Goal: Transaction & Acquisition: Book appointment/travel/reservation

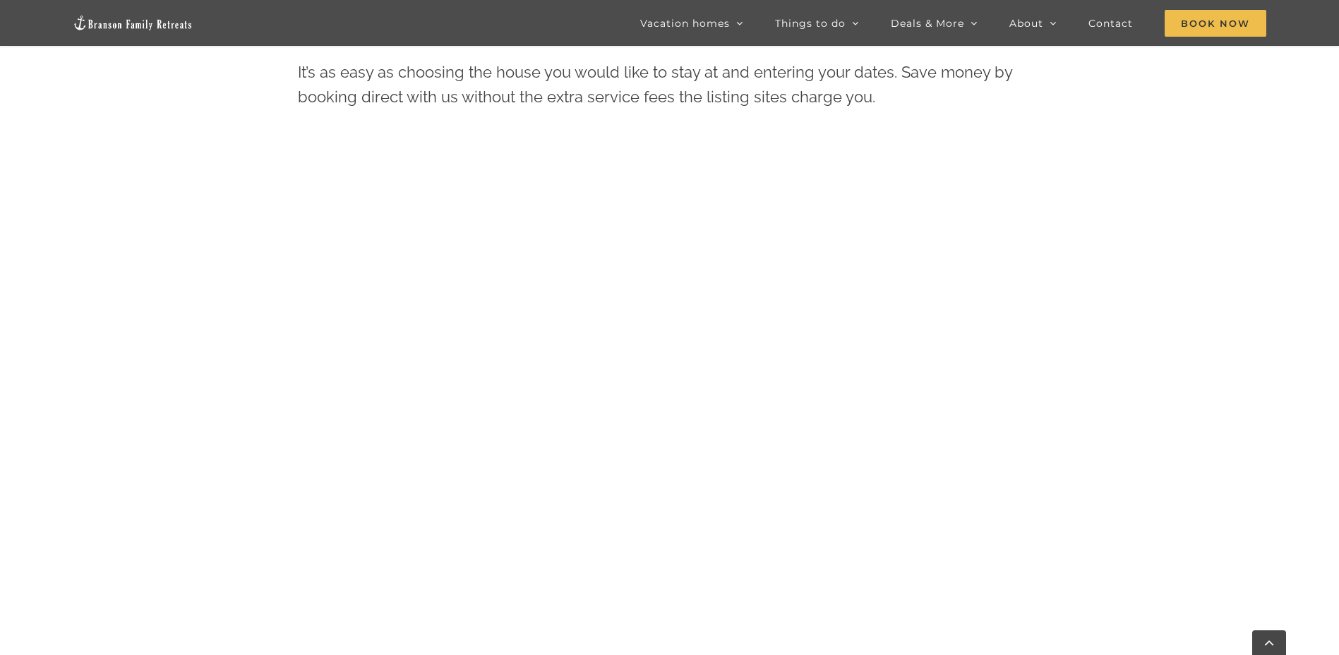
scroll to position [726, 0]
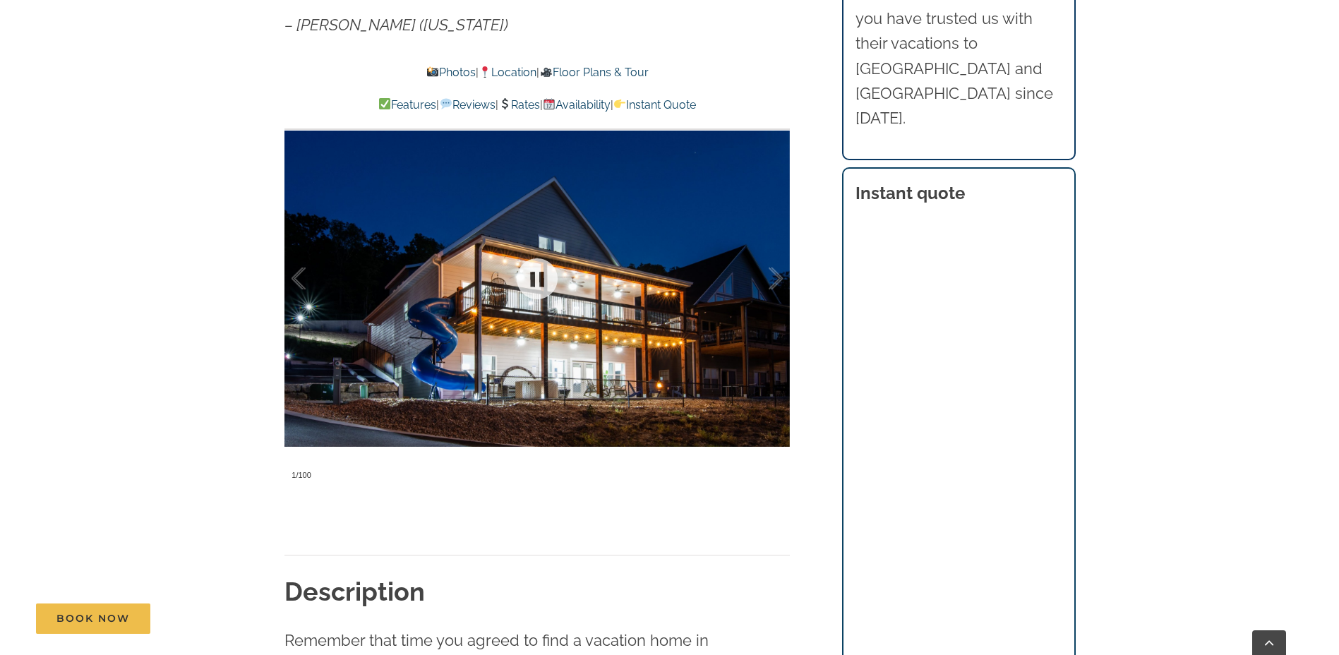
scroll to position [1200, 0]
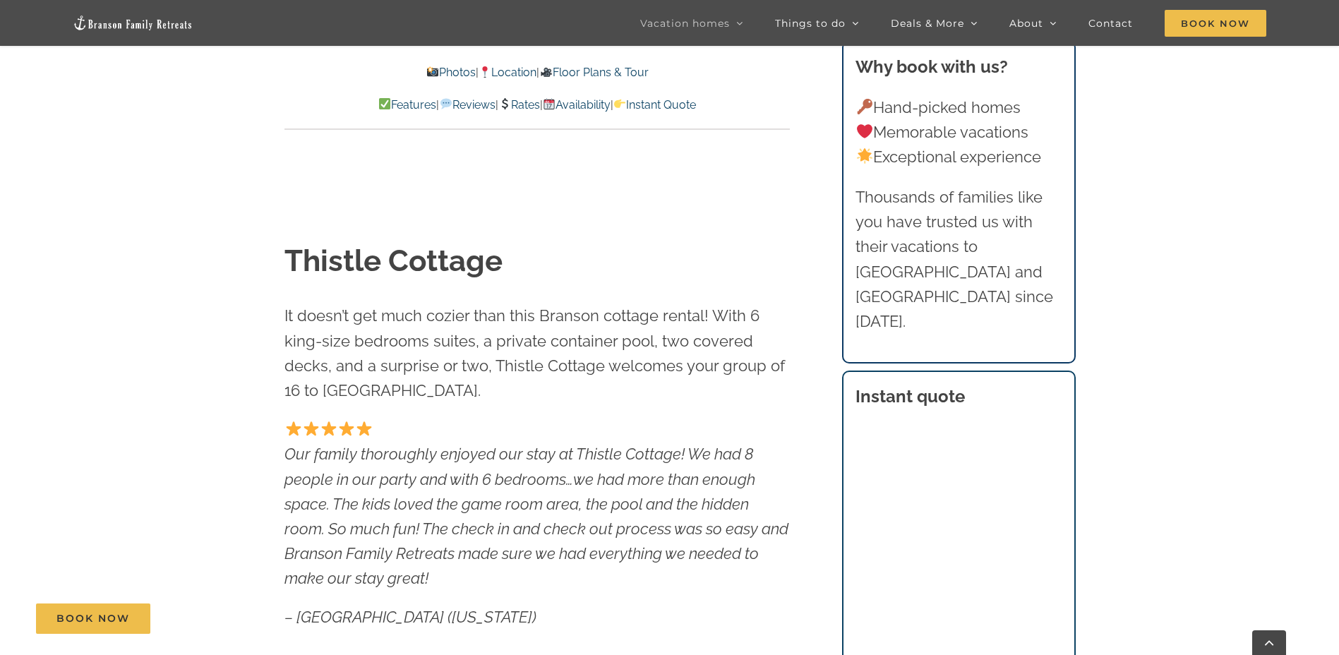
scroll to position [706, 0]
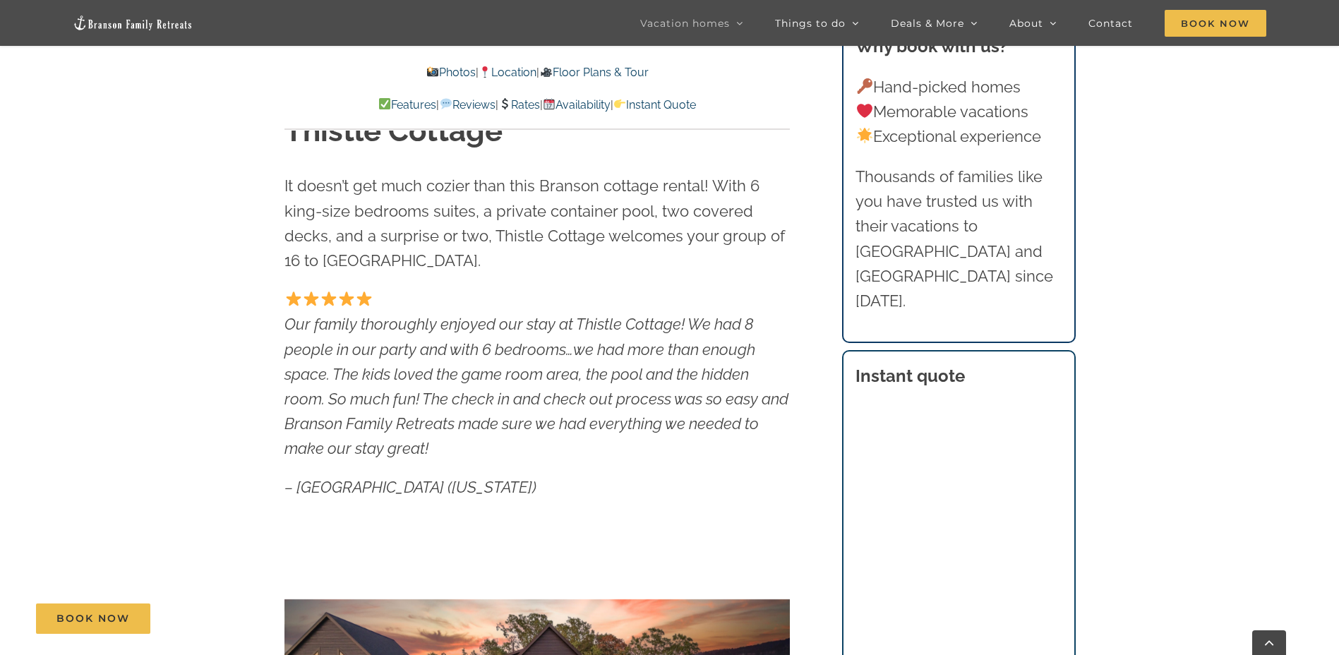
click at [790, 434] on p "Our family thoroughly enjoyed our stay at Thistle Cottage! We had 8 people in o…" at bounding box center [538, 374] width 506 height 174
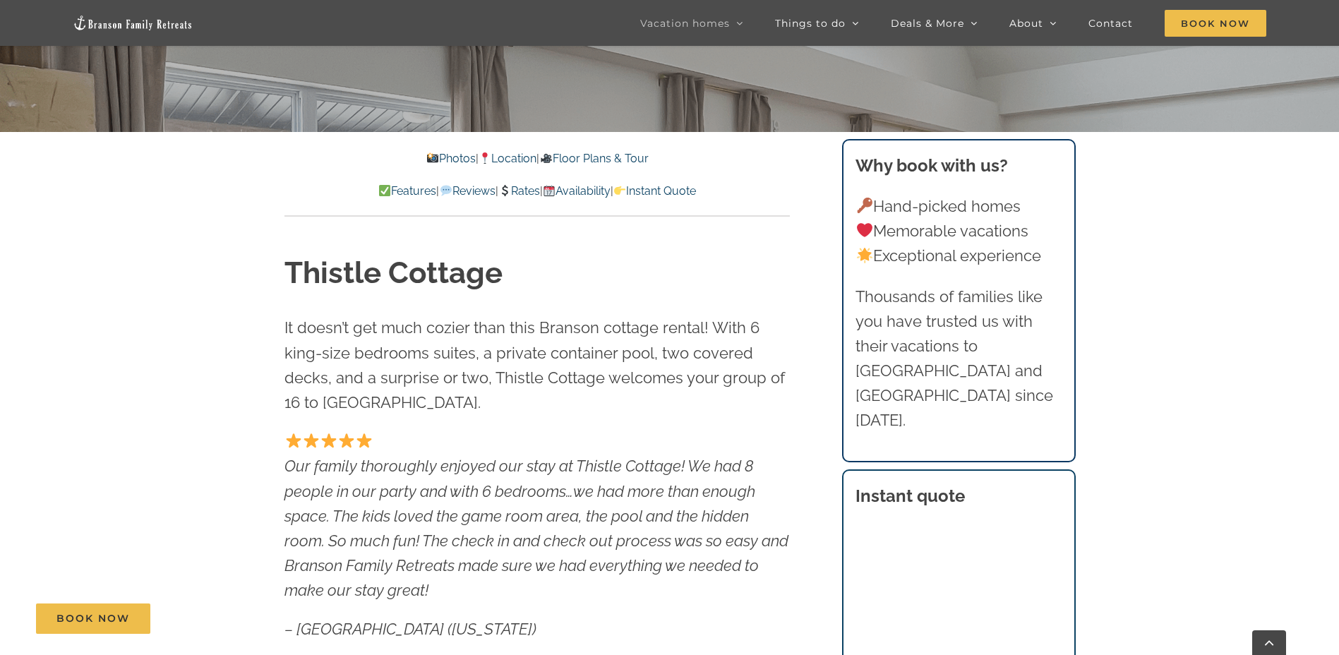
scroll to position [777, 0]
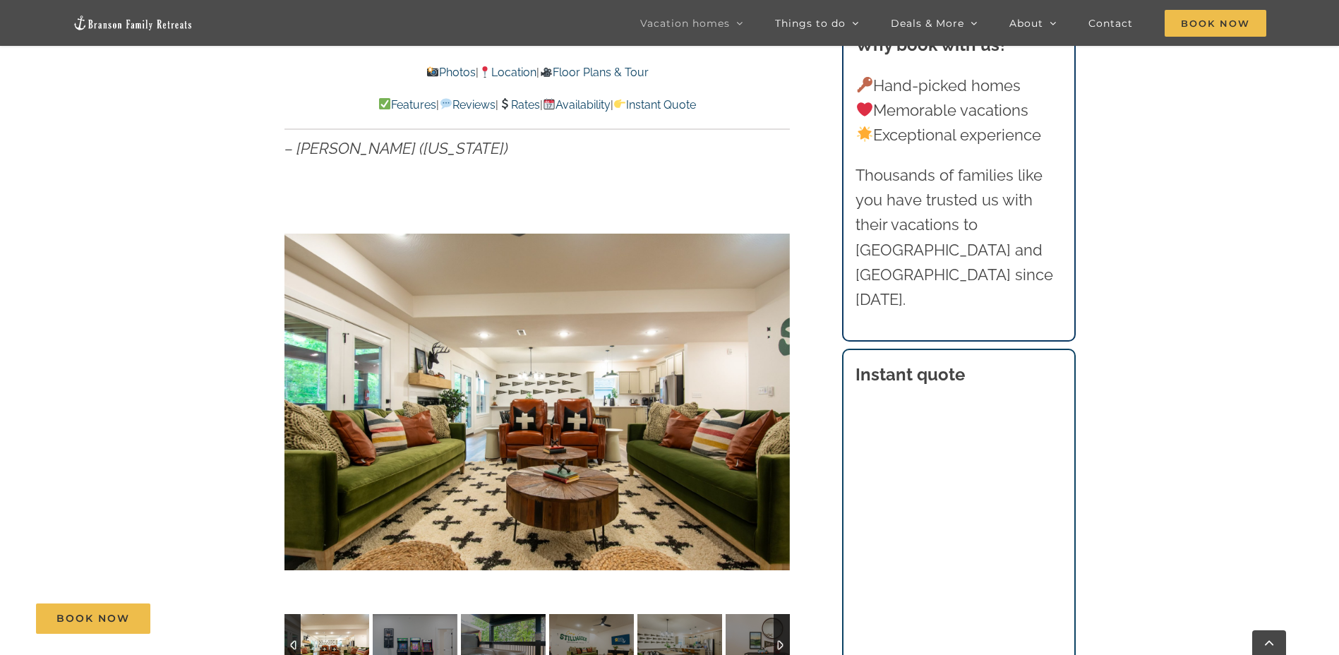
scroll to position [1059, 0]
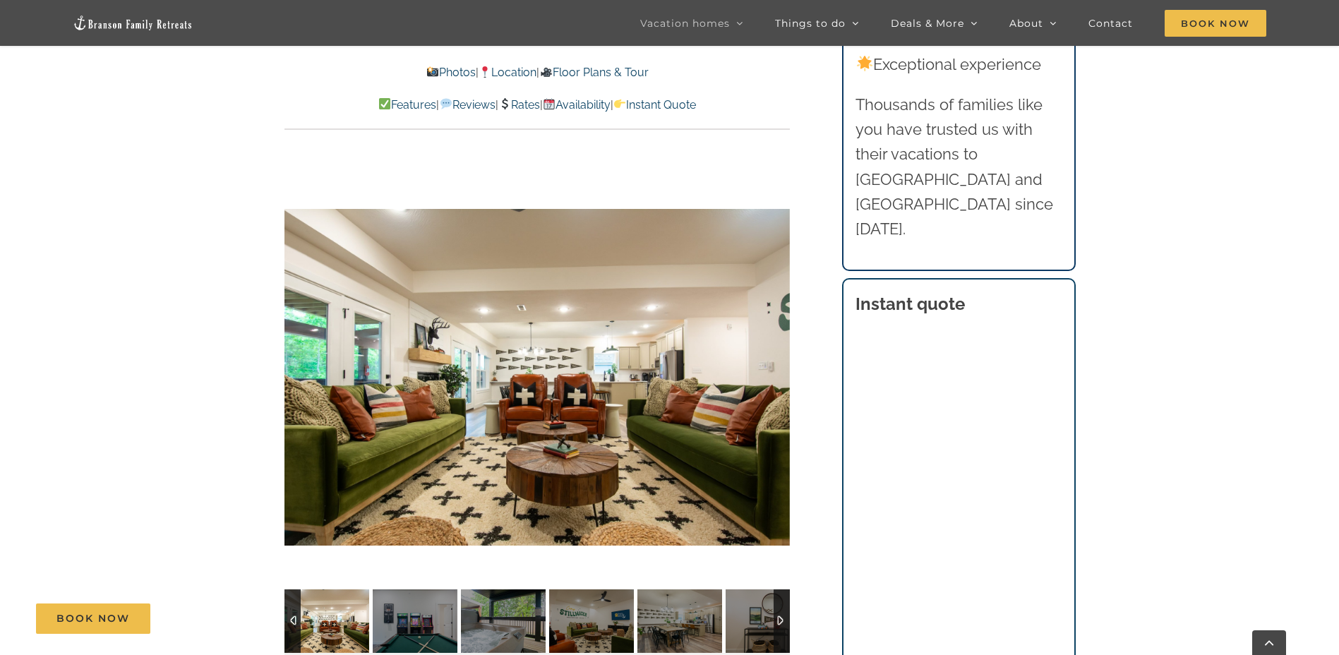
click at [749, 606] on div "Book Now" at bounding box center [680, 619] width 1288 height 30
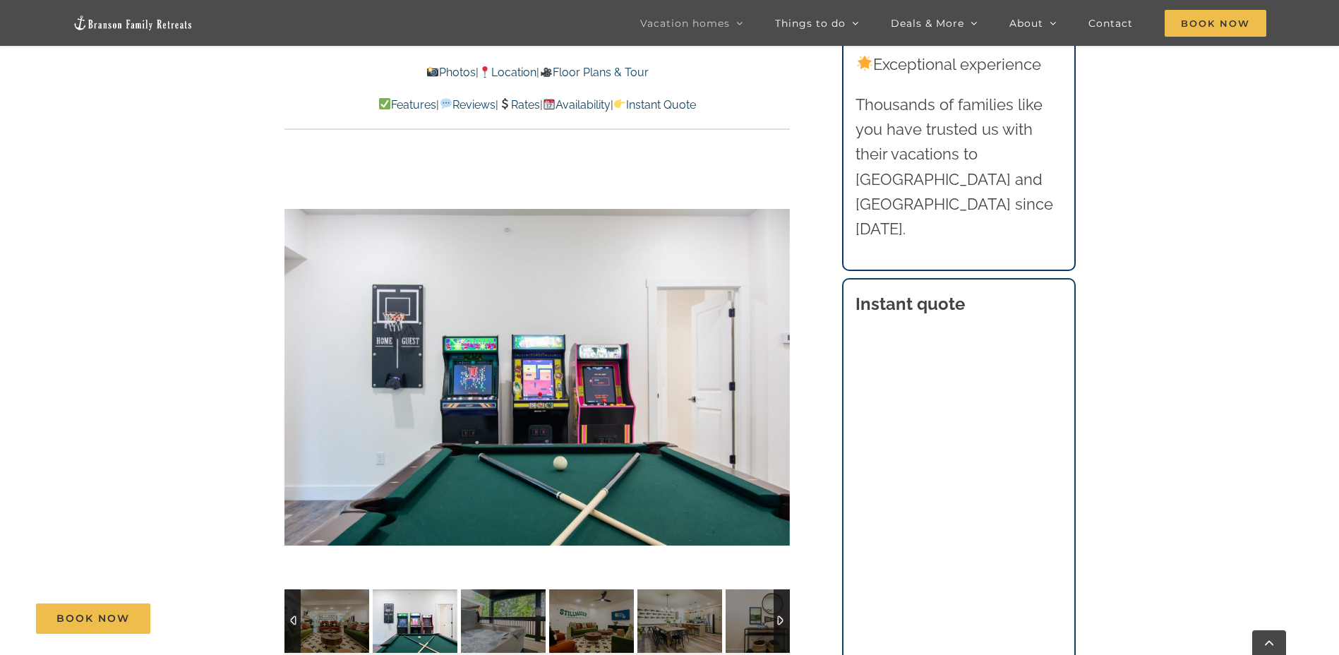
click at [749, 605] on div "Book Now" at bounding box center [680, 619] width 1288 height 30
click at [784, 590] on div at bounding box center [782, 622] width 16 height 64
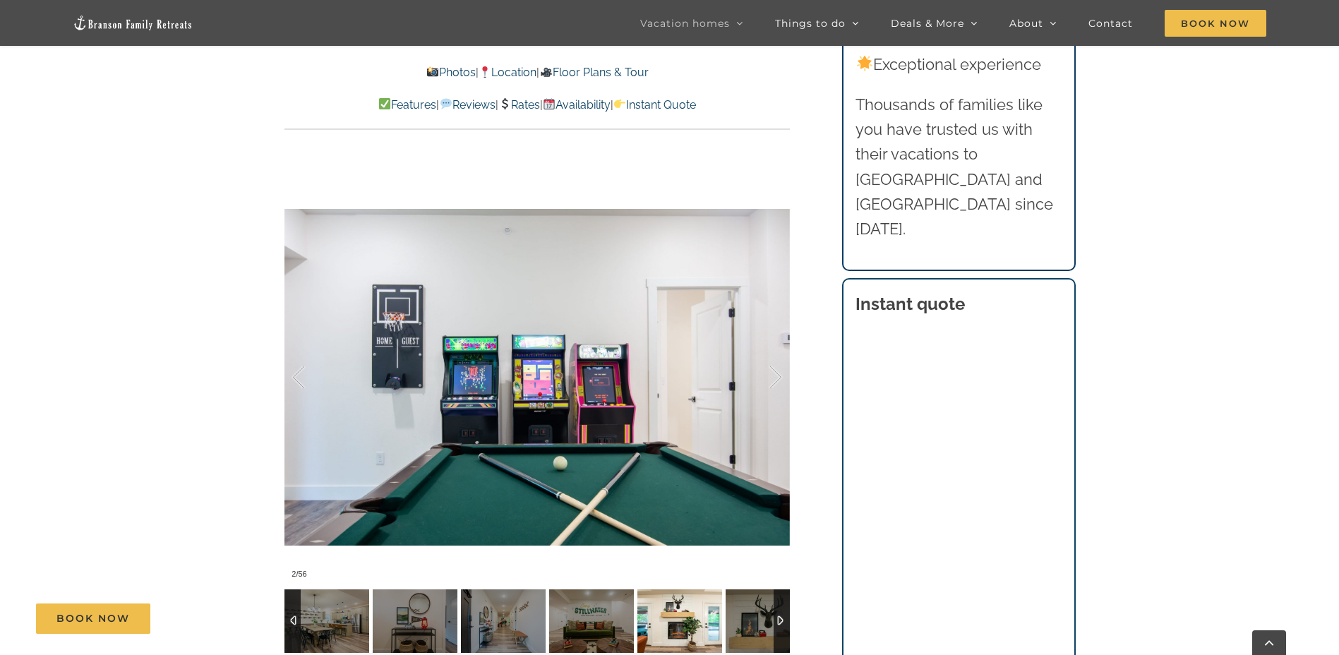
click at [662, 594] on img at bounding box center [680, 622] width 85 height 64
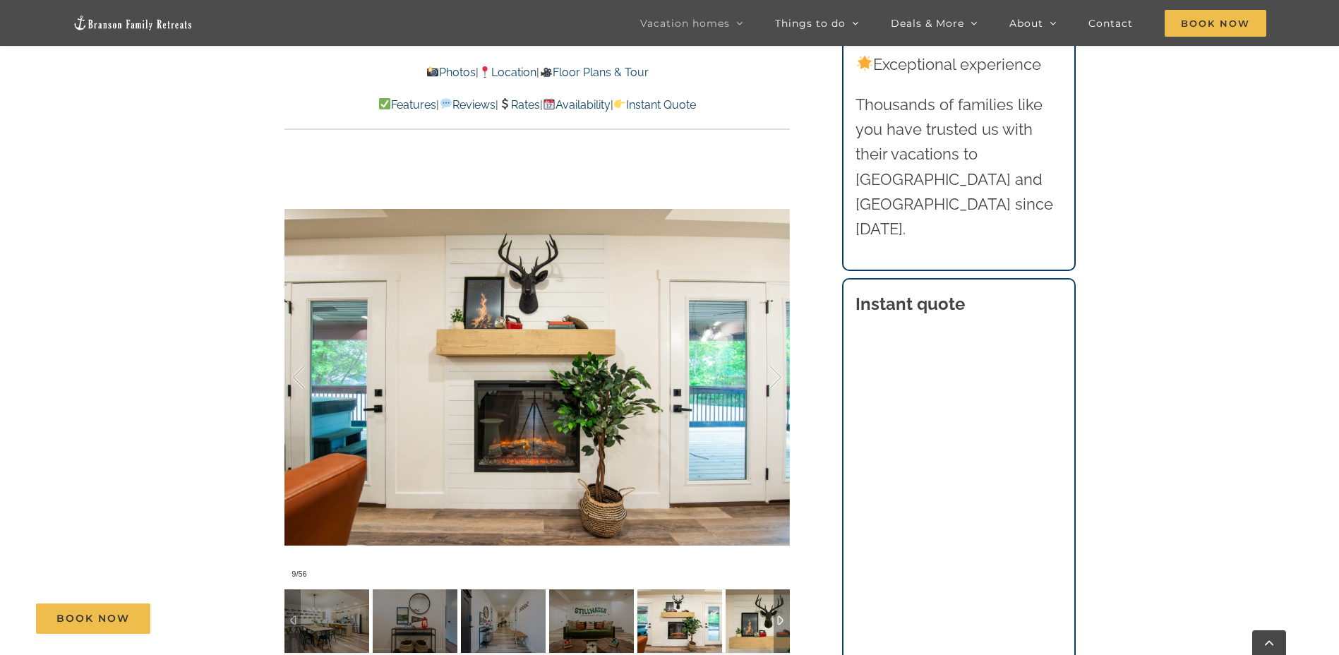
click at [750, 599] on img at bounding box center [768, 622] width 85 height 64
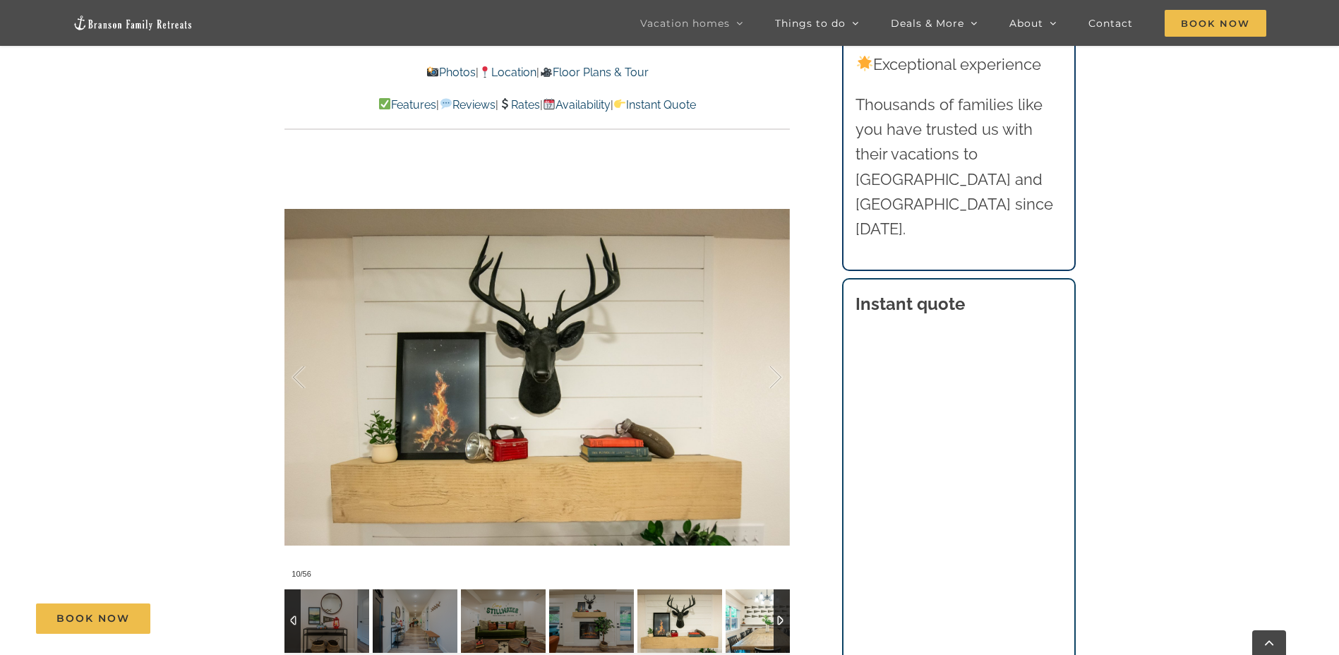
click at [749, 599] on img at bounding box center [768, 622] width 85 height 64
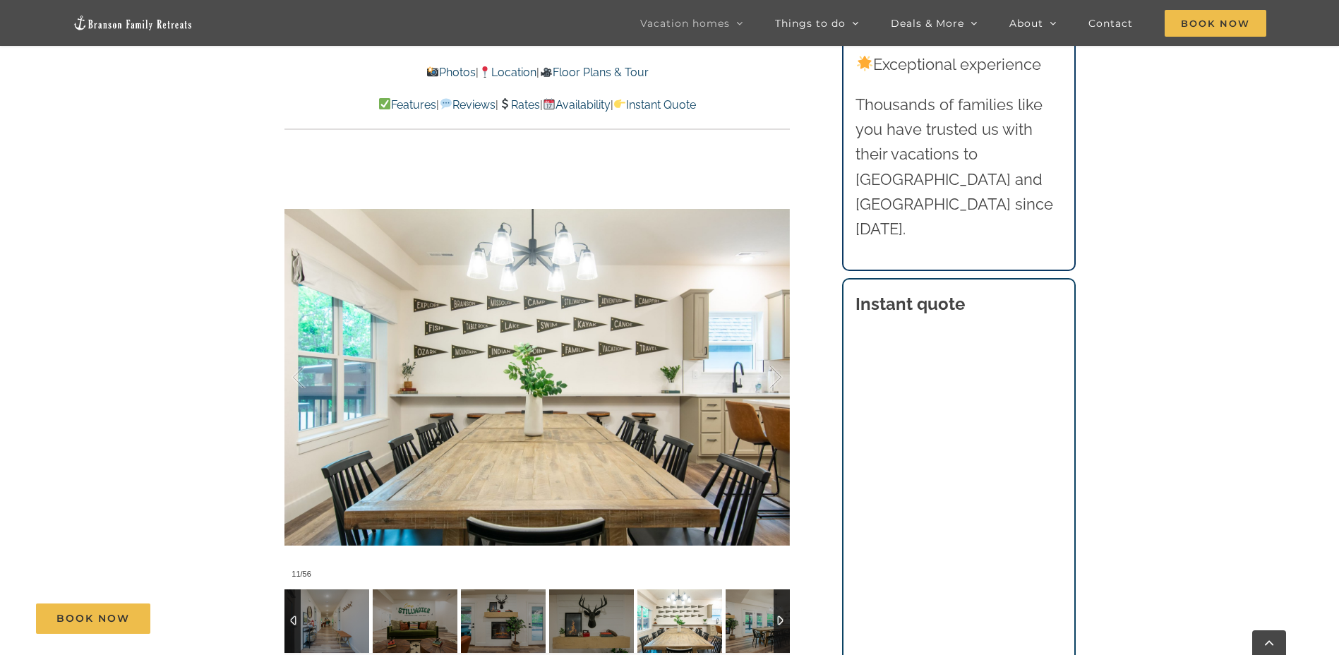
click at [749, 599] on img at bounding box center [768, 622] width 85 height 64
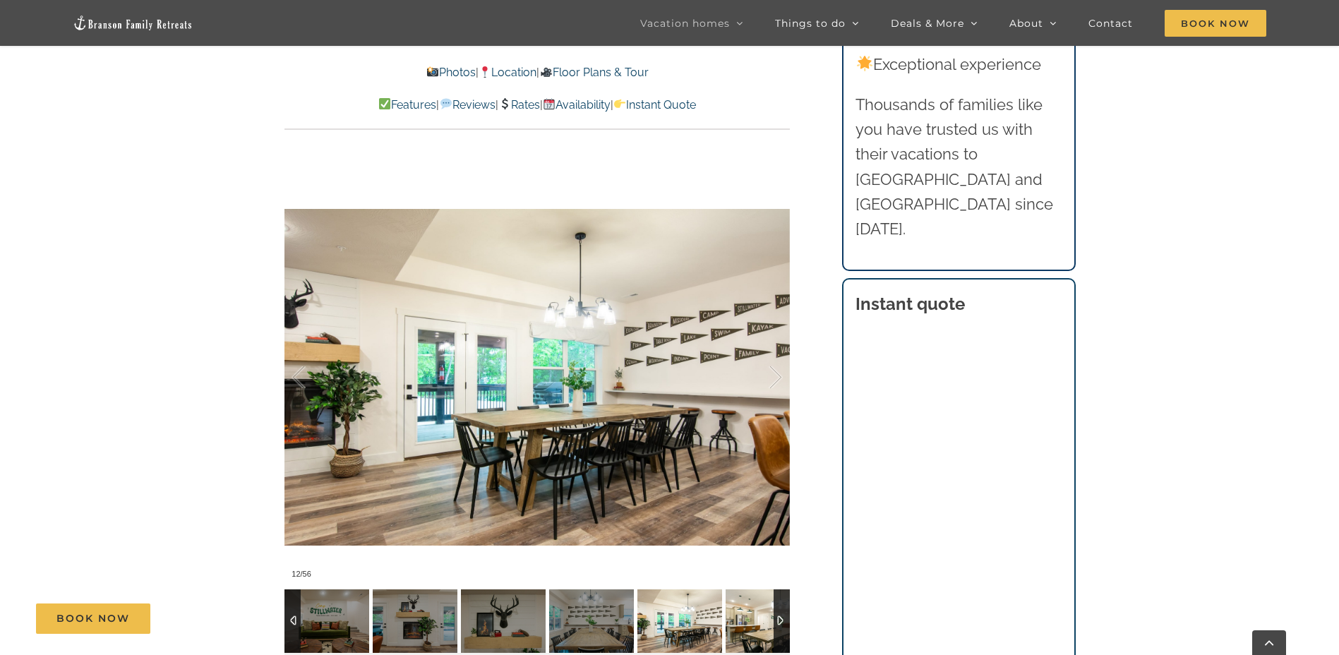
click at [749, 599] on img at bounding box center [768, 622] width 85 height 64
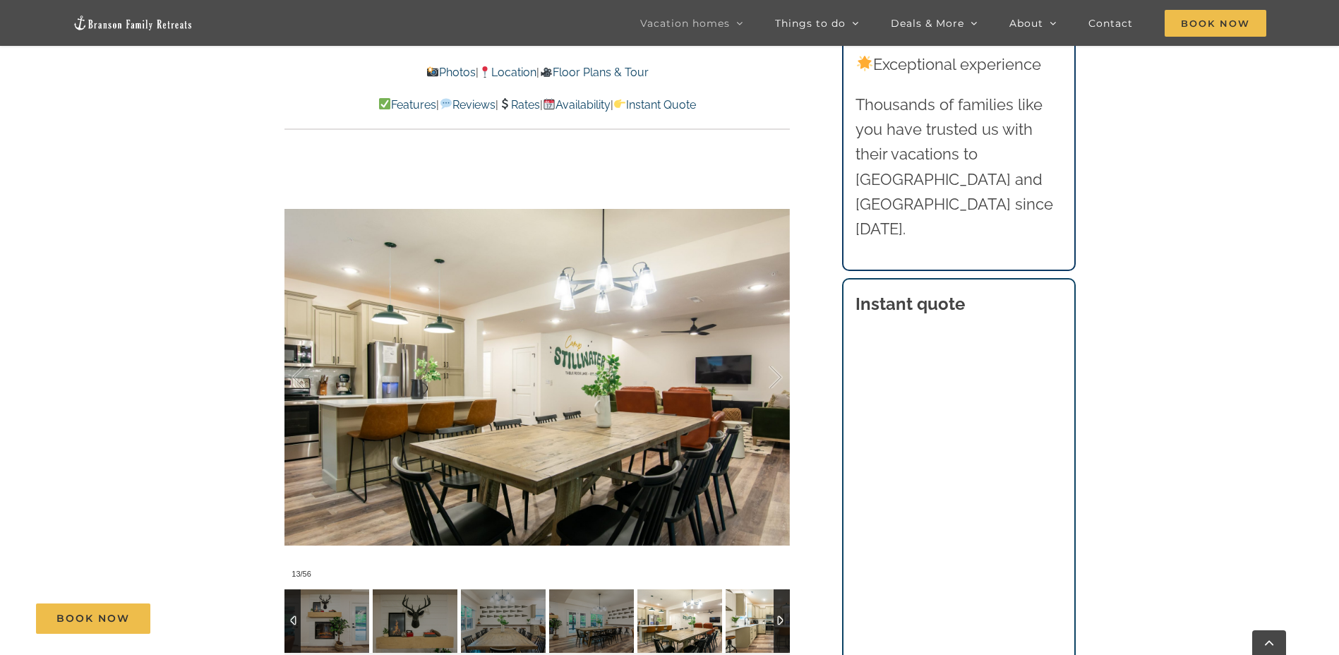
click at [749, 599] on img at bounding box center [768, 622] width 85 height 64
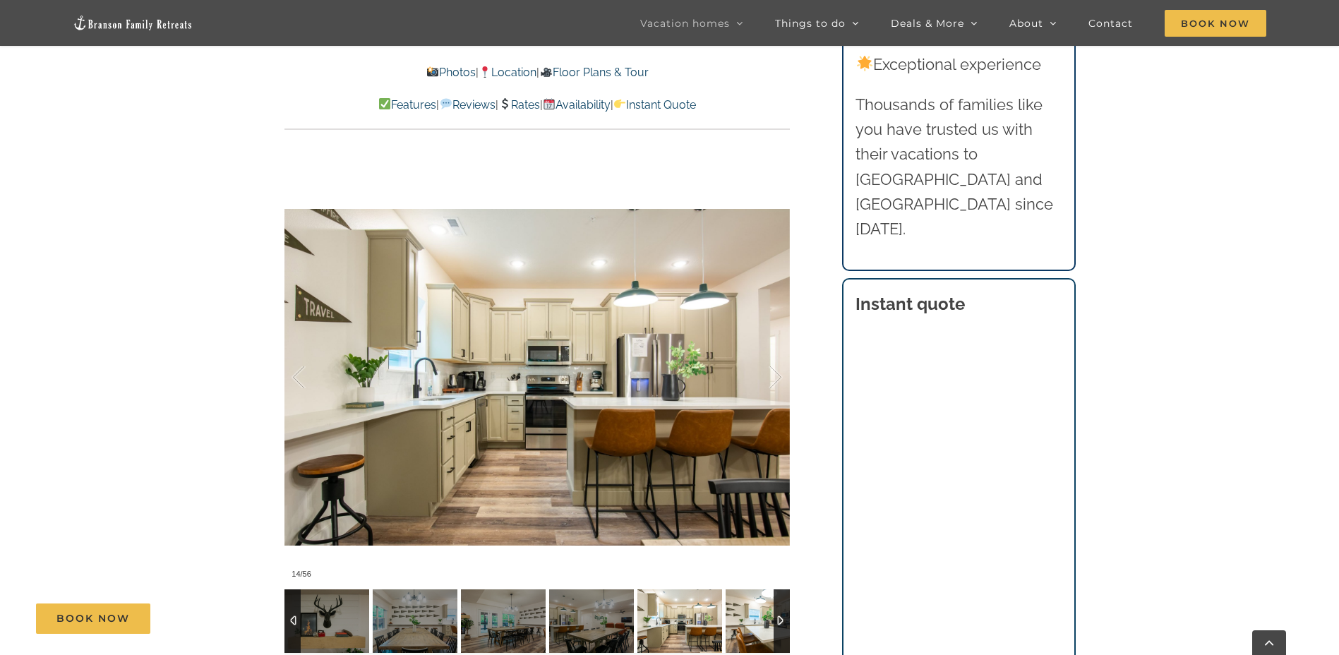
click at [749, 599] on img at bounding box center [768, 622] width 85 height 64
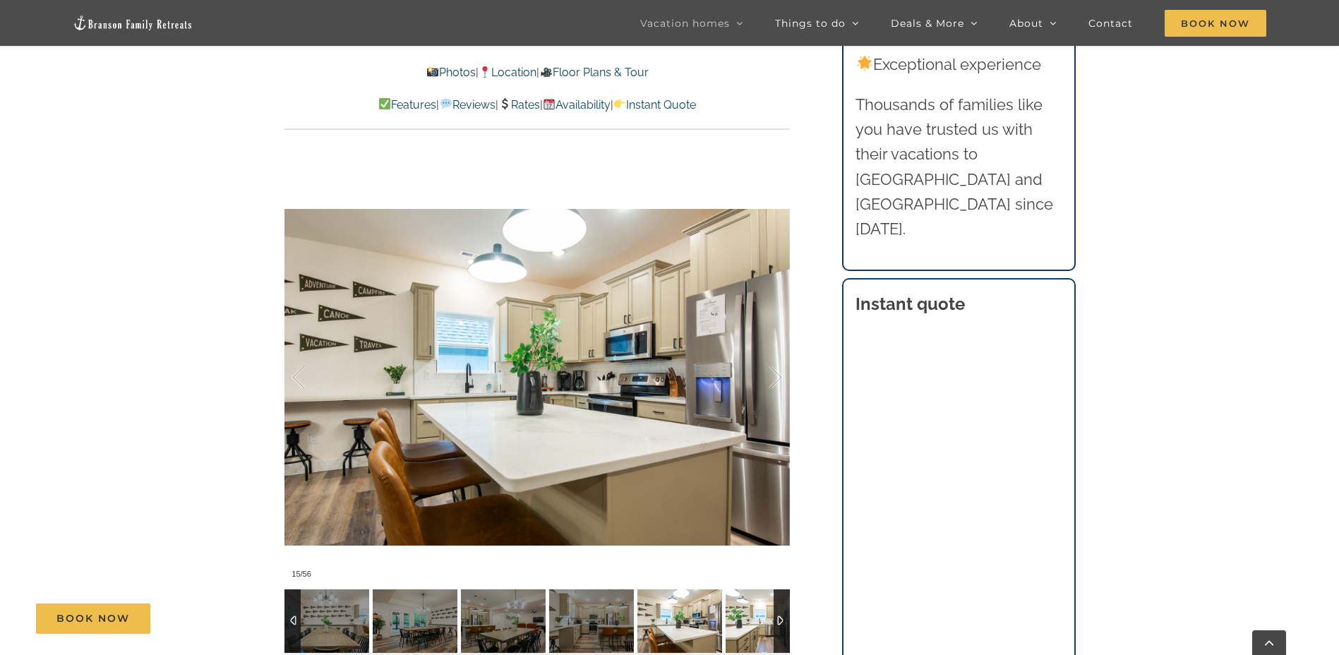
click at [749, 599] on img at bounding box center [768, 622] width 85 height 64
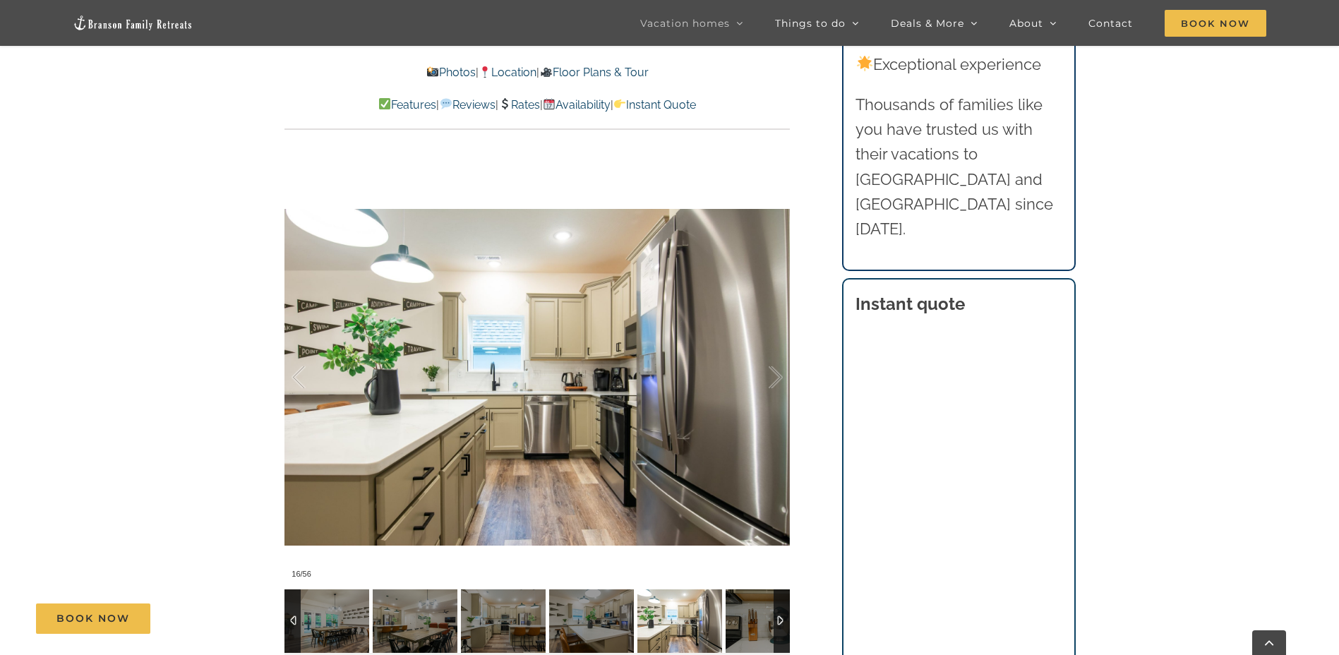
click at [749, 599] on img at bounding box center [768, 622] width 85 height 64
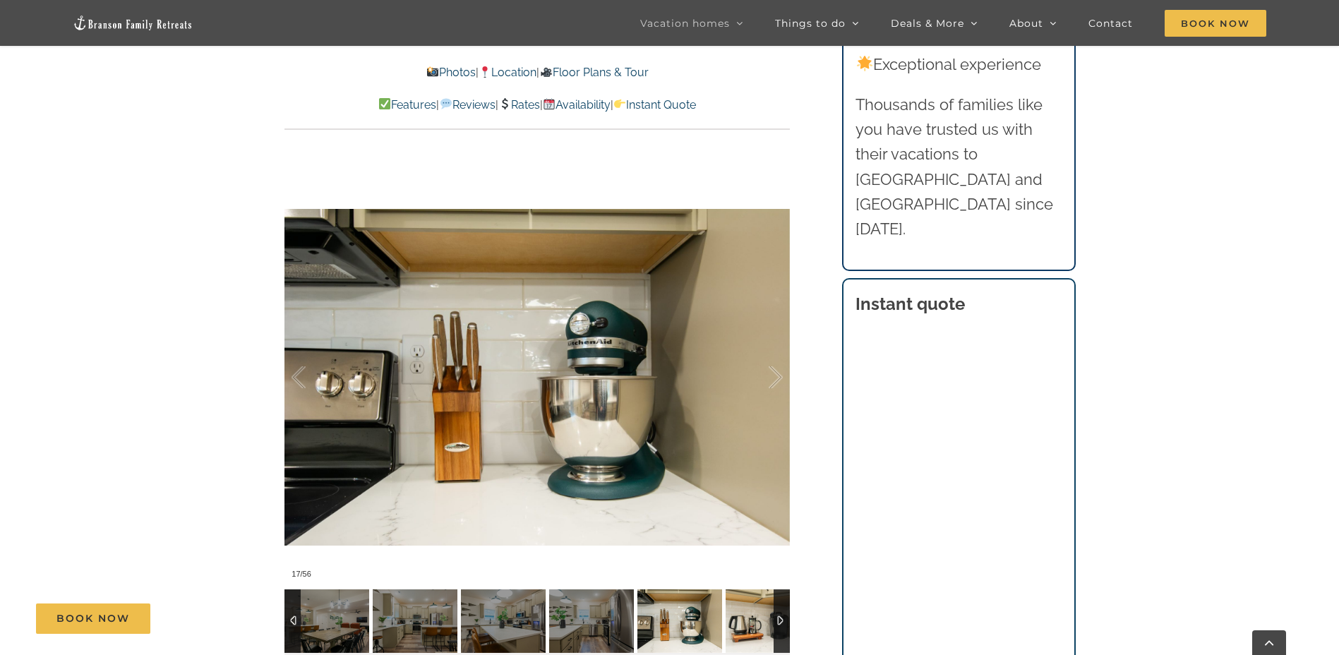
click at [749, 599] on img at bounding box center [768, 622] width 85 height 64
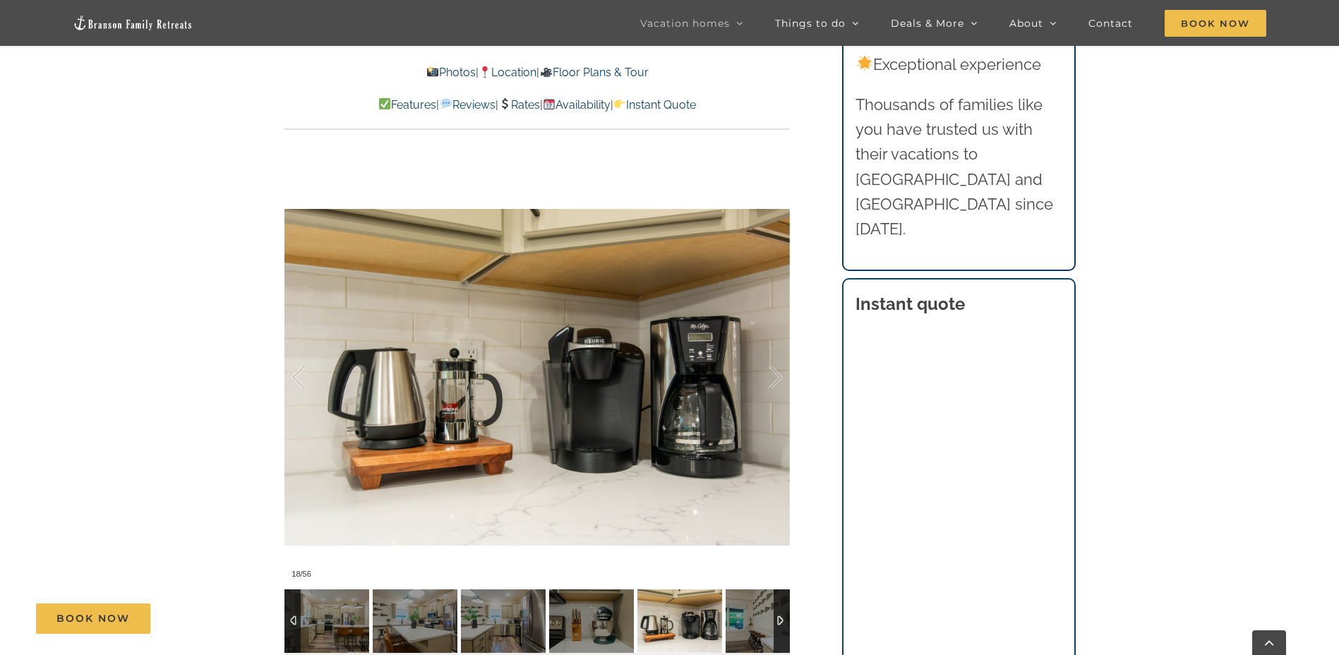
click at [749, 599] on img at bounding box center [768, 622] width 85 height 64
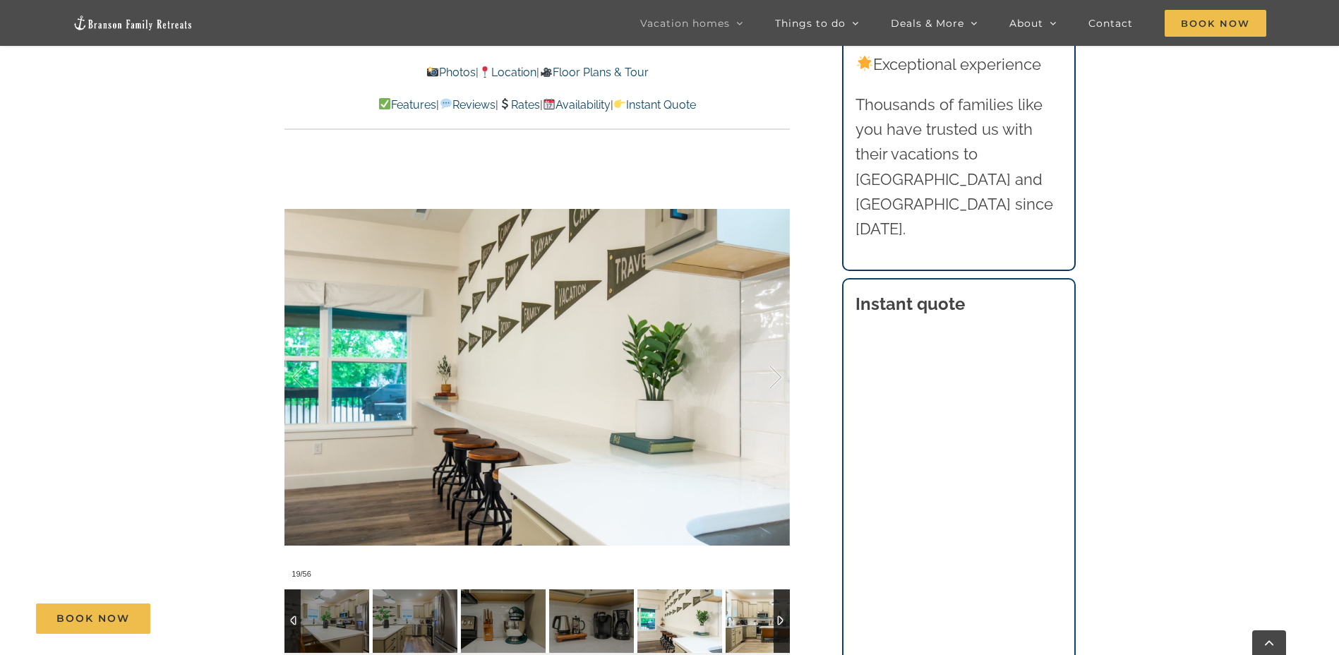
click at [749, 599] on img at bounding box center [768, 622] width 85 height 64
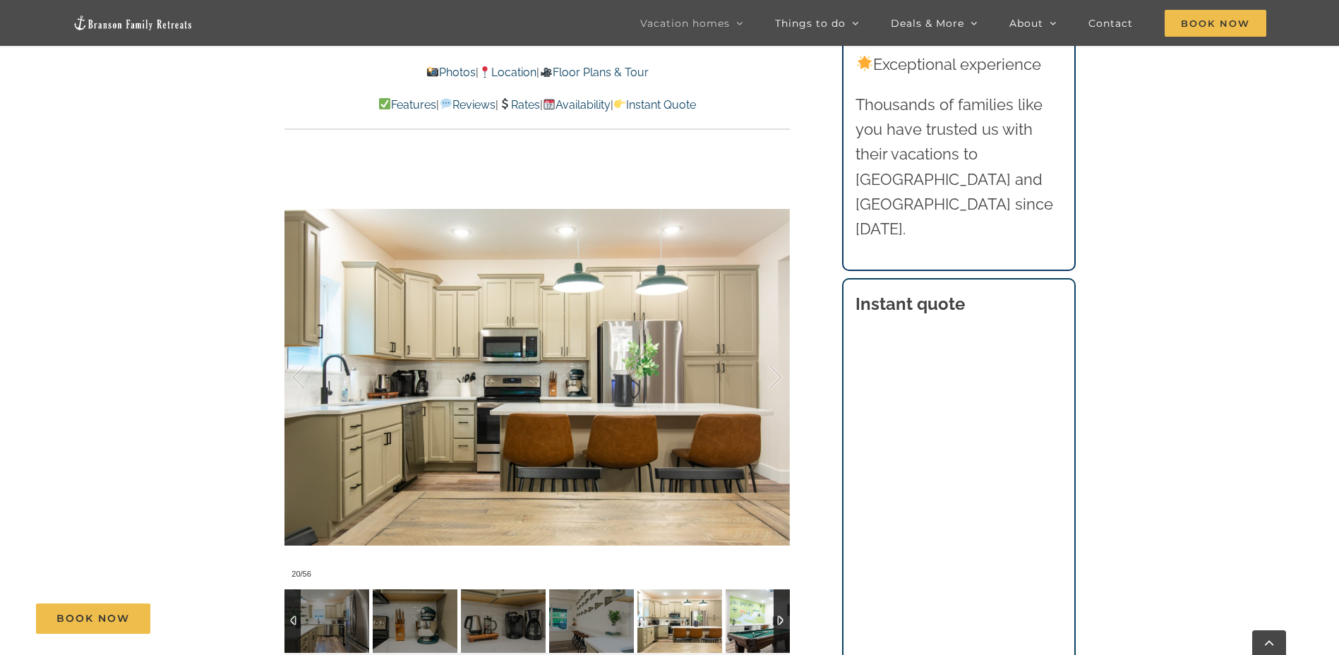
click at [749, 599] on img at bounding box center [768, 622] width 85 height 64
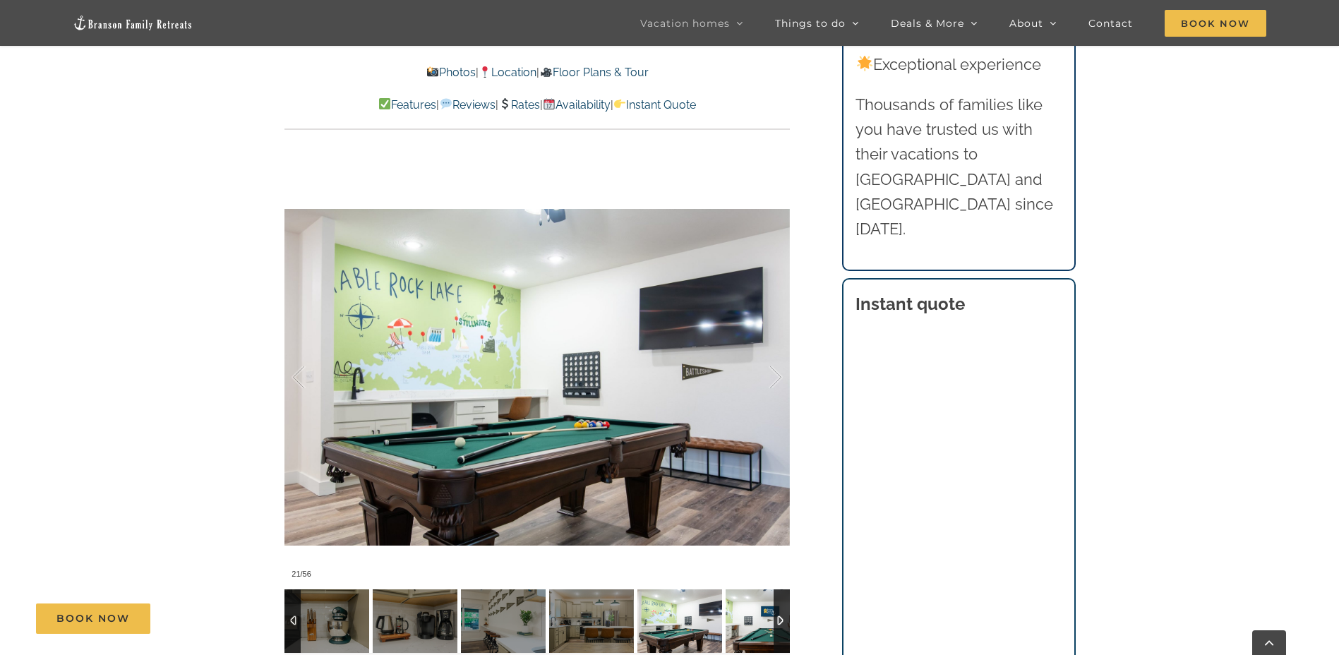
click at [749, 599] on img at bounding box center [768, 622] width 85 height 64
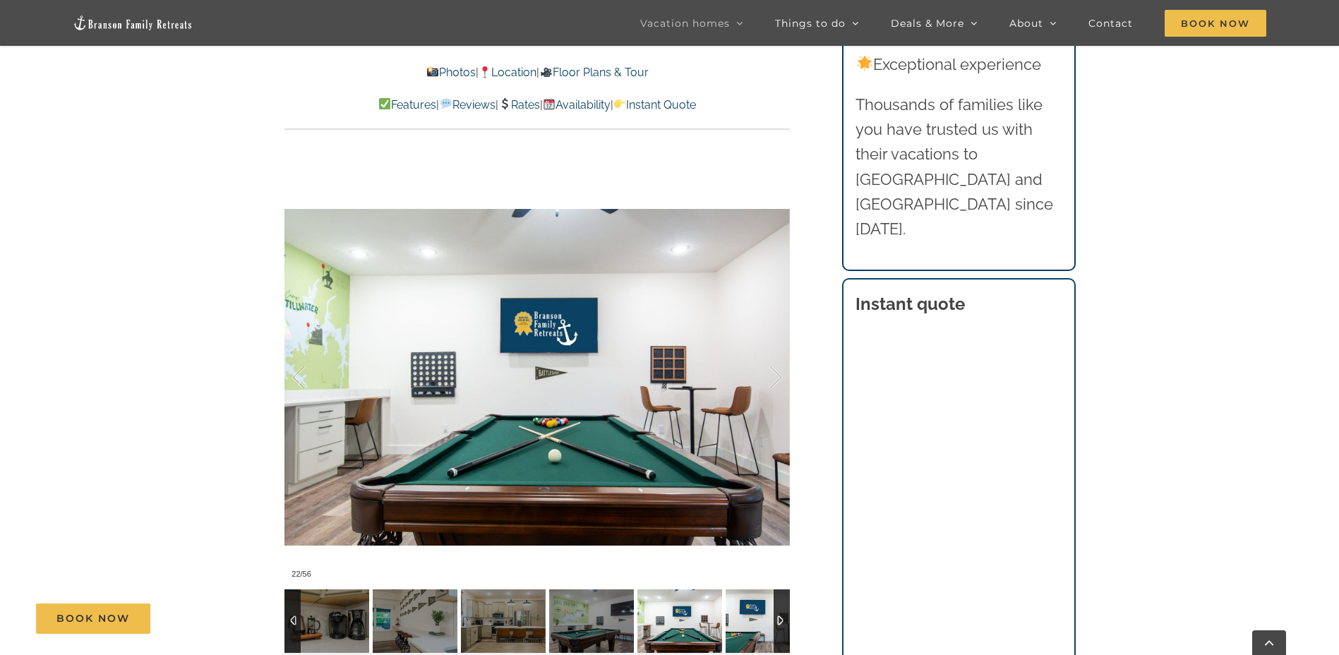
click at [749, 599] on img at bounding box center [768, 622] width 85 height 64
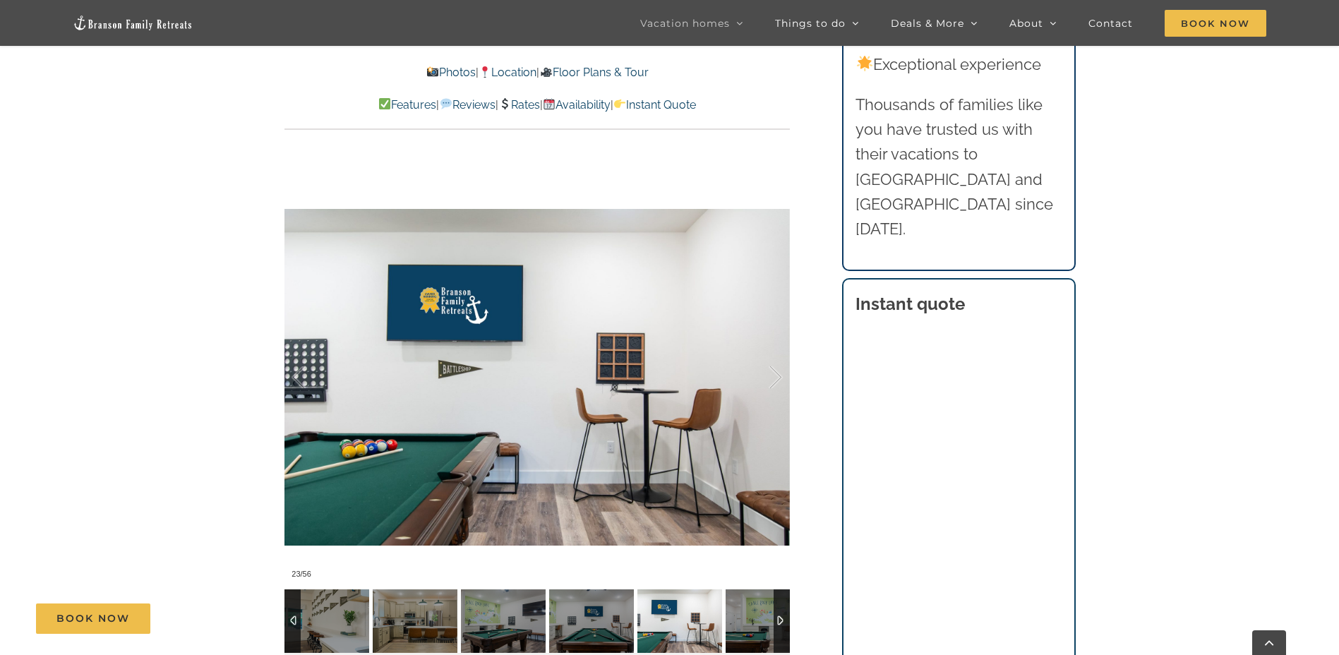
click at [749, 599] on img at bounding box center [768, 622] width 85 height 64
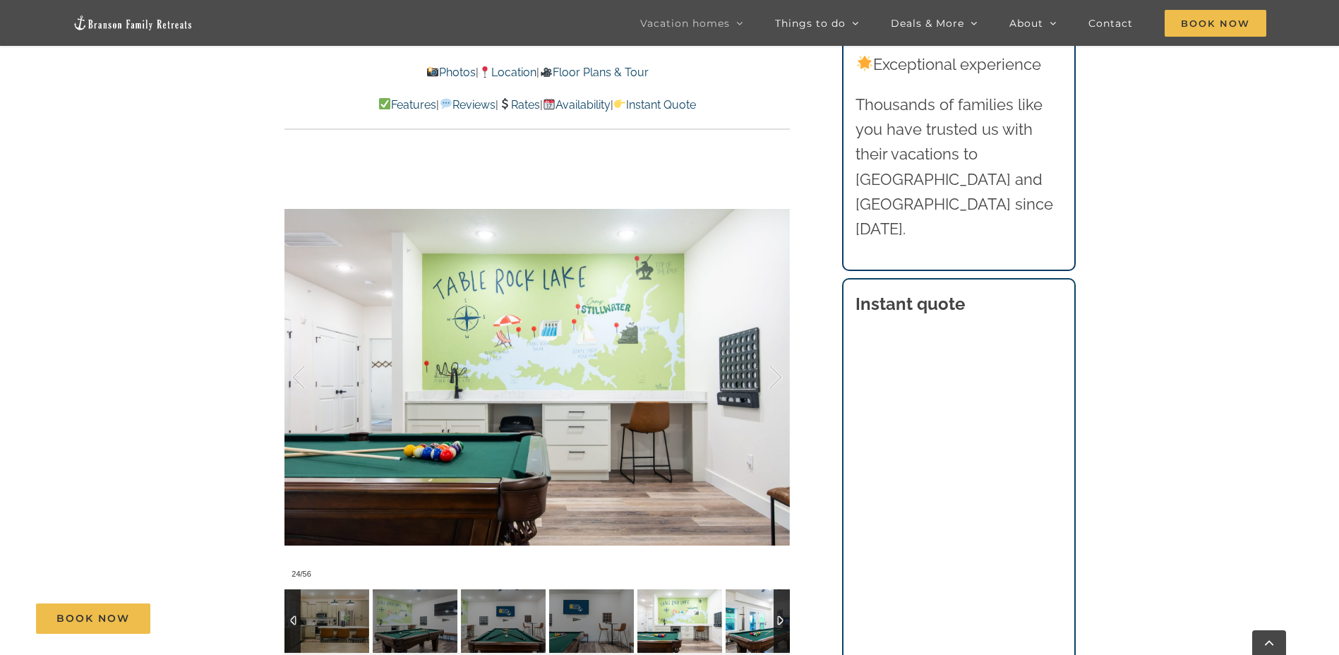
click at [749, 599] on img at bounding box center [768, 622] width 85 height 64
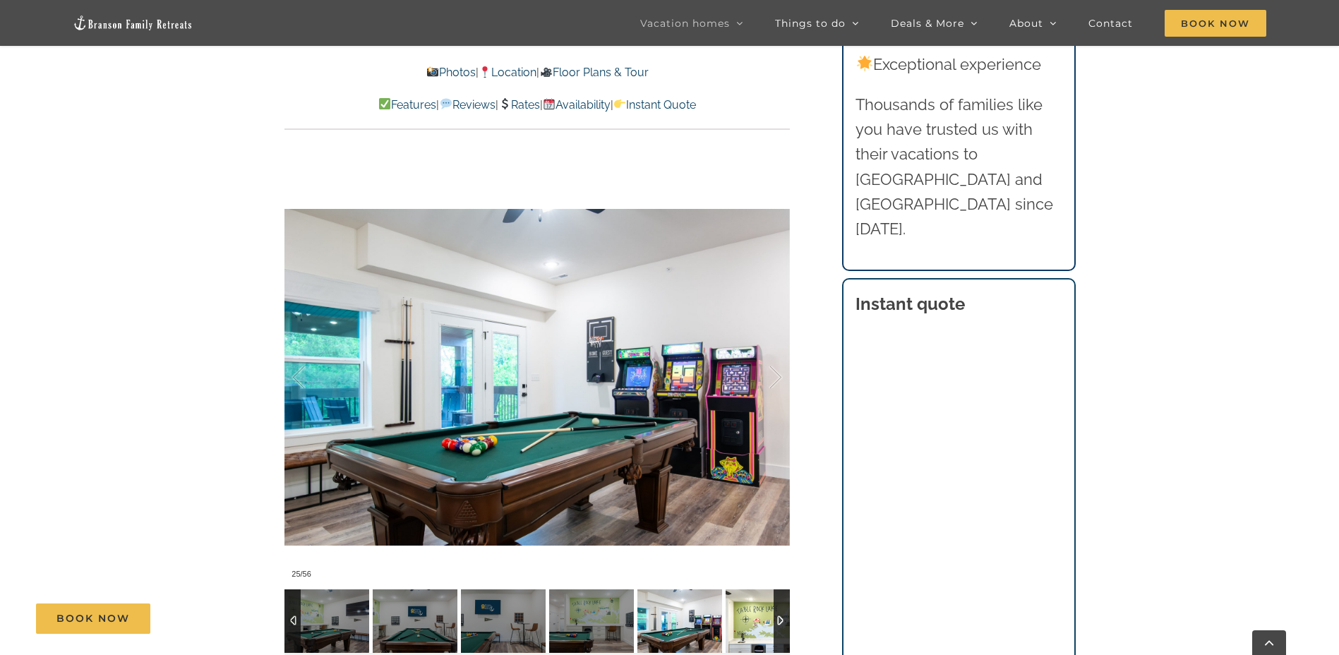
click at [749, 599] on img at bounding box center [768, 622] width 85 height 64
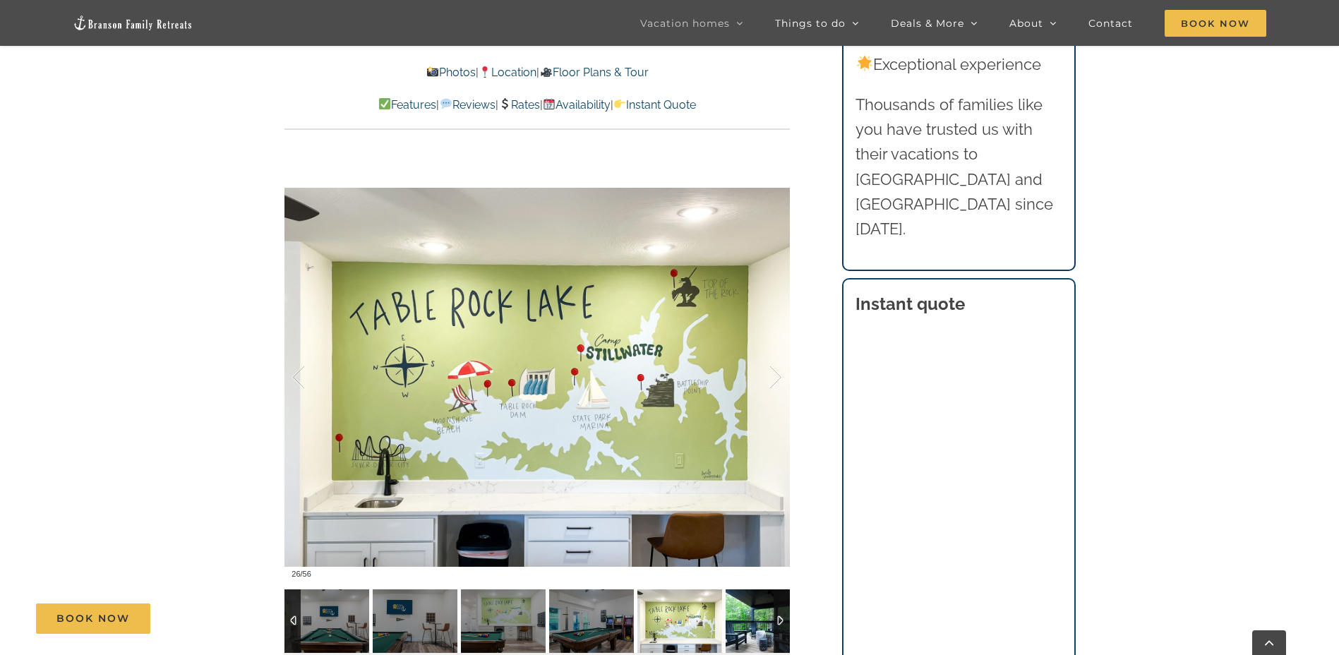
click at [749, 599] on img at bounding box center [768, 622] width 85 height 64
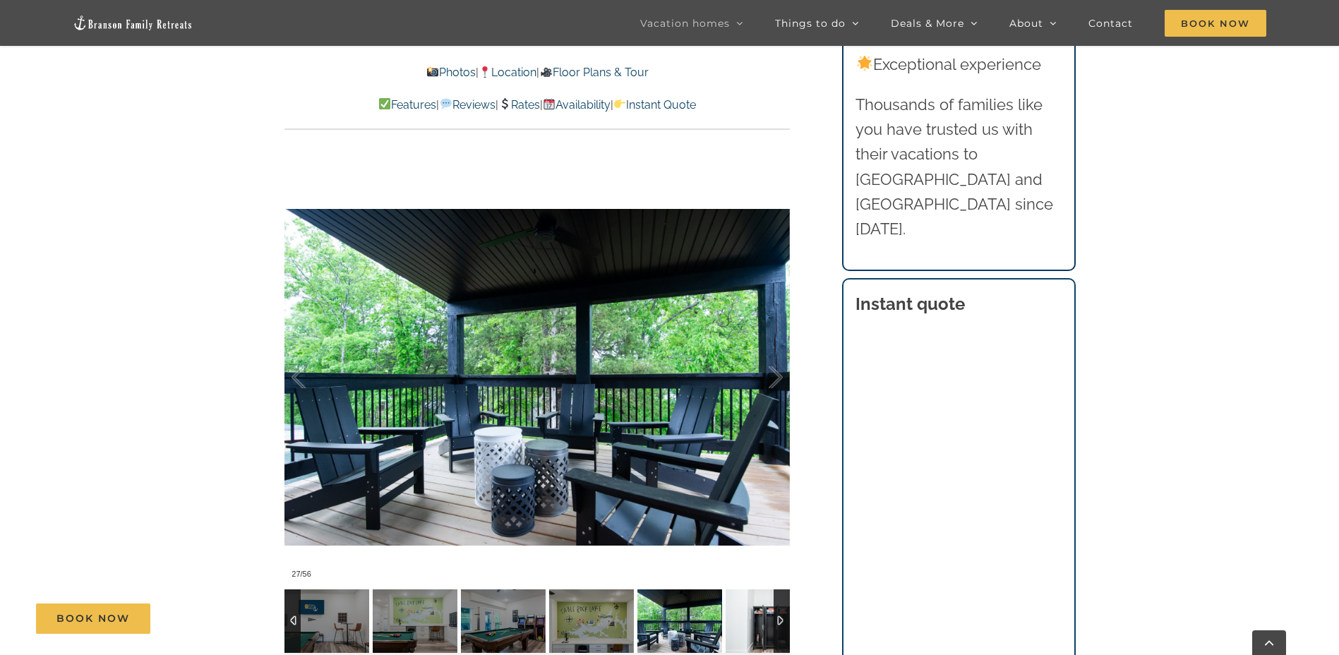
click at [749, 599] on img at bounding box center [768, 622] width 85 height 64
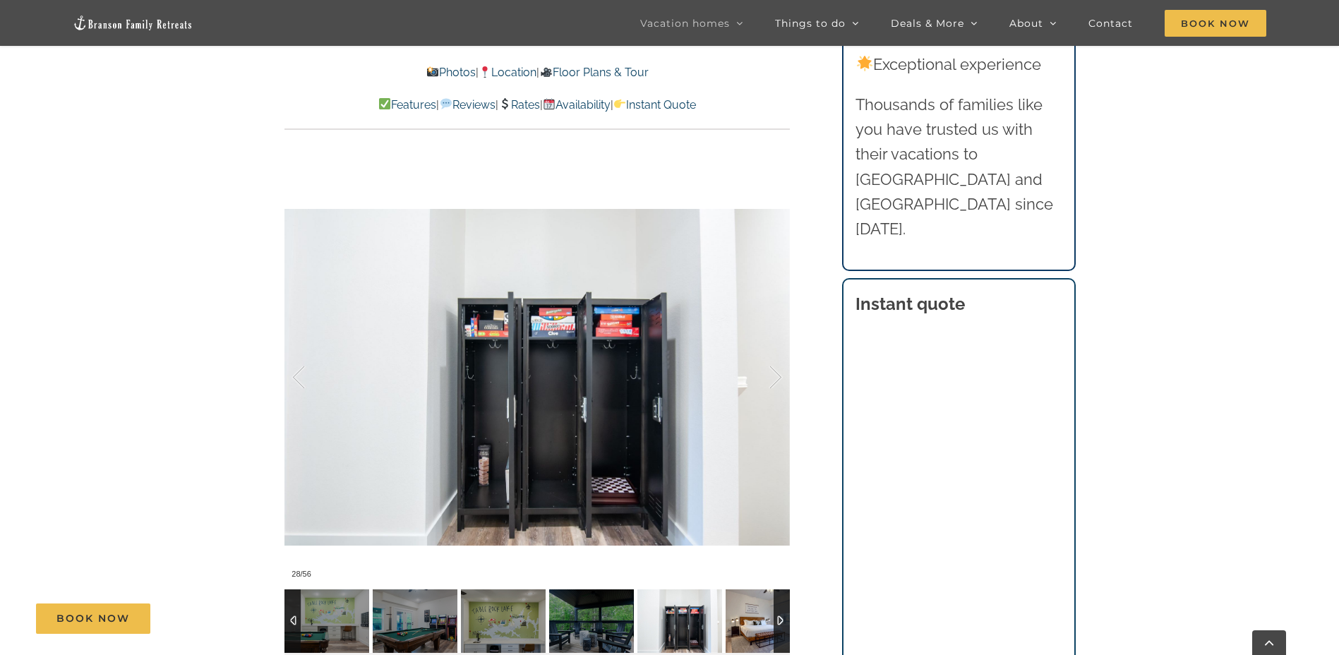
click at [749, 599] on img at bounding box center [768, 622] width 85 height 64
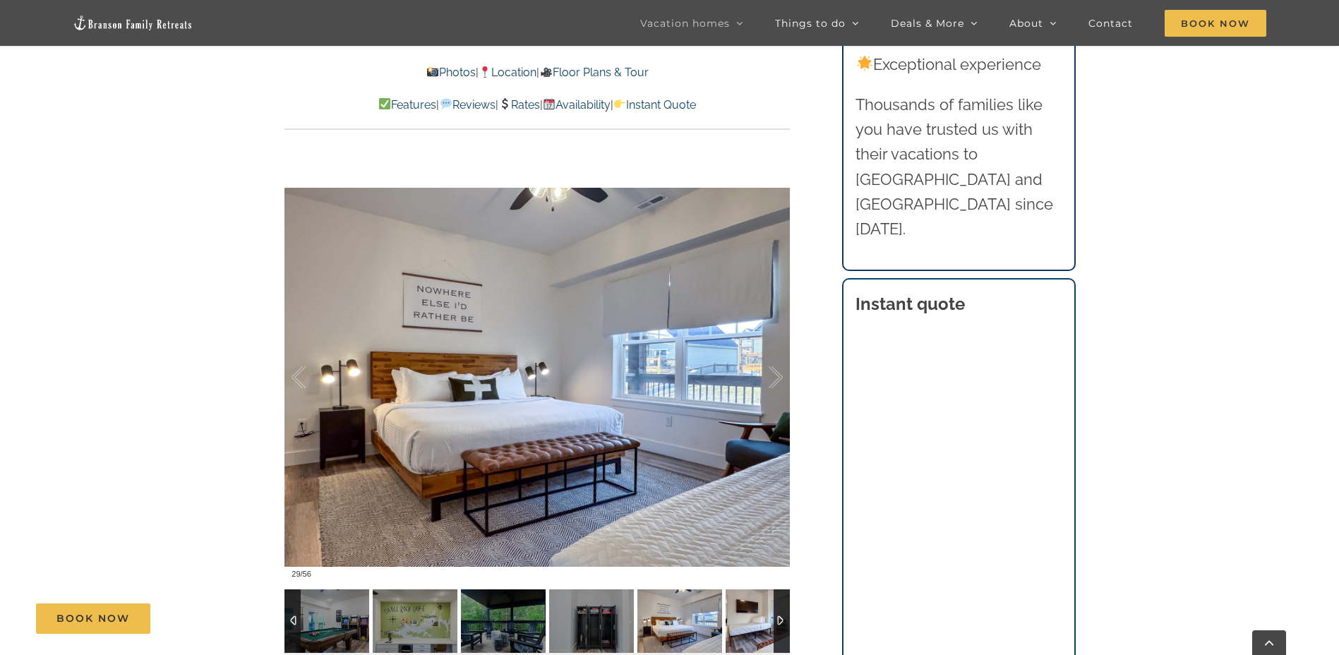
click at [749, 599] on img at bounding box center [768, 622] width 85 height 64
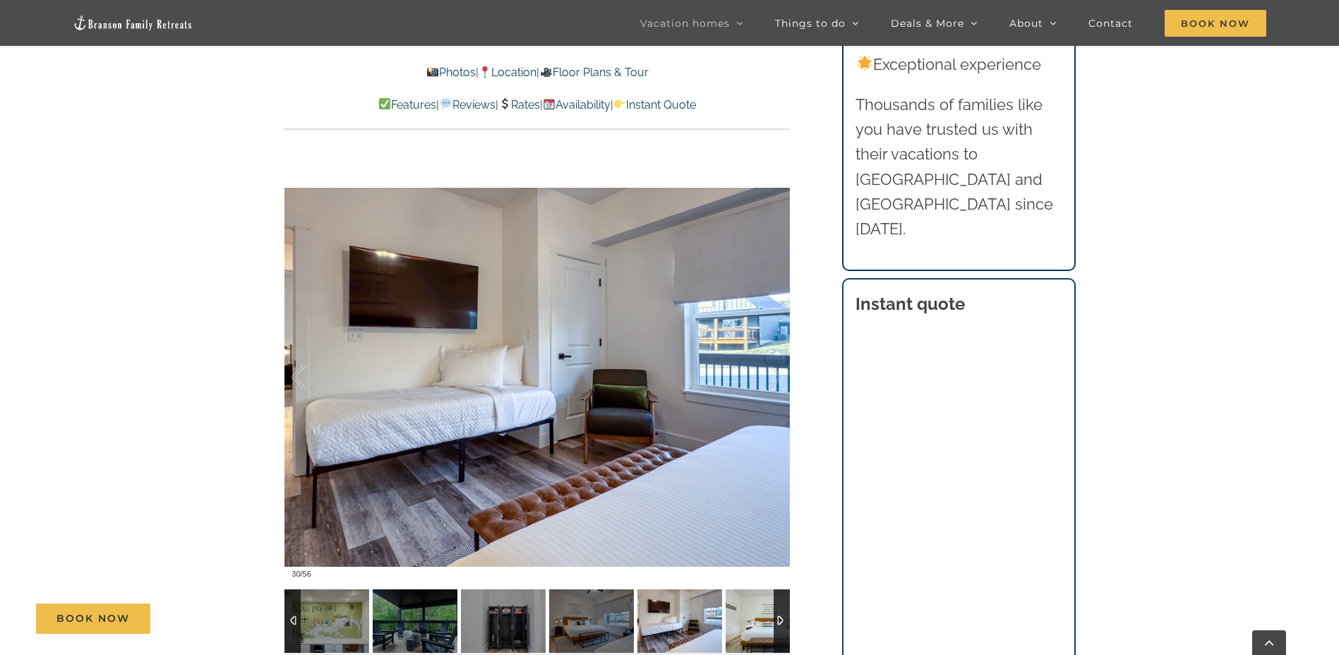
click at [749, 599] on img at bounding box center [768, 622] width 85 height 64
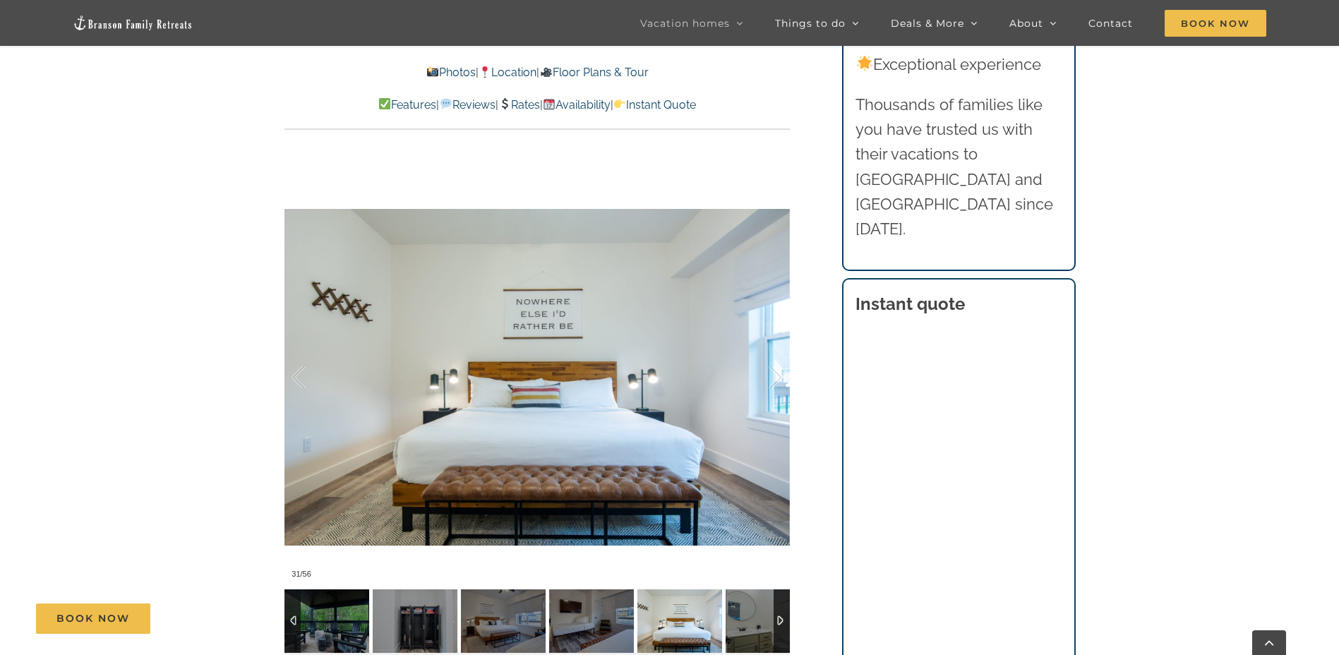
click at [749, 599] on img at bounding box center [768, 622] width 85 height 64
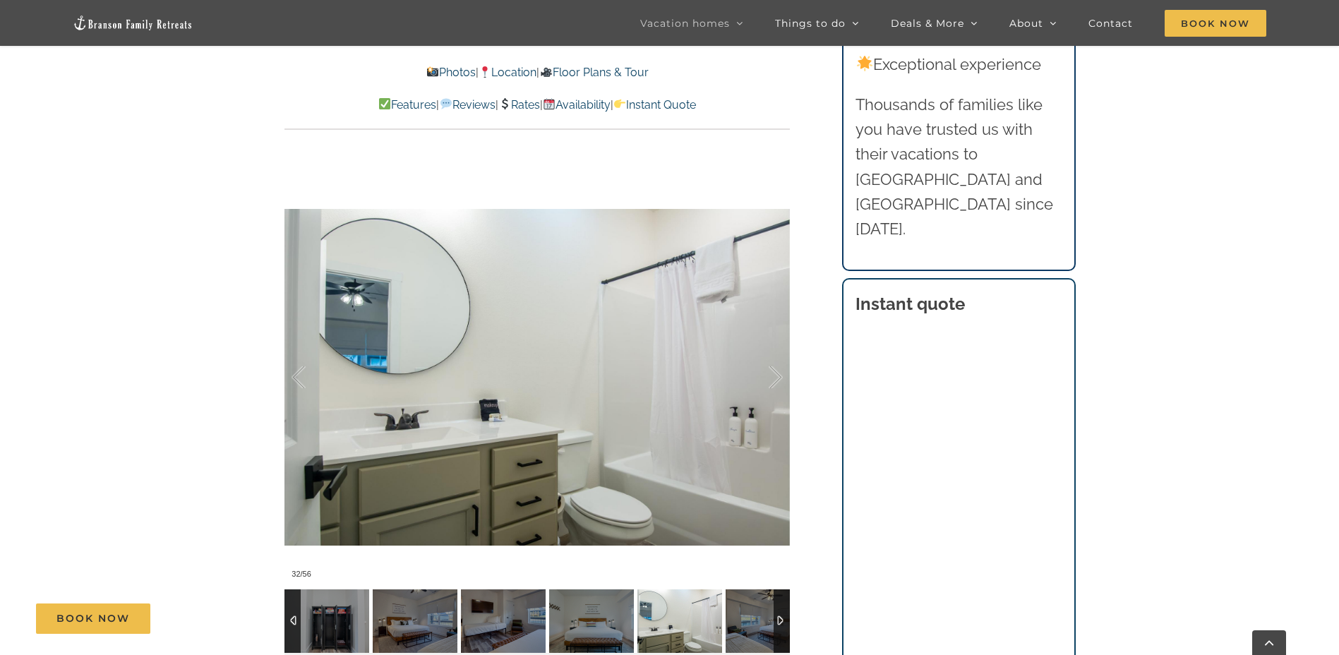
click at [749, 599] on div at bounding box center [373, 622] width 4942 height 64
click at [749, 599] on img at bounding box center [768, 622] width 85 height 64
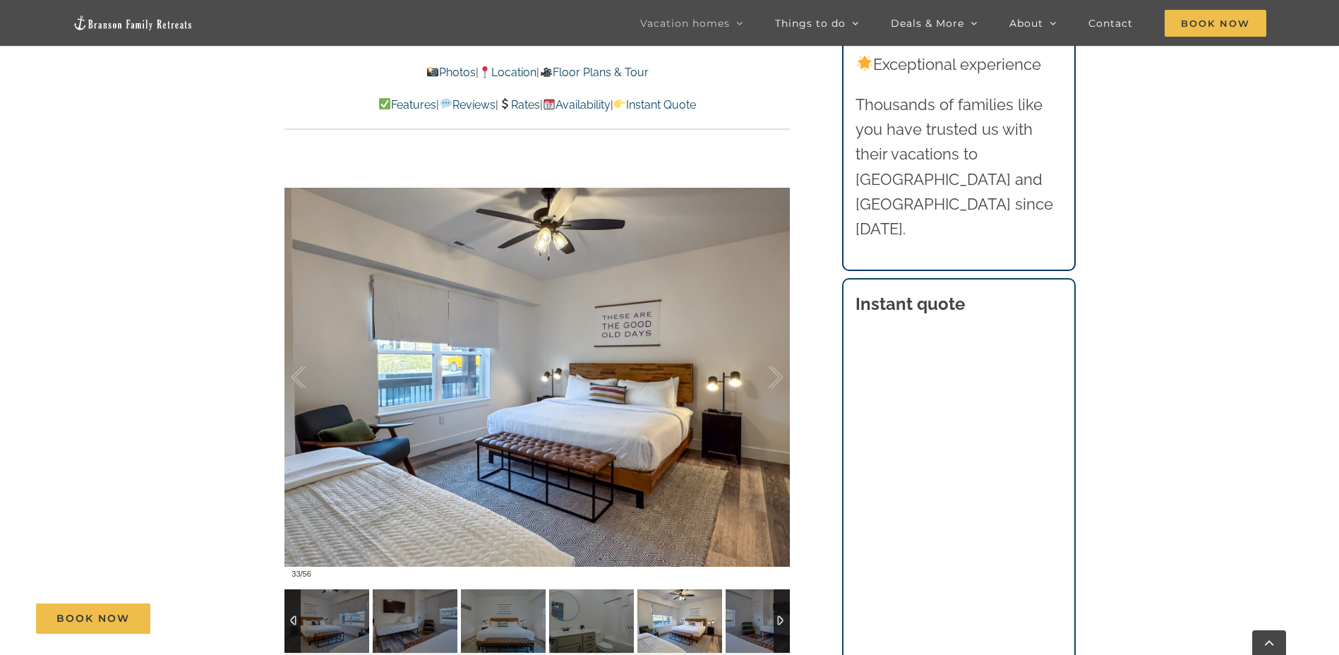
click at [749, 599] on div at bounding box center [284, 622] width 4942 height 64
click at [749, 599] on img at bounding box center [768, 622] width 85 height 64
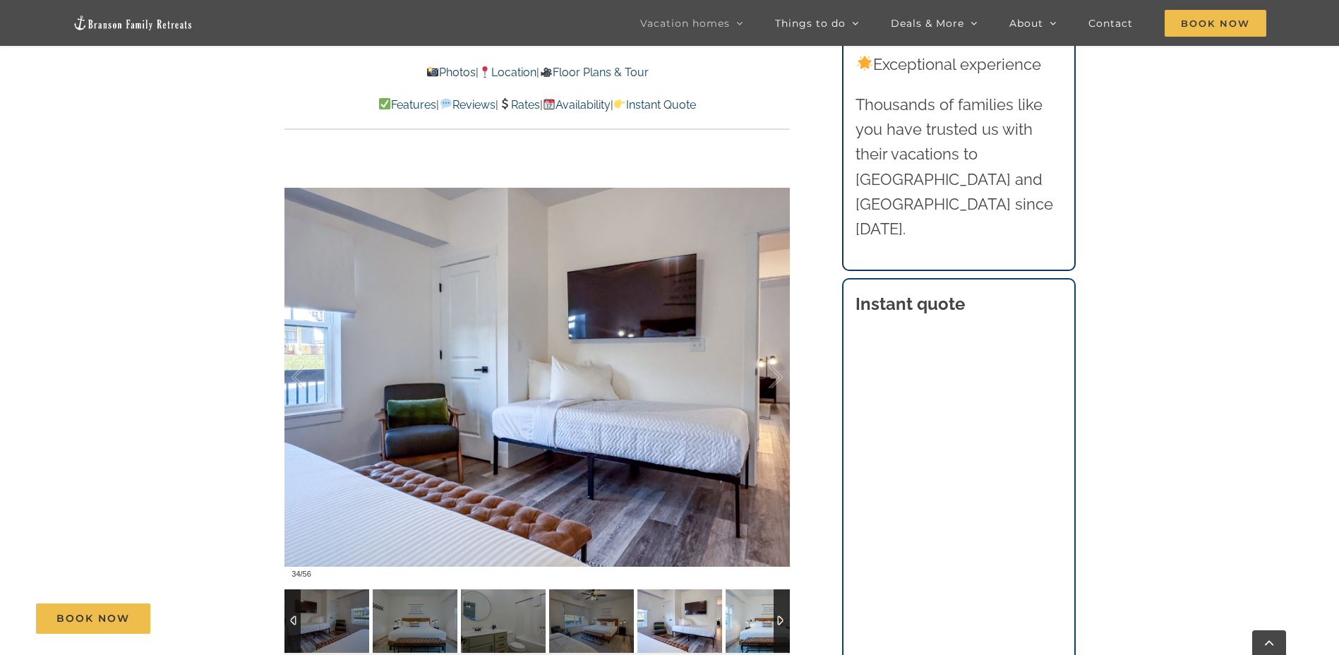
click at [749, 599] on img at bounding box center [768, 622] width 85 height 64
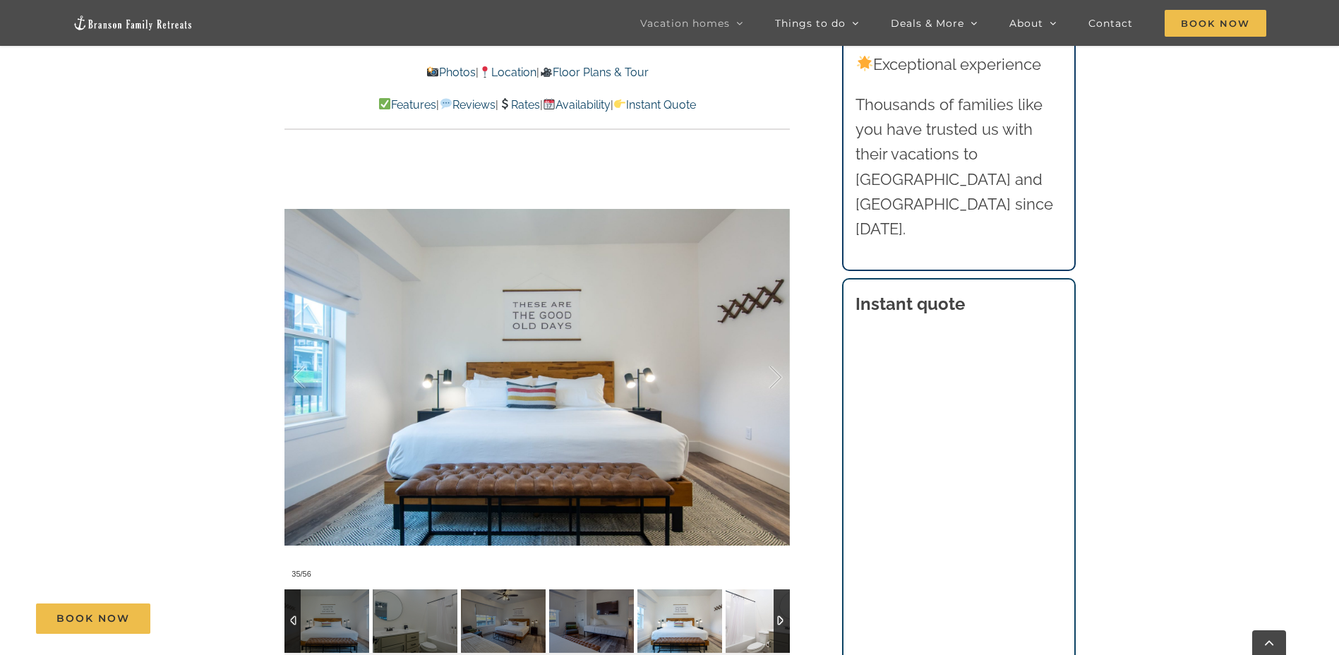
click at [749, 599] on img at bounding box center [768, 622] width 85 height 64
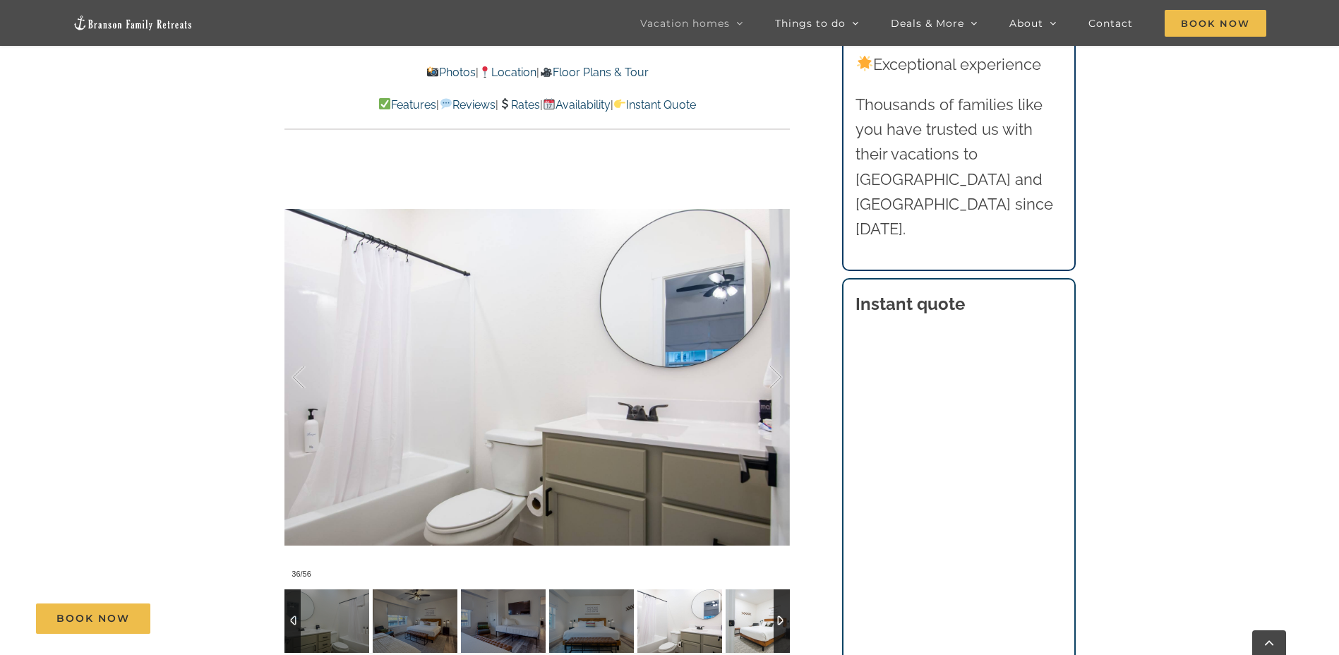
click at [749, 599] on img at bounding box center [768, 622] width 85 height 64
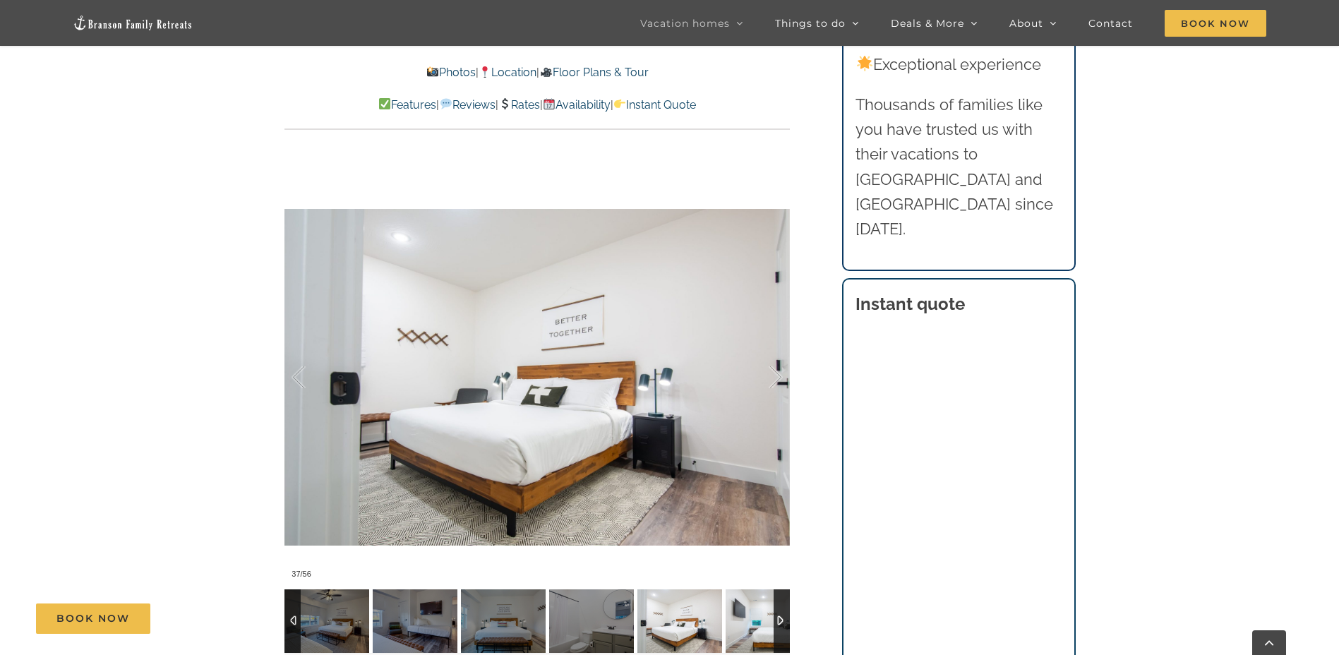
click at [749, 599] on img at bounding box center [768, 622] width 85 height 64
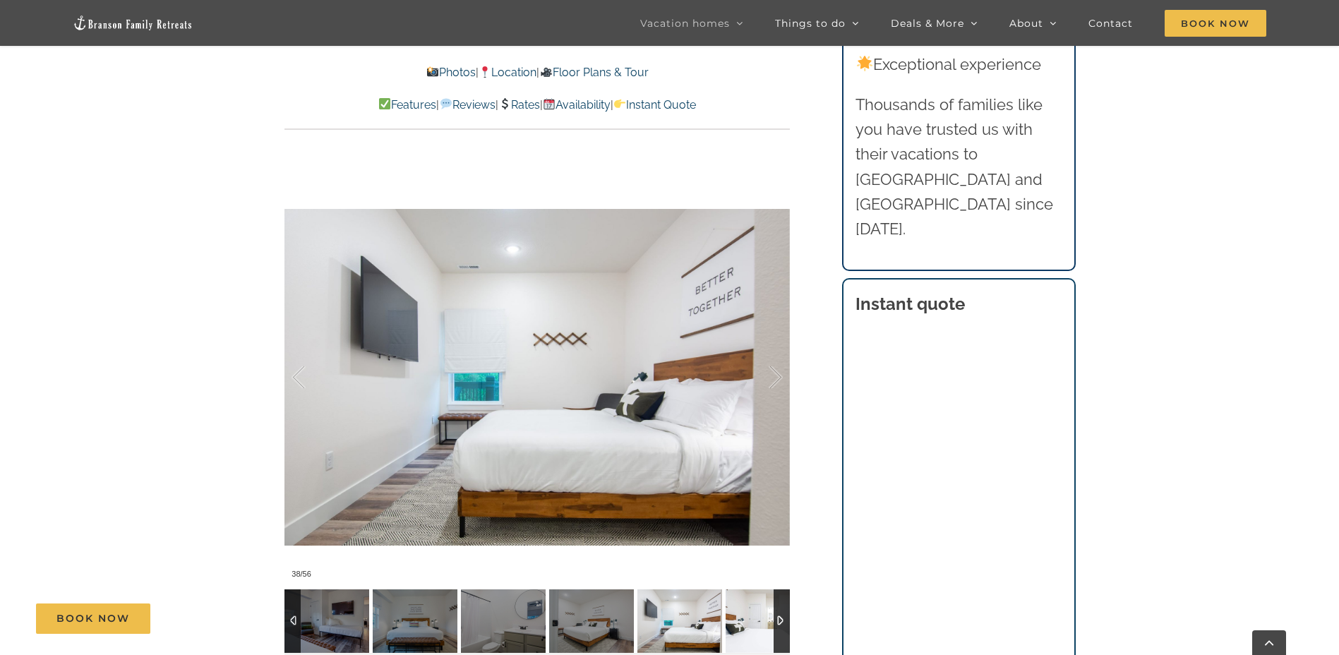
click at [749, 599] on img at bounding box center [768, 622] width 85 height 64
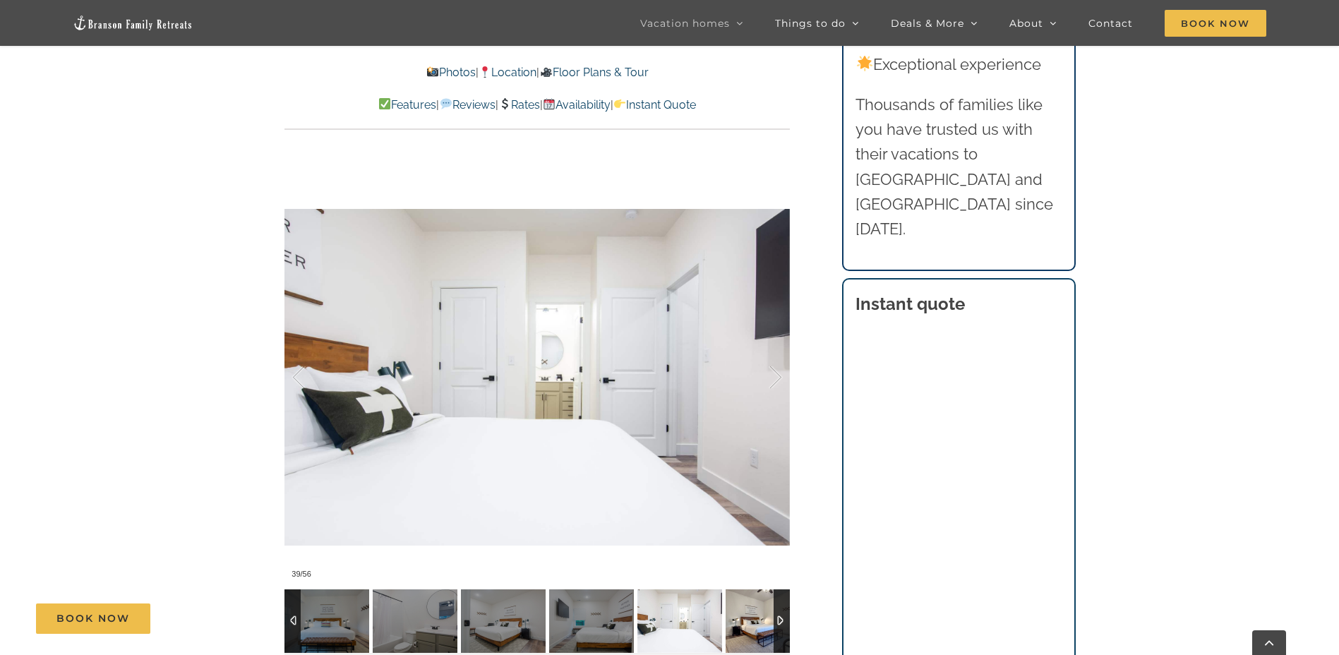
click at [749, 599] on img at bounding box center [768, 622] width 85 height 64
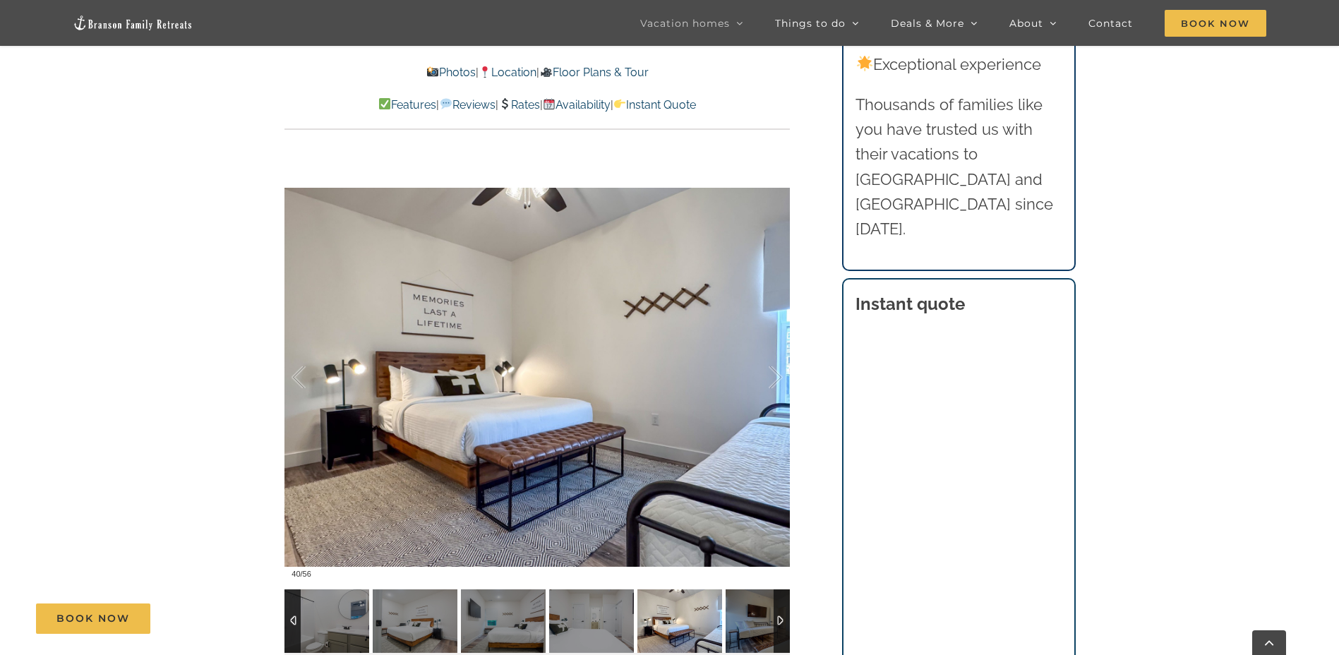
click at [749, 599] on img at bounding box center [768, 622] width 85 height 64
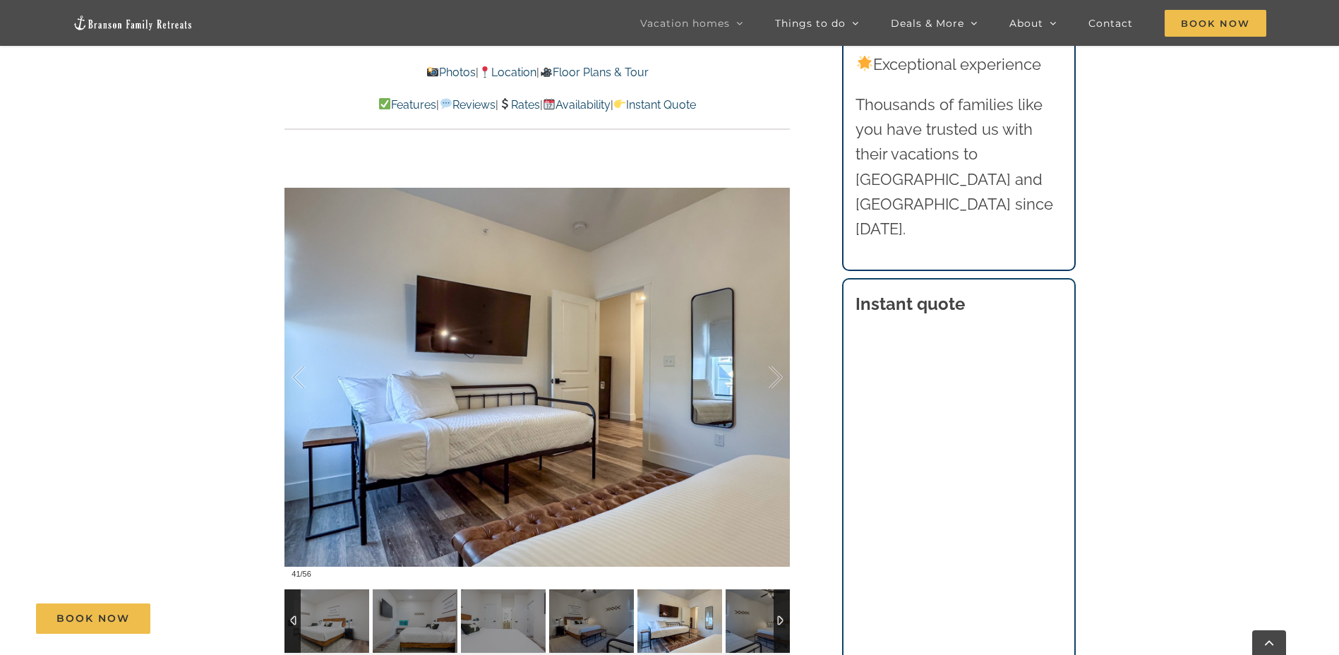
click at [749, 599] on img at bounding box center [768, 622] width 85 height 64
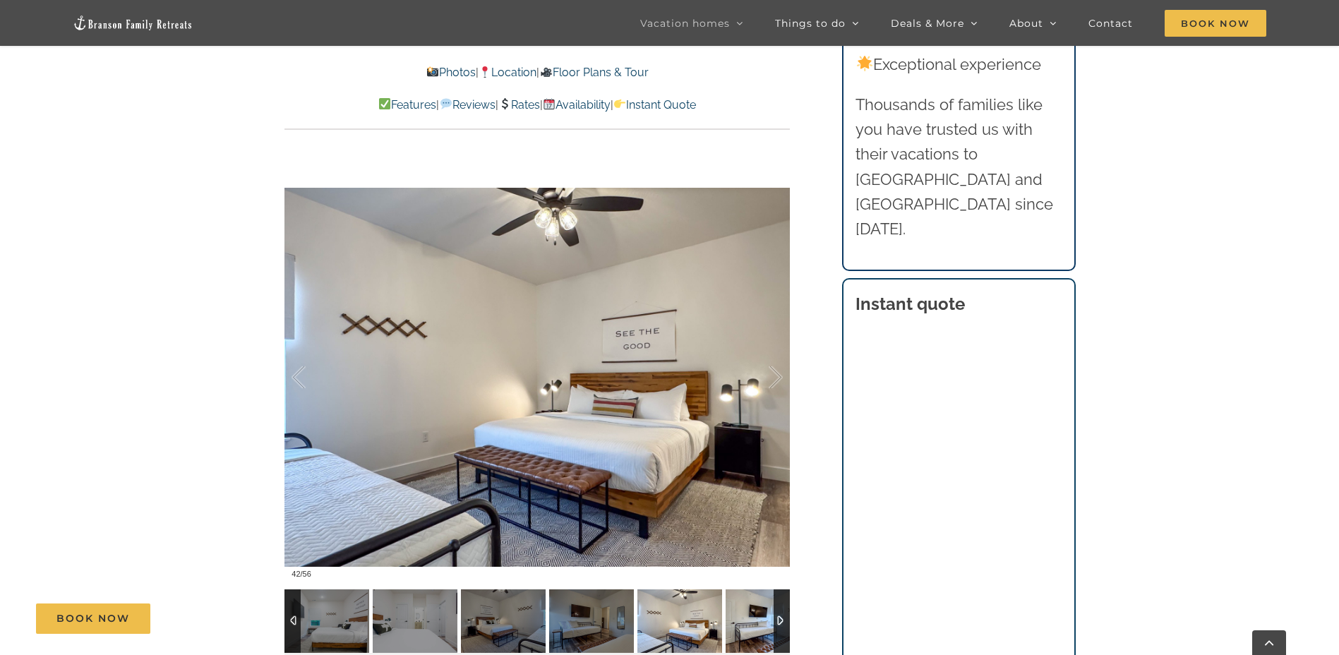
click at [749, 599] on img at bounding box center [768, 622] width 85 height 64
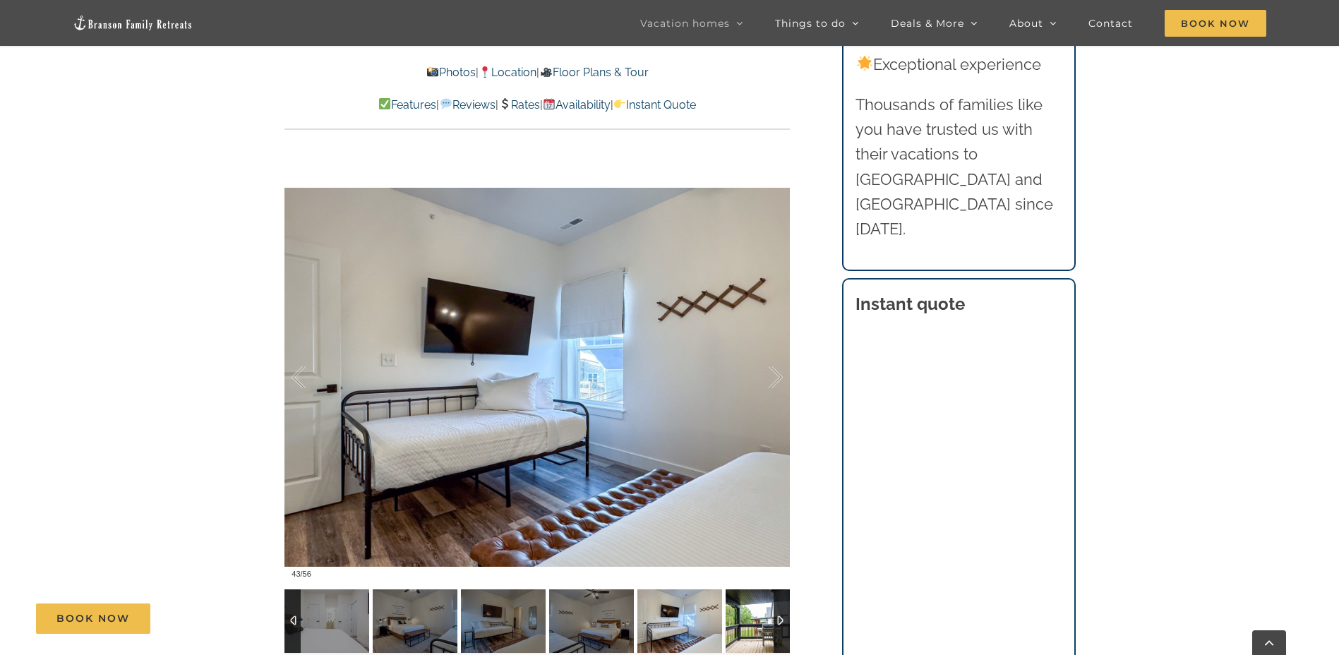
click at [749, 599] on img at bounding box center [768, 622] width 85 height 64
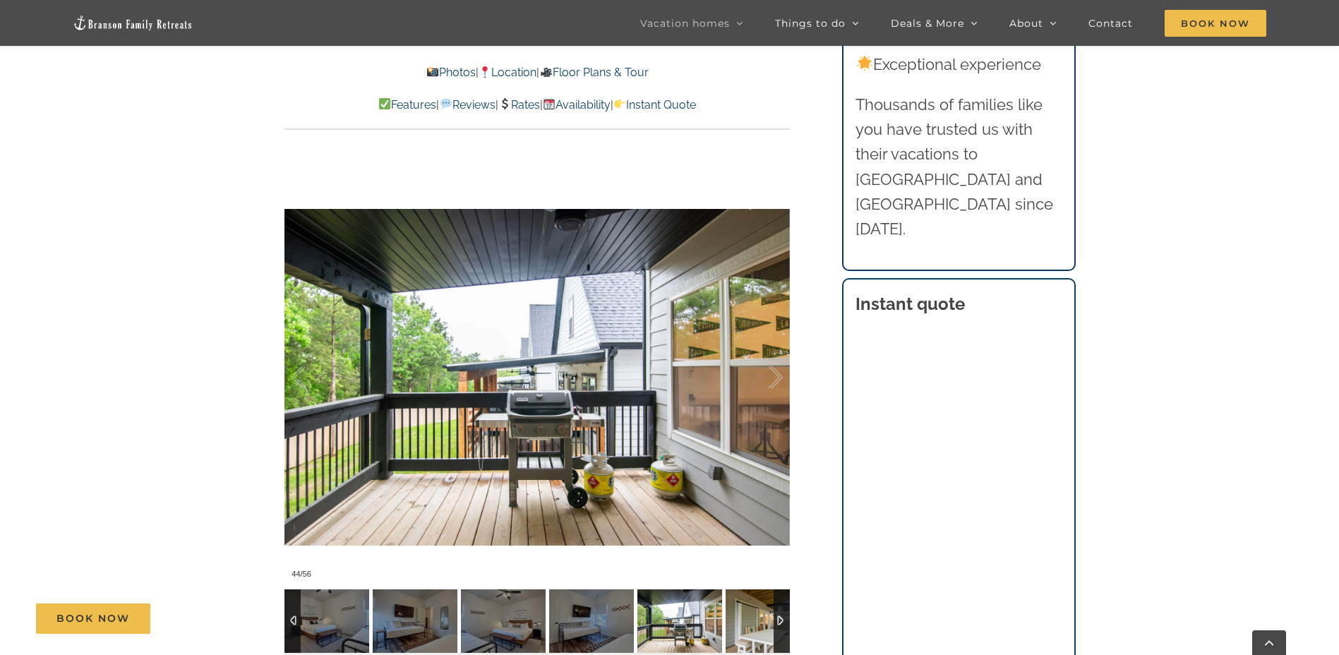
click at [749, 599] on img at bounding box center [768, 622] width 85 height 64
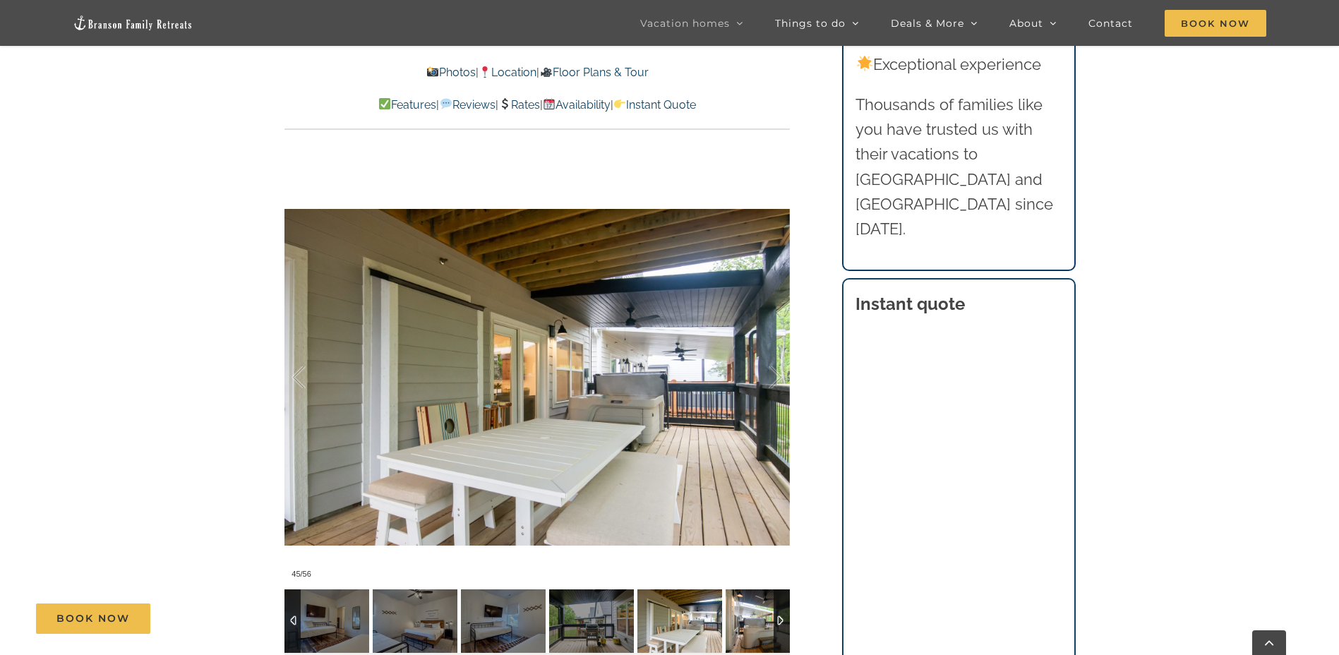
click at [749, 599] on img at bounding box center [768, 622] width 85 height 64
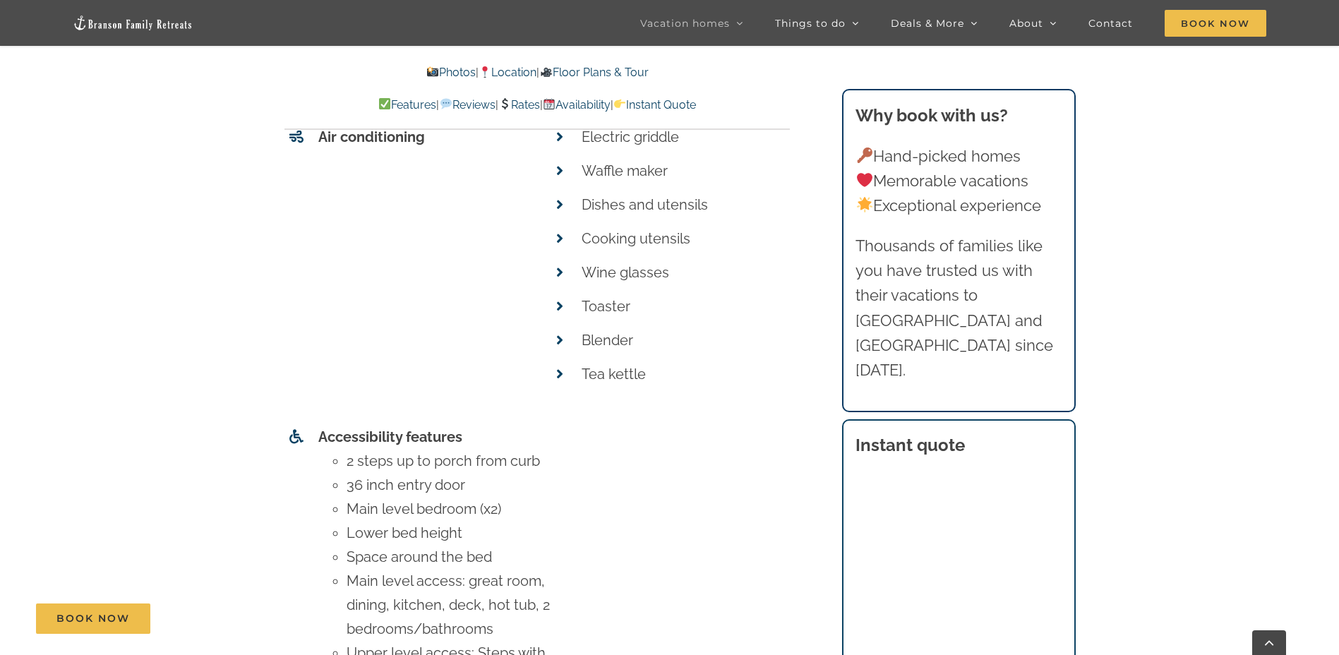
scroll to position [6707, 0]
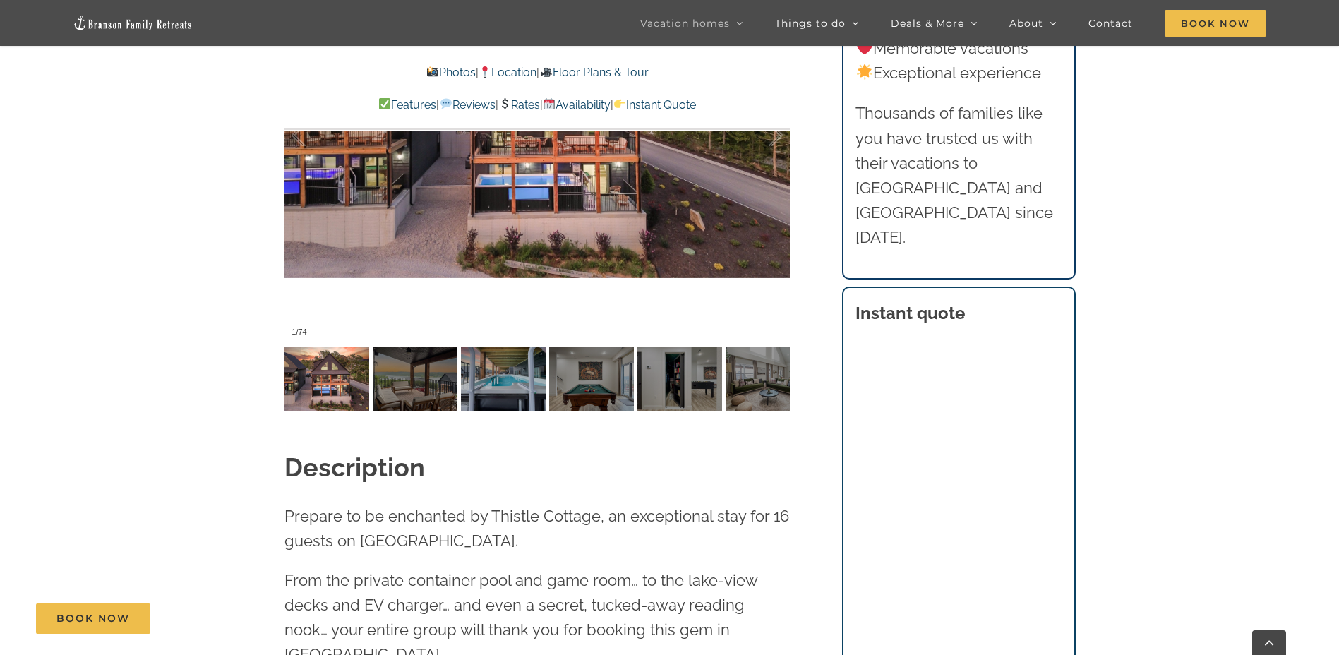
scroll to position [1130, 0]
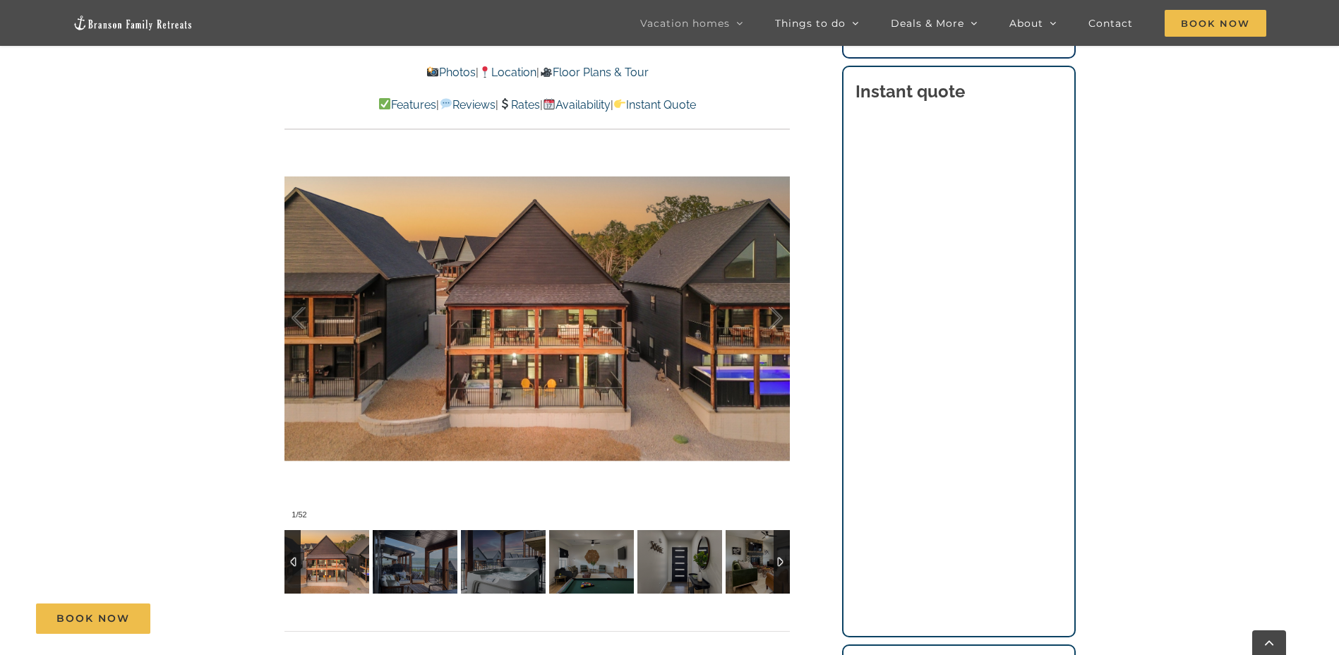
scroll to position [988, 0]
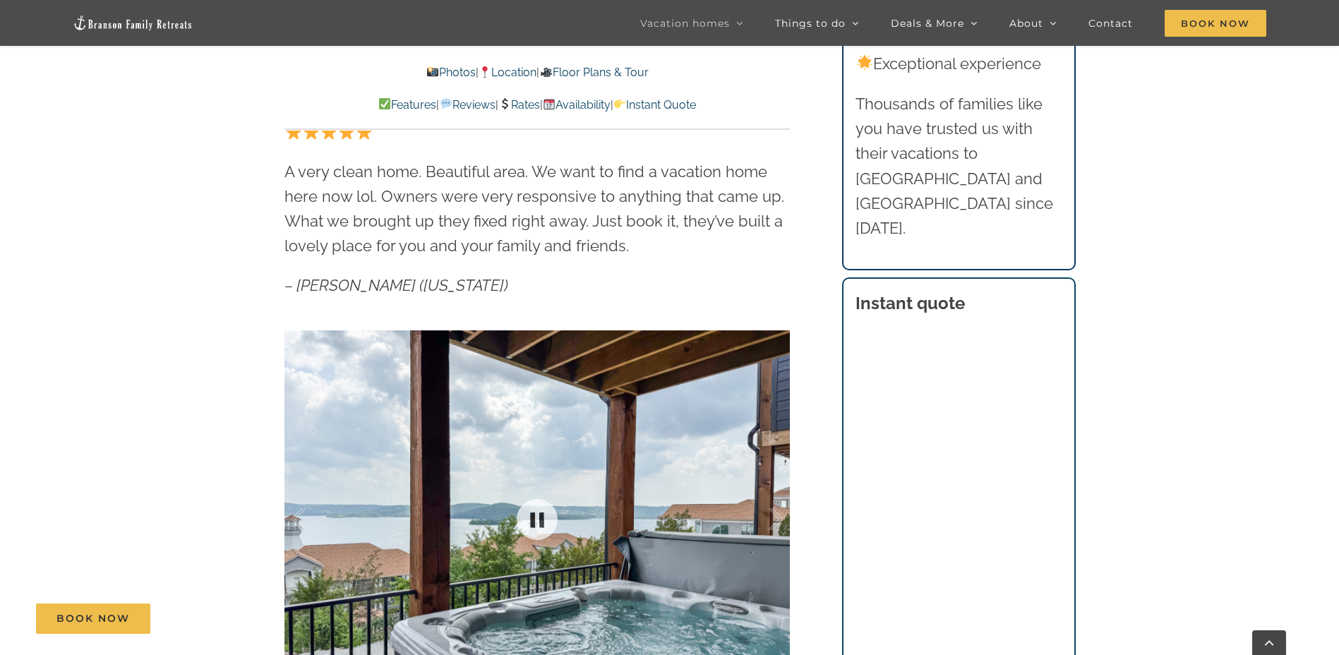
scroll to position [988, 0]
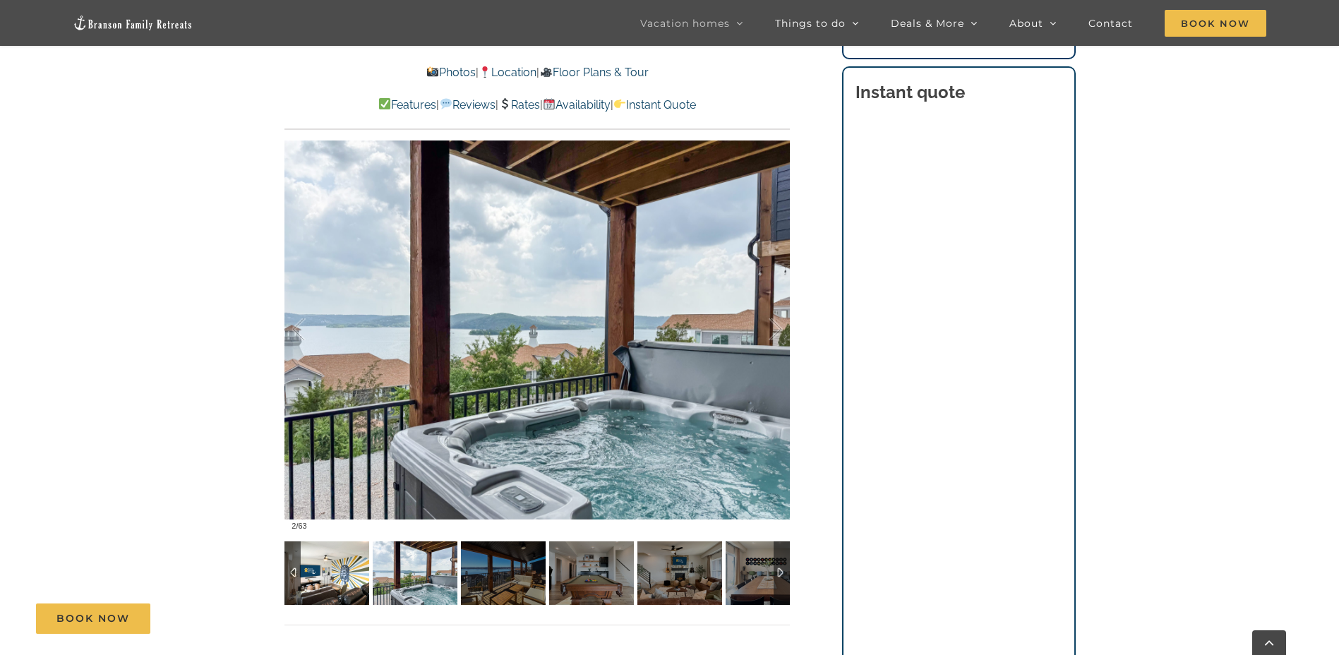
click at [350, 587] on img at bounding box center [327, 574] width 85 height 64
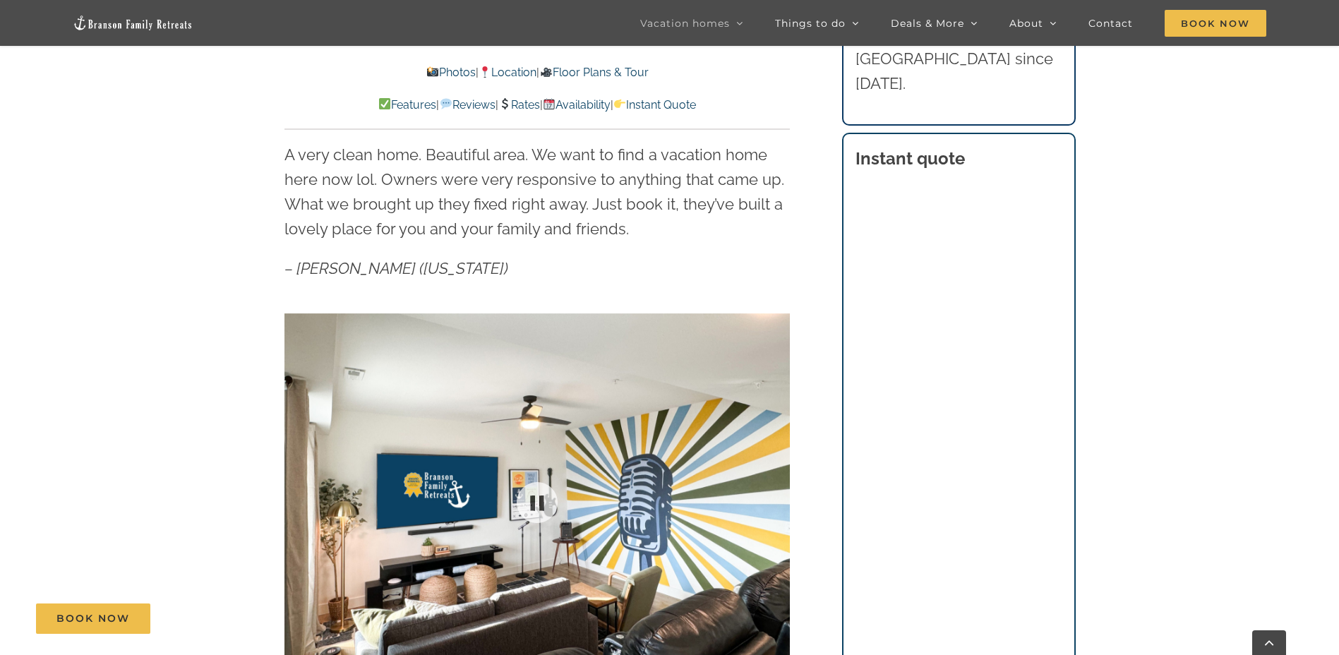
scroll to position [706, 0]
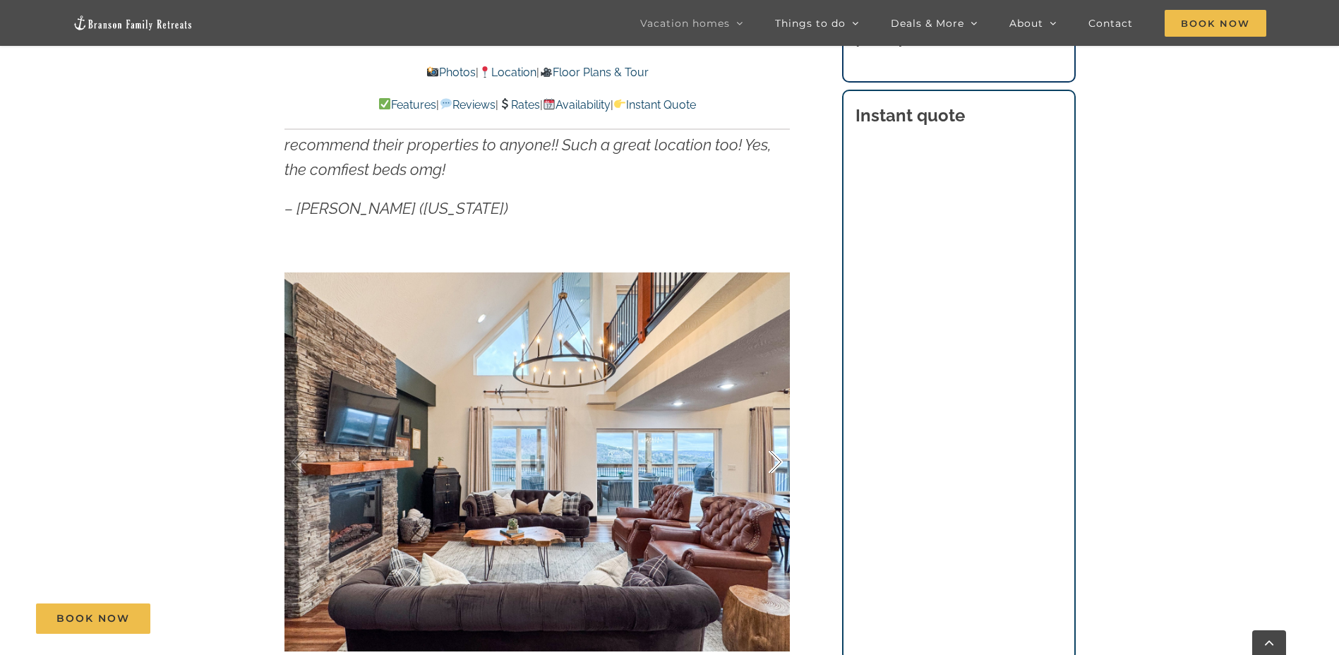
scroll to position [918, 0]
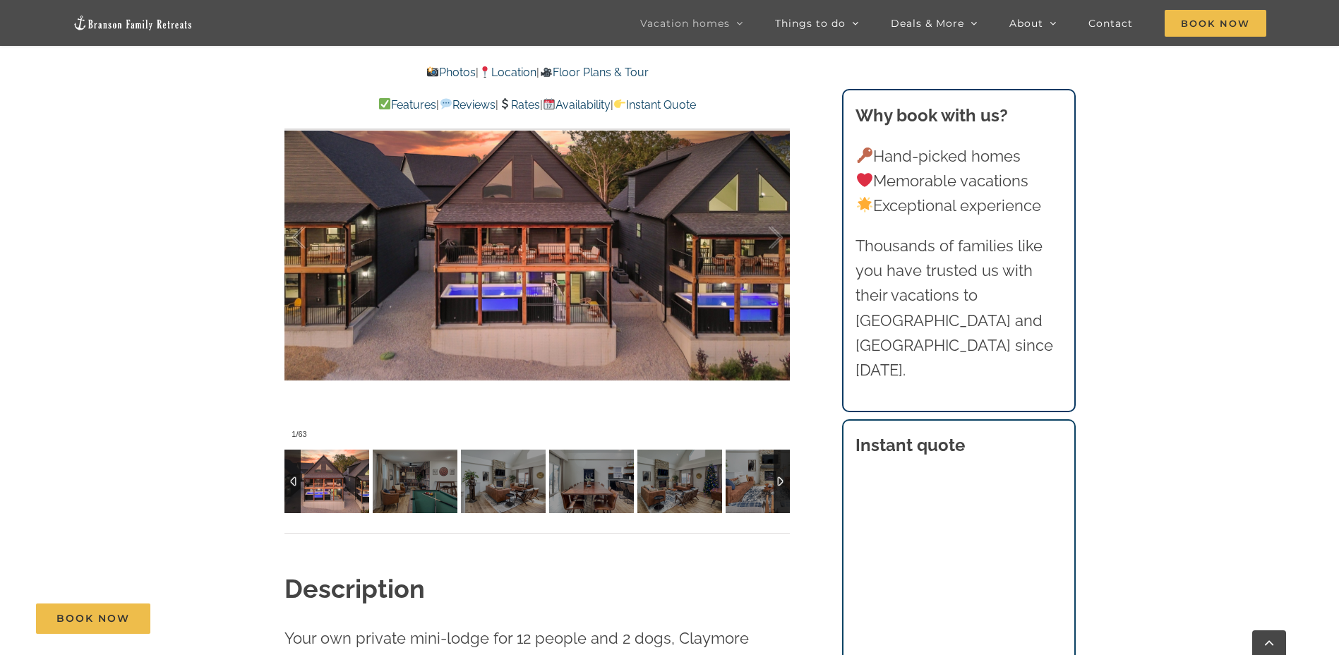
scroll to position [918, 0]
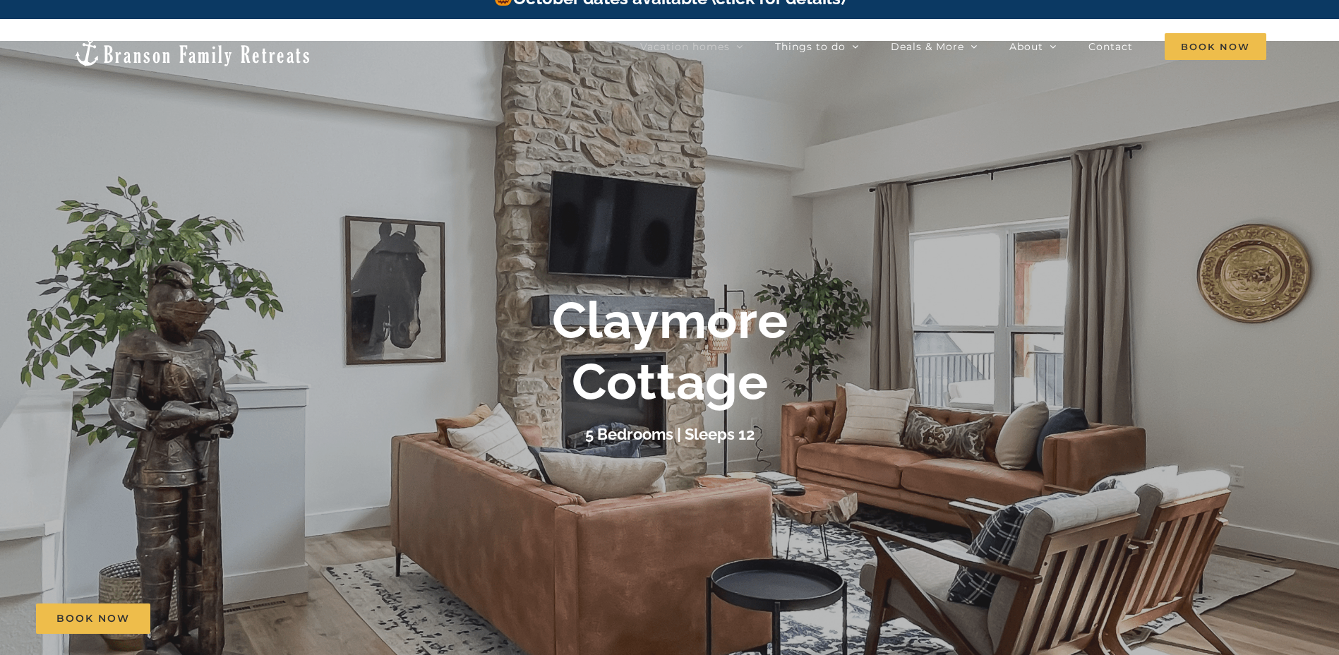
scroll to position [0, 0]
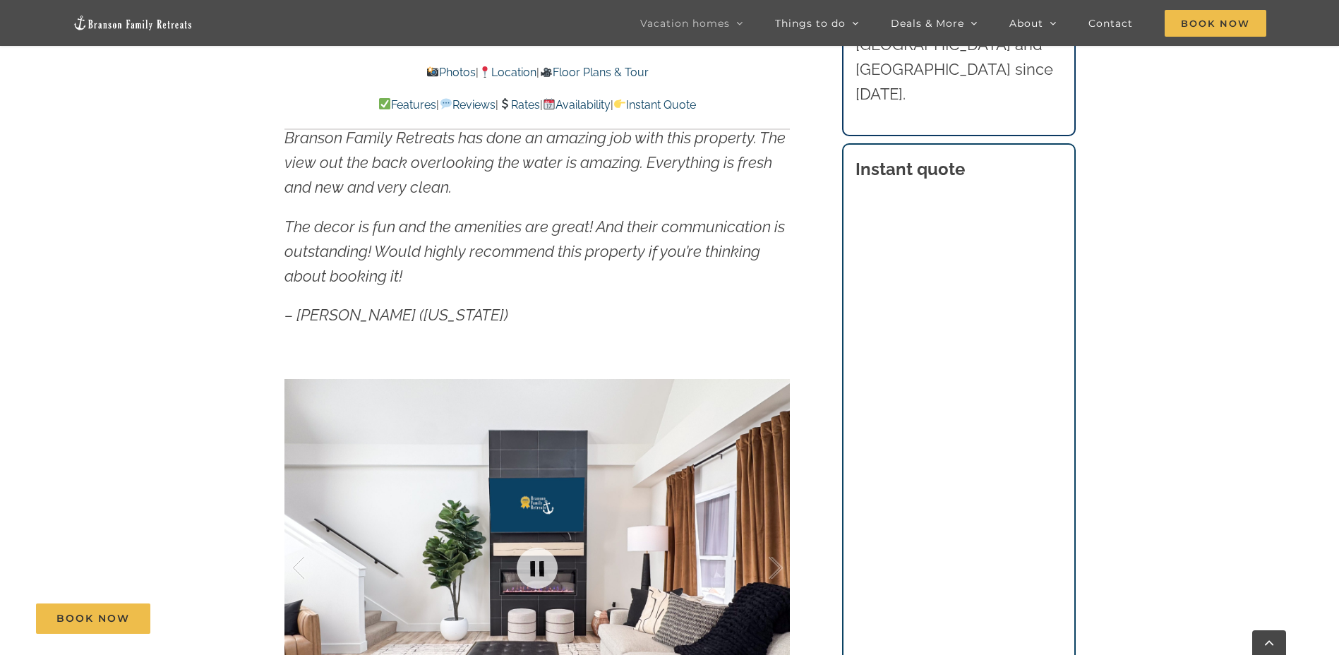
scroll to position [1351, 0]
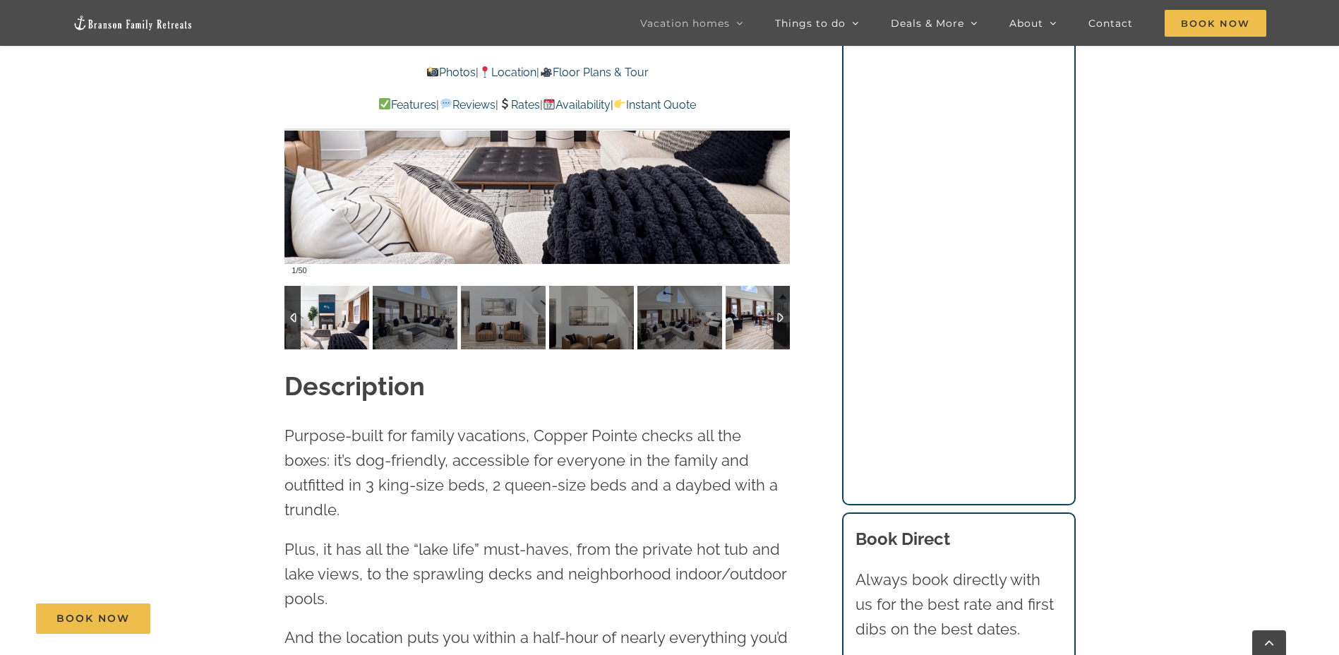
click at [771, 312] on img at bounding box center [768, 318] width 85 height 64
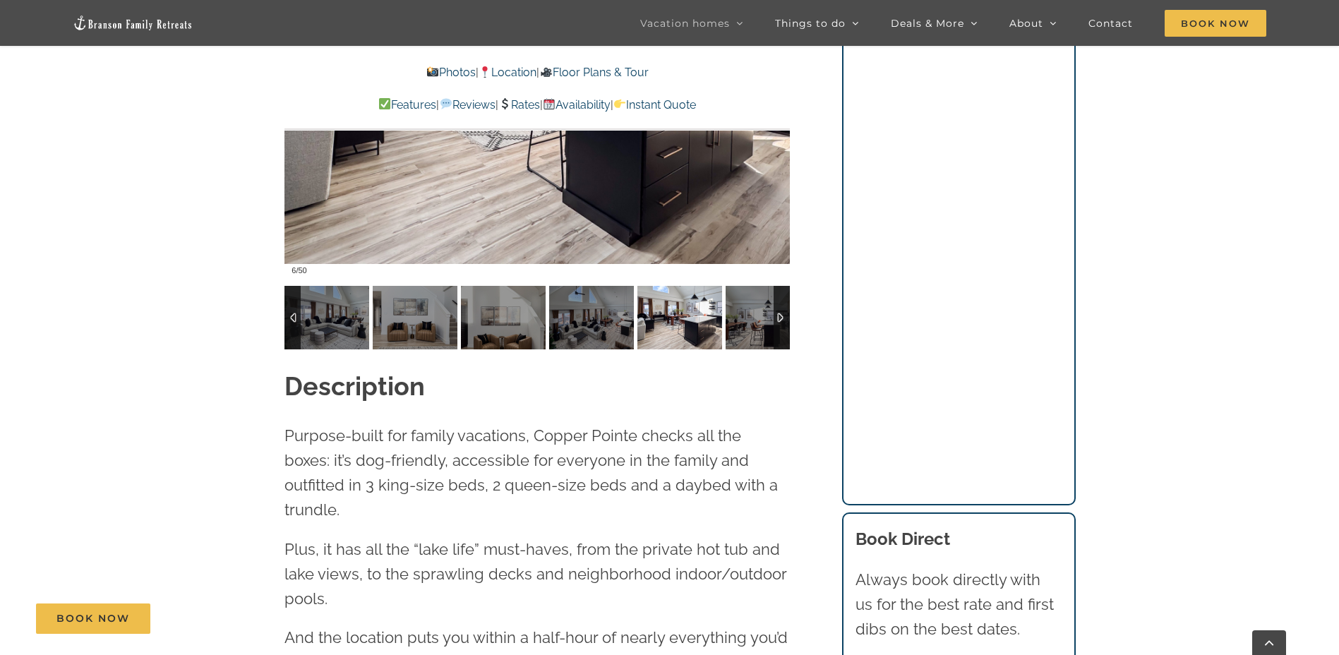
click at [776, 318] on div at bounding box center [782, 318] width 16 height 64
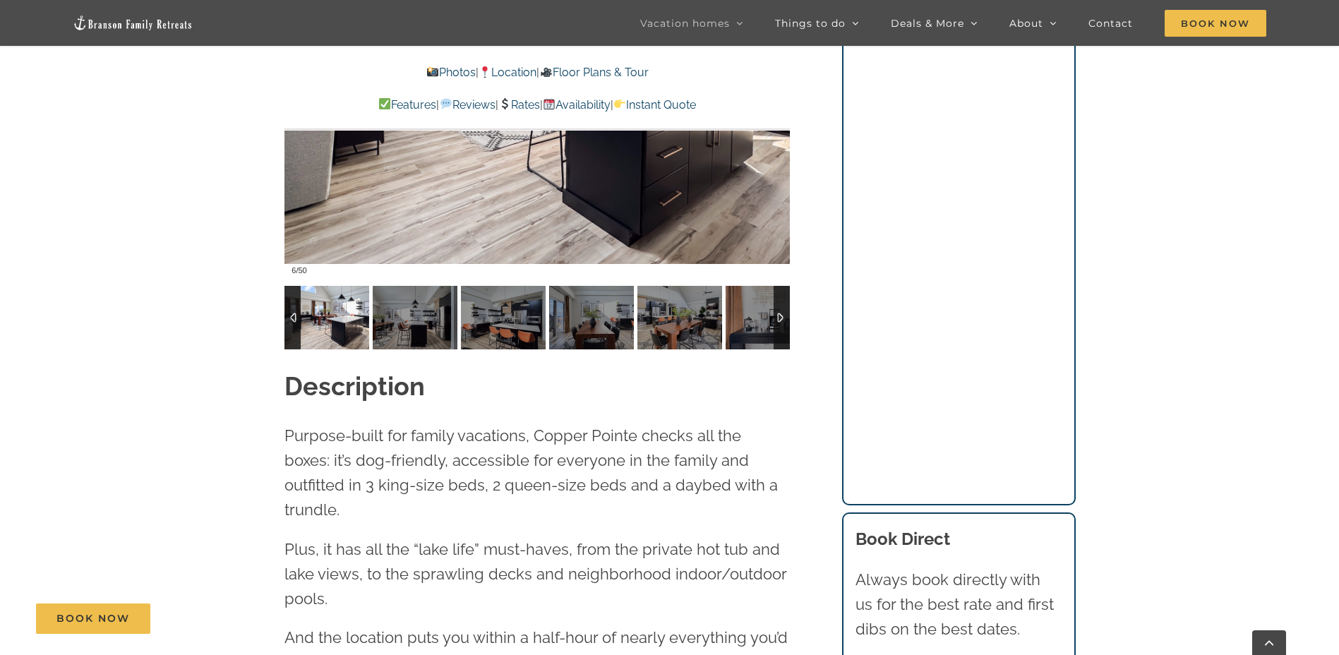
click at [776, 318] on div at bounding box center [782, 318] width 16 height 64
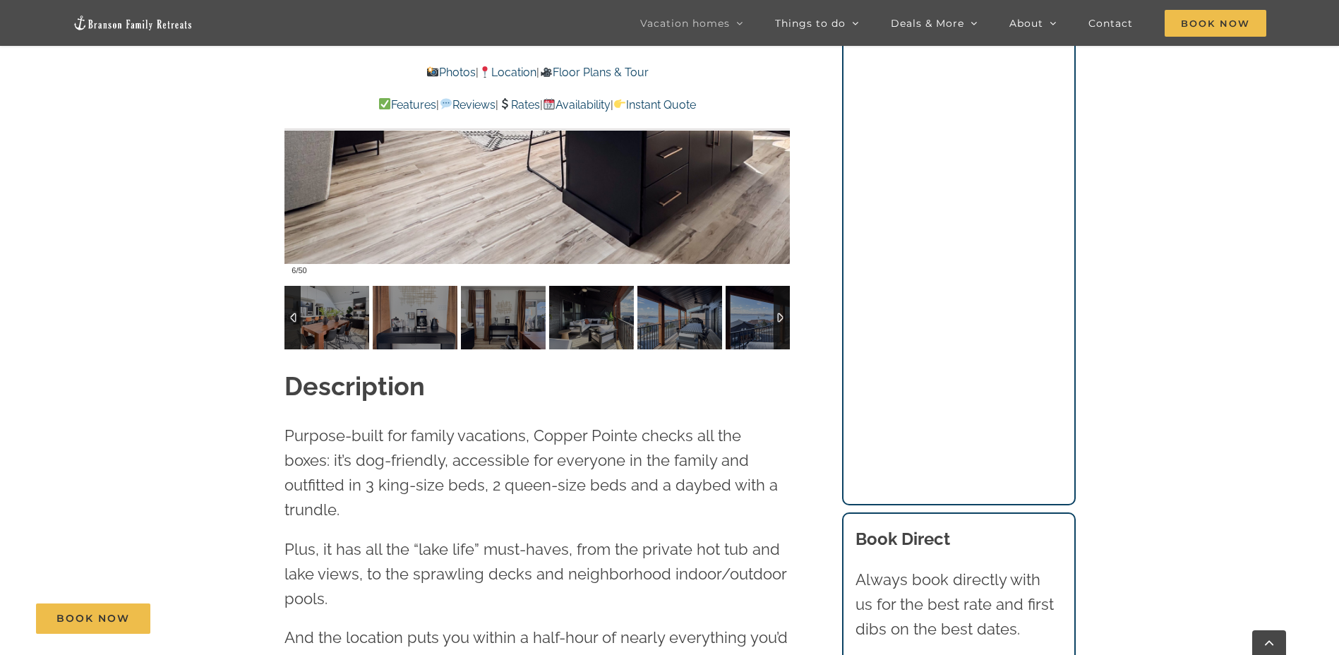
click at [776, 318] on div at bounding box center [782, 318] width 16 height 64
click at [777, 318] on div at bounding box center [782, 318] width 16 height 64
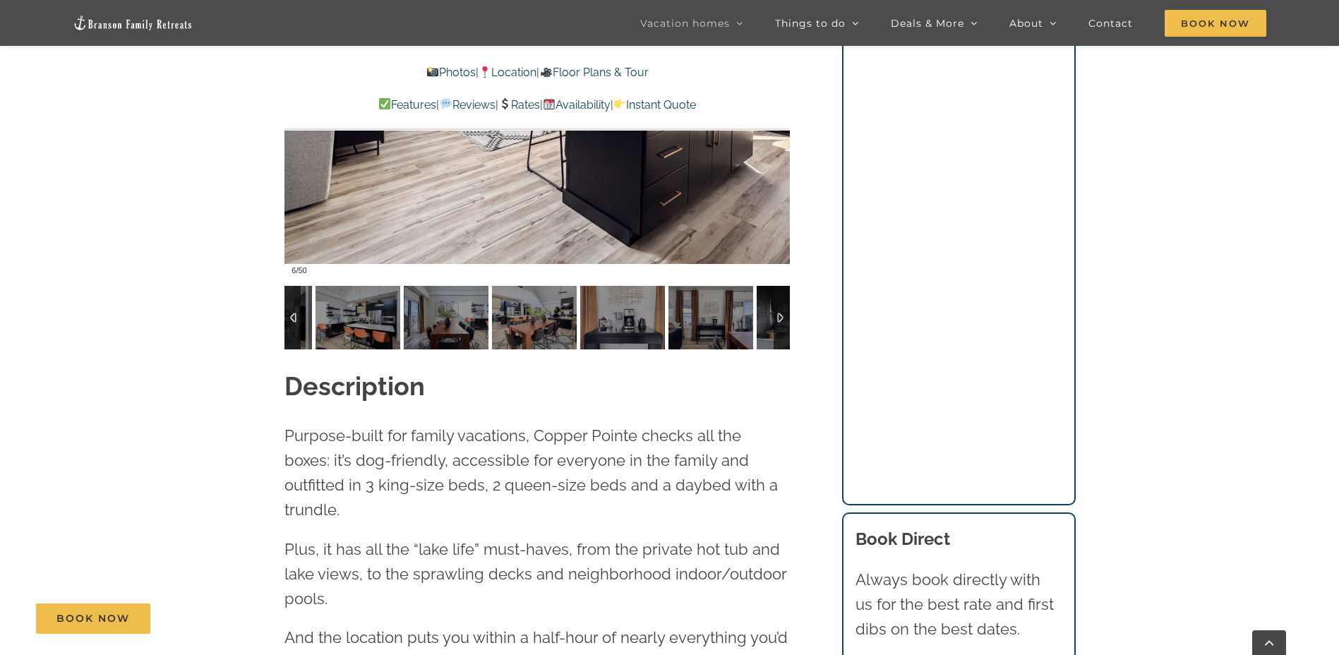
click at [777, 318] on div at bounding box center [782, 318] width 16 height 64
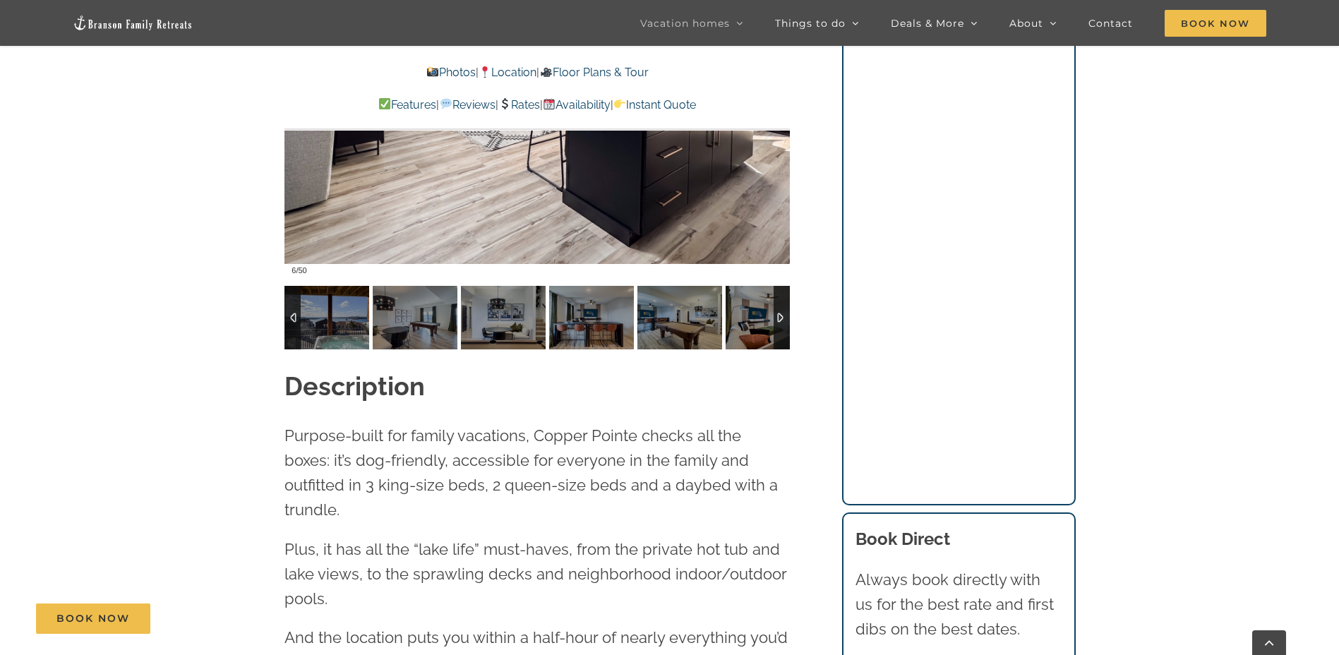
click at [777, 318] on div at bounding box center [782, 318] width 16 height 64
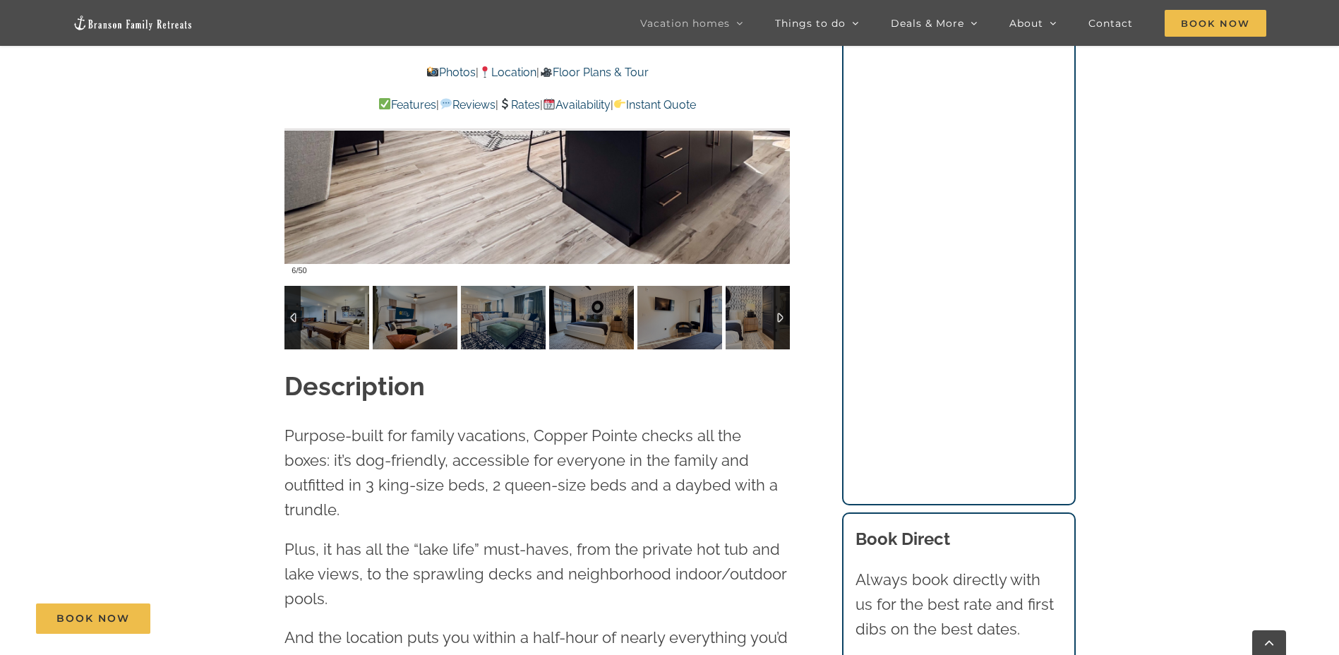
click at [777, 318] on div at bounding box center [782, 318] width 16 height 64
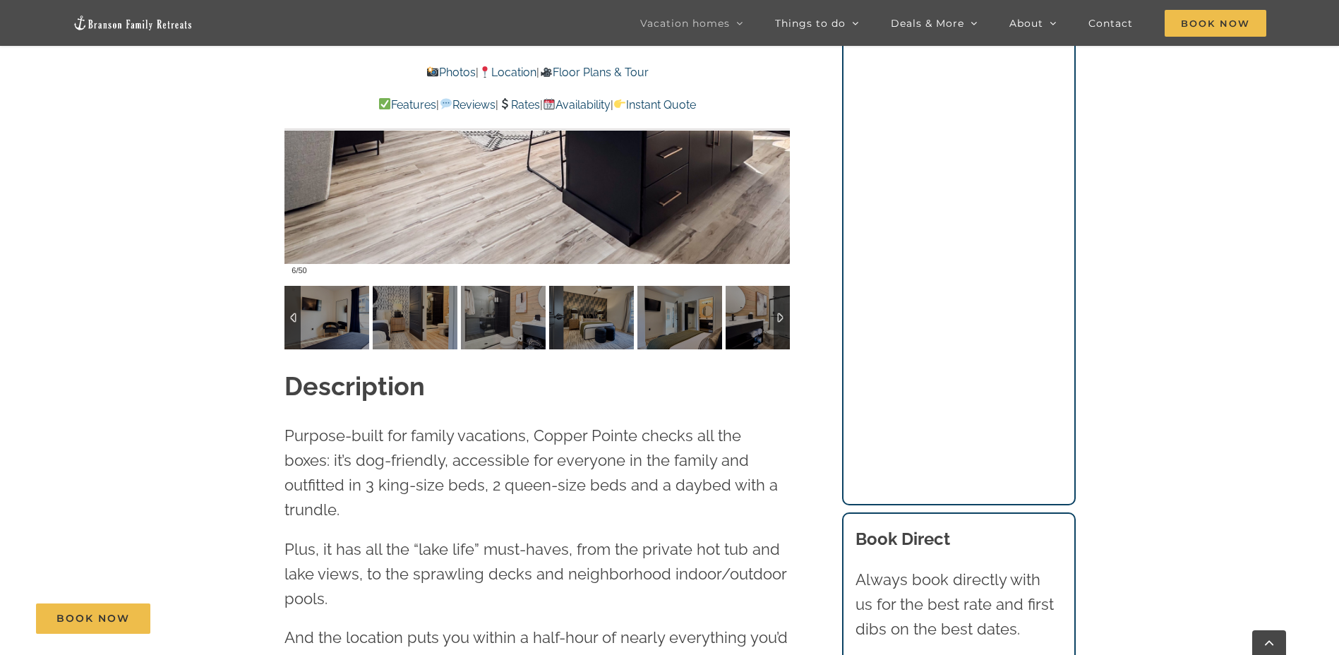
click at [289, 314] on div at bounding box center [293, 318] width 16 height 64
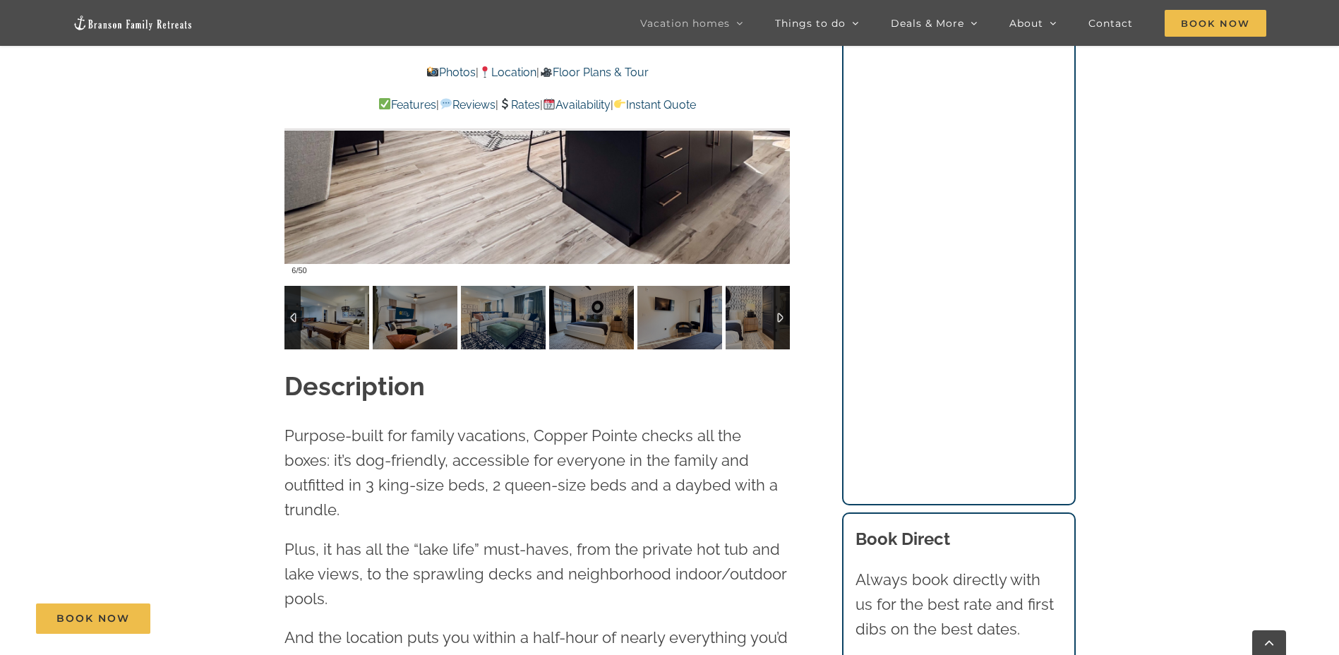
click at [288, 326] on div at bounding box center [293, 318] width 16 height 64
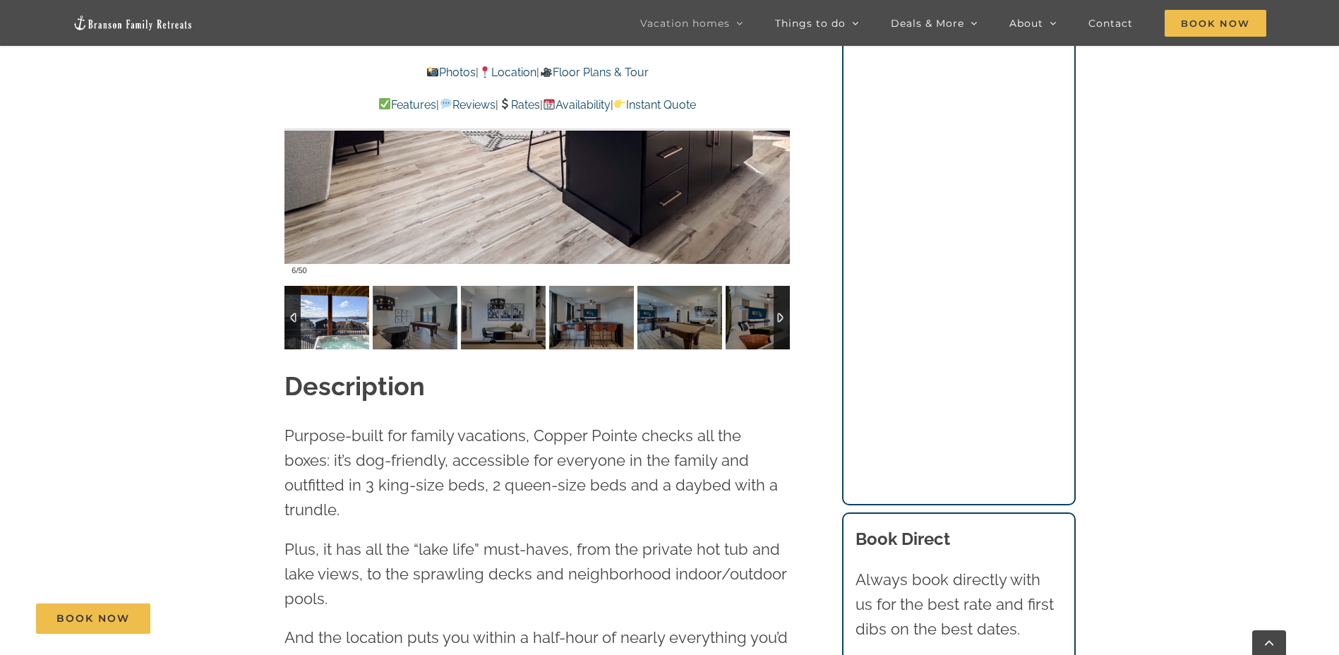
click at [335, 323] on img at bounding box center [327, 318] width 85 height 64
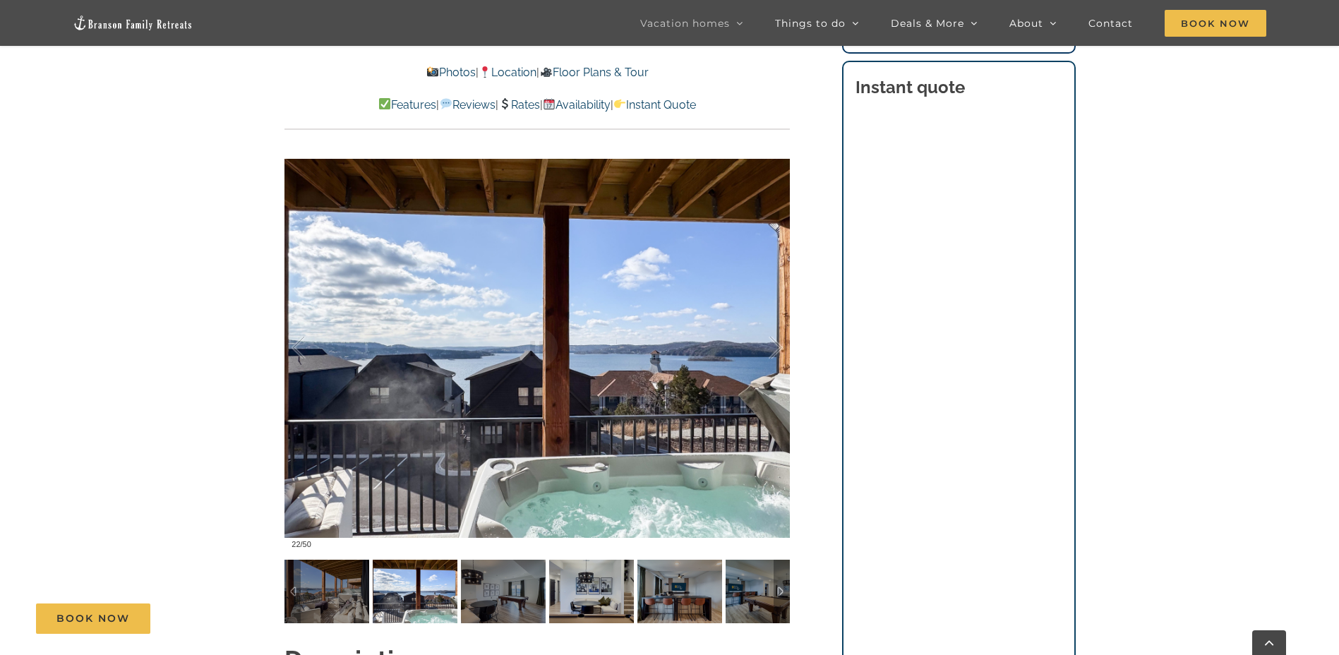
scroll to position [1069, 0]
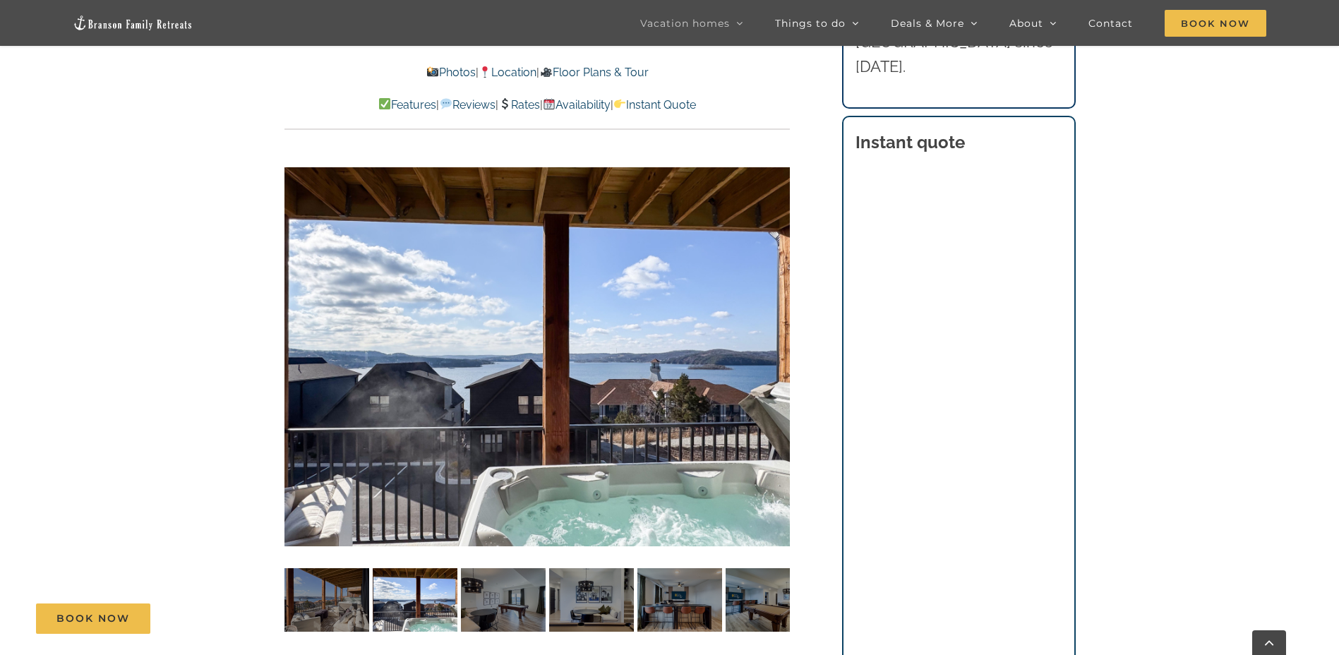
click at [1062, 172] on section "Instant quote" at bounding box center [959, 452] width 234 height 672
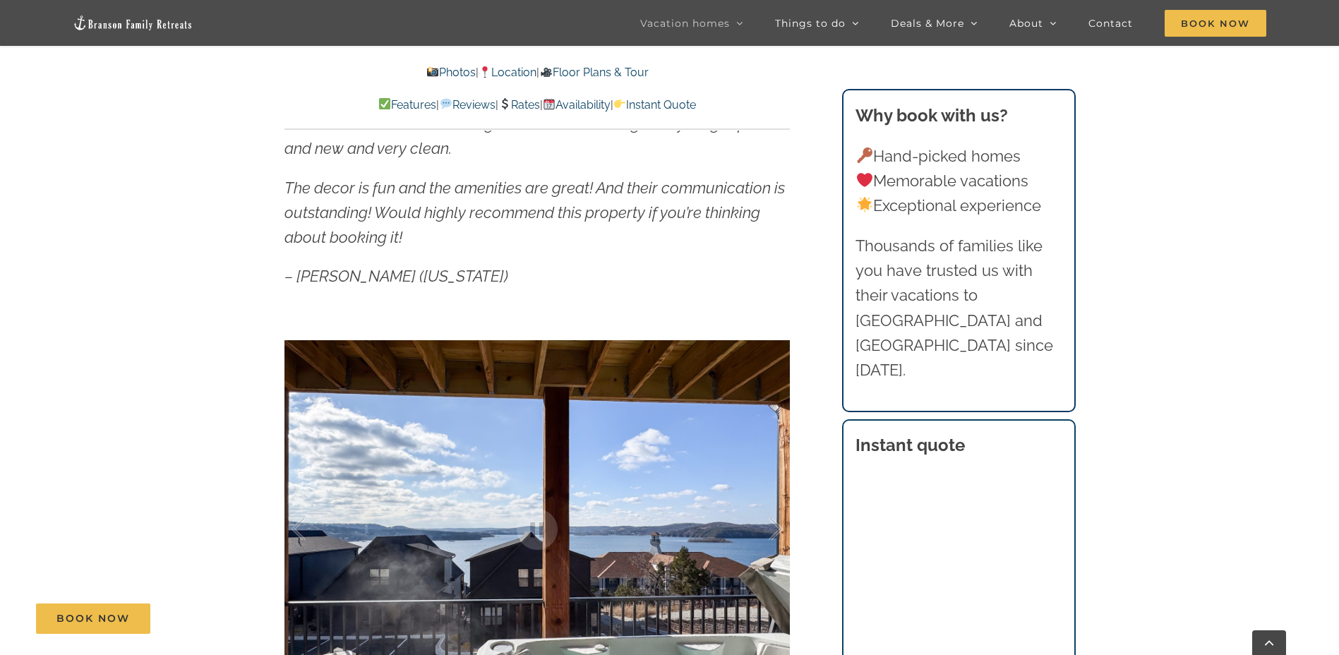
scroll to position [716, 0]
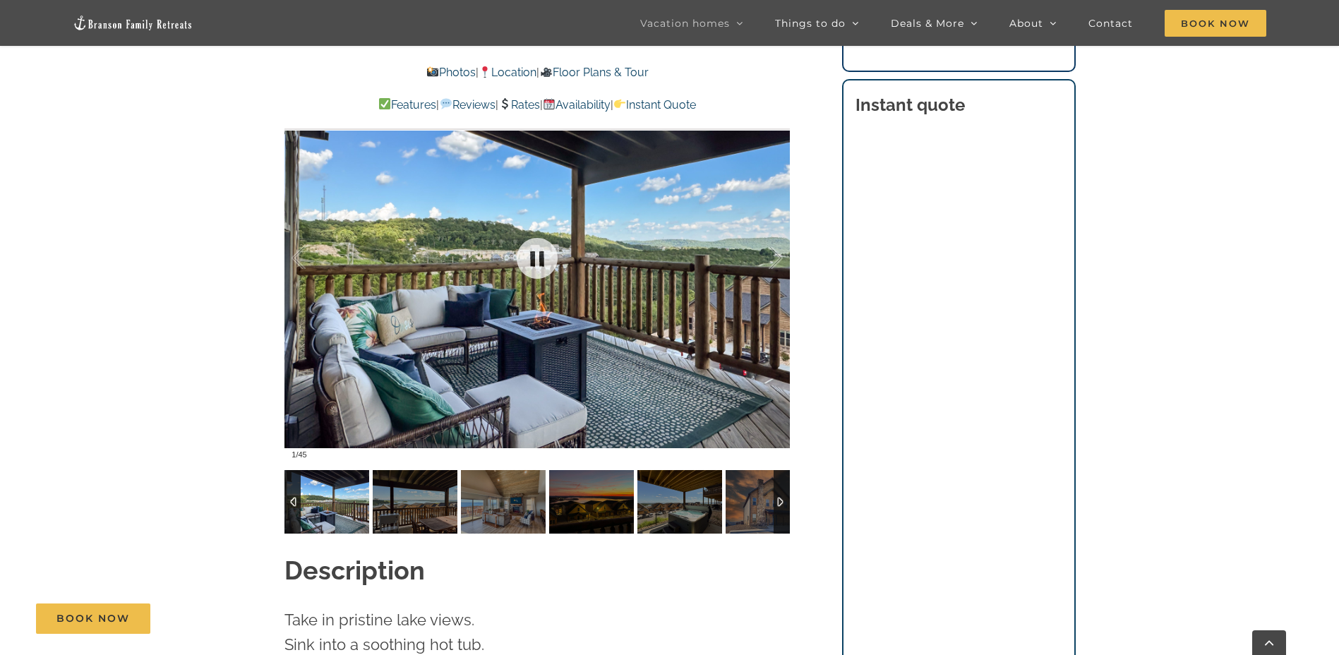
scroll to position [1130, 0]
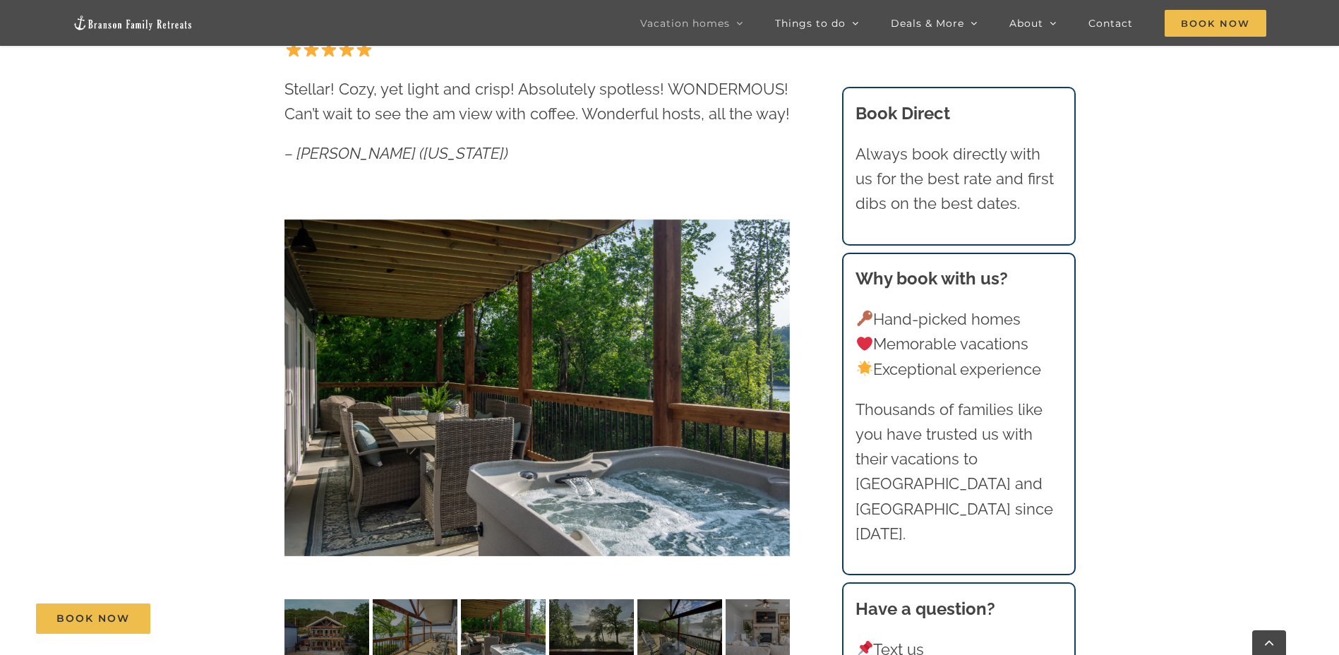
scroll to position [1000, 0]
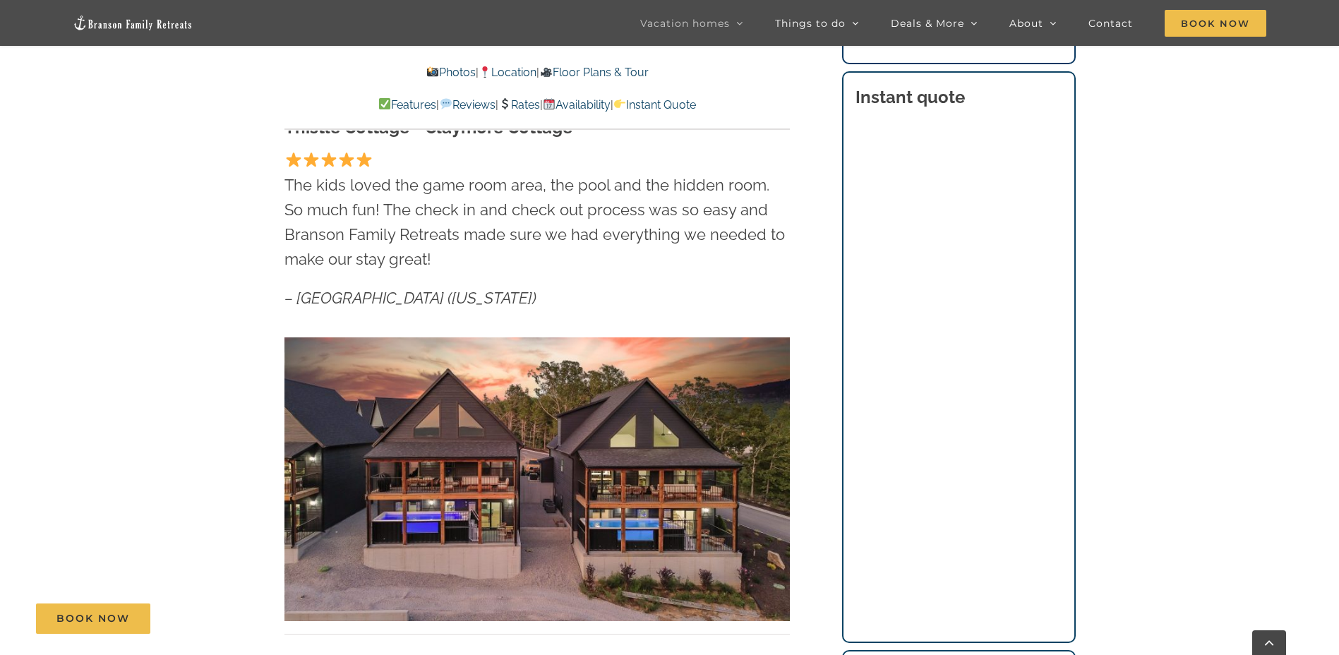
scroll to position [988, 0]
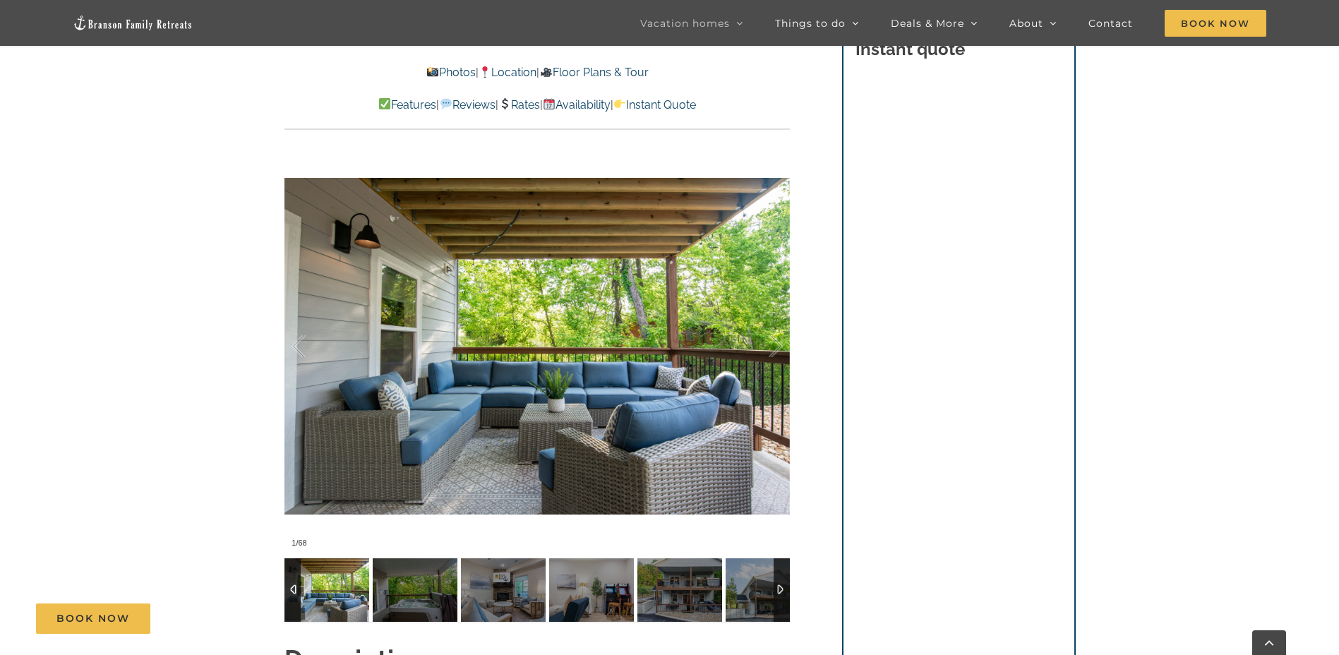
scroll to position [1130, 0]
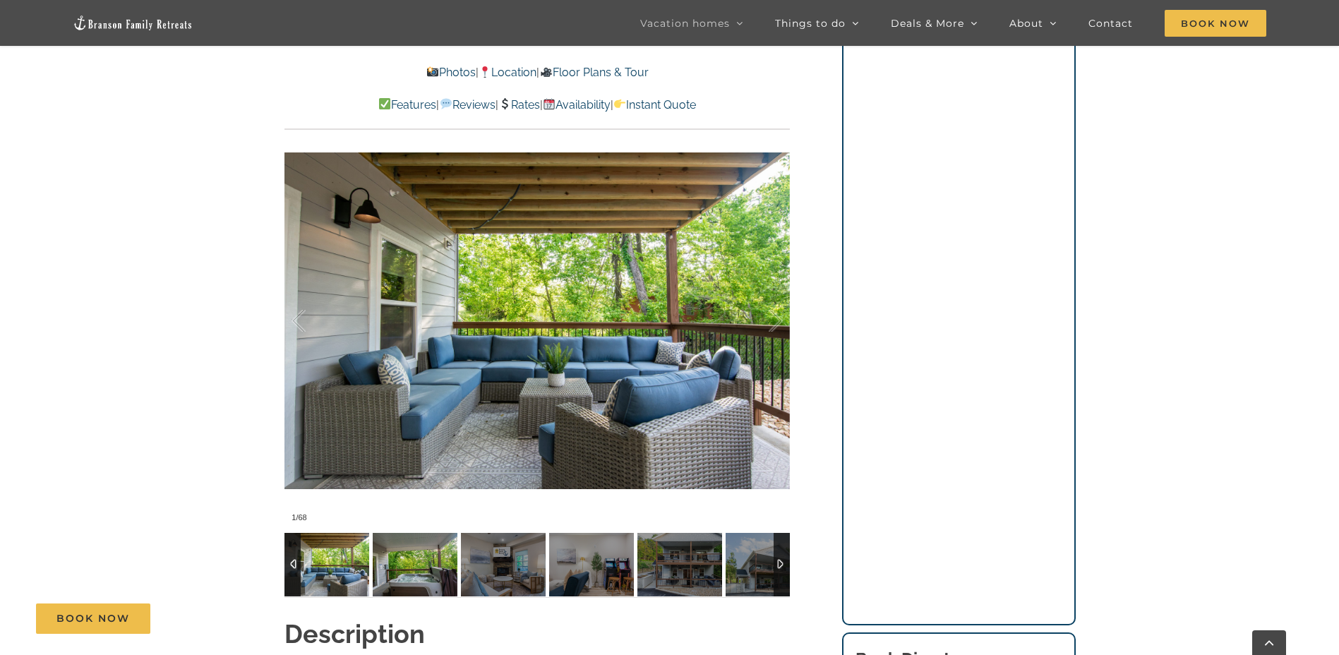
click at [397, 564] on img at bounding box center [415, 565] width 85 height 64
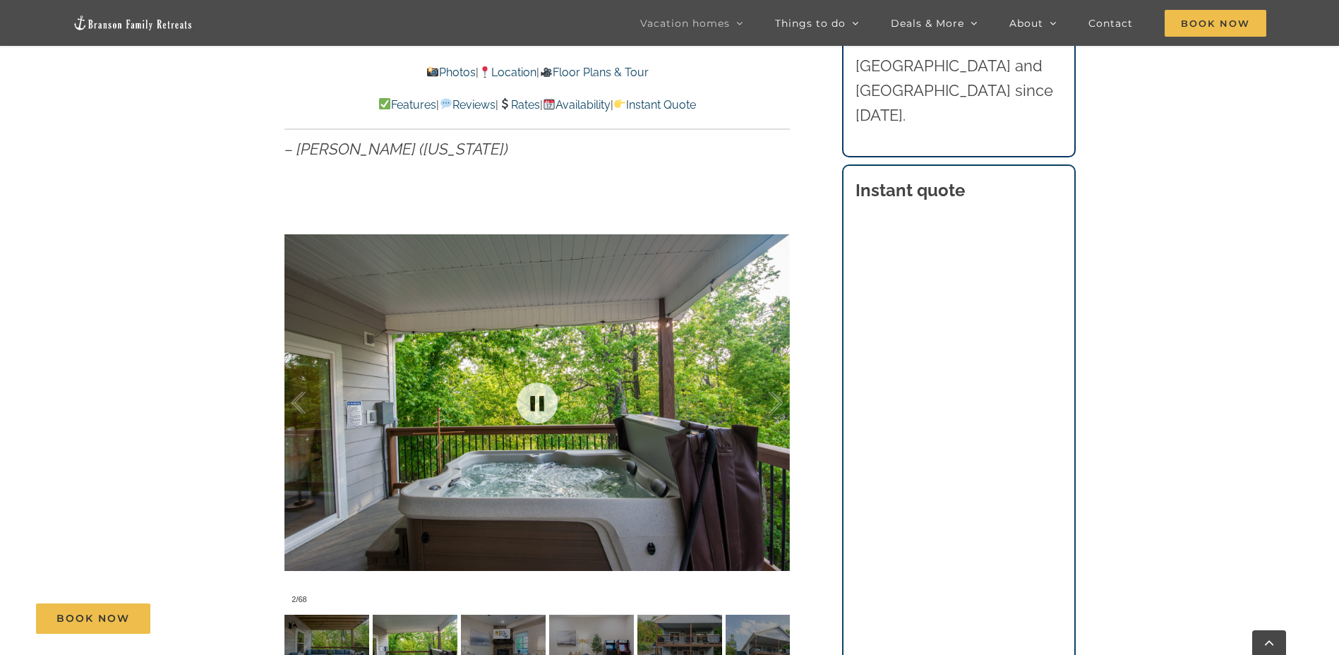
scroll to position [918, 0]
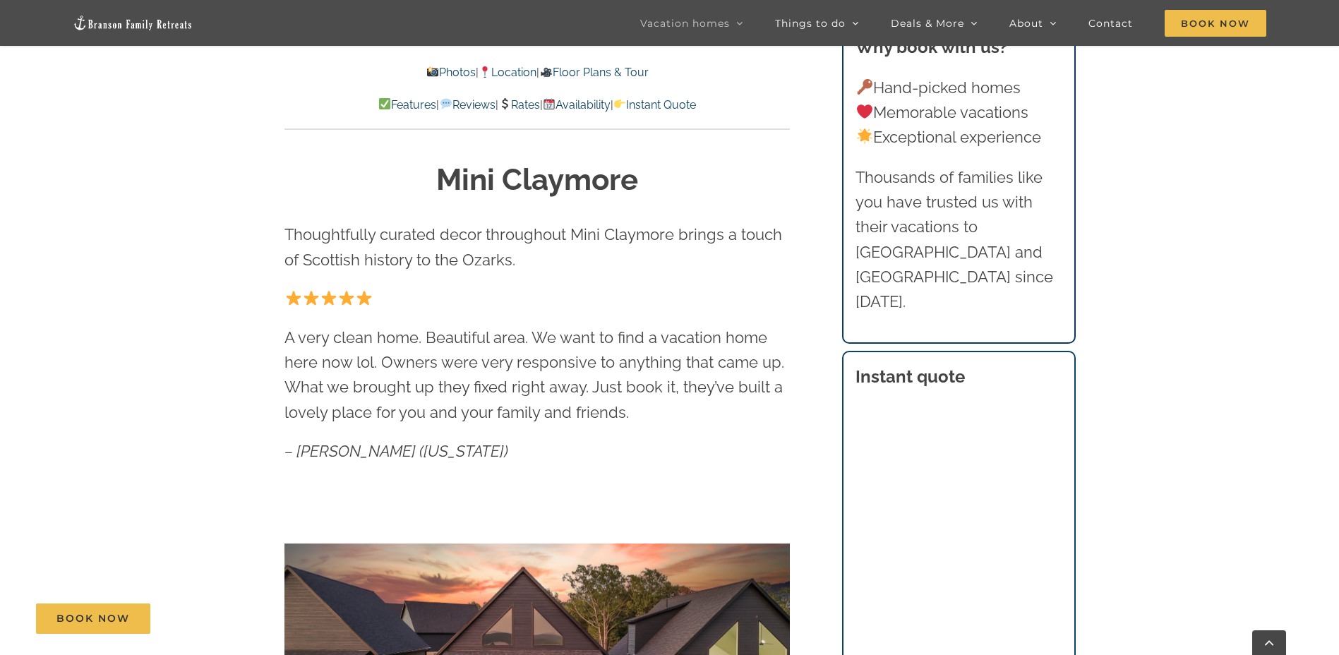
scroll to position [706, 0]
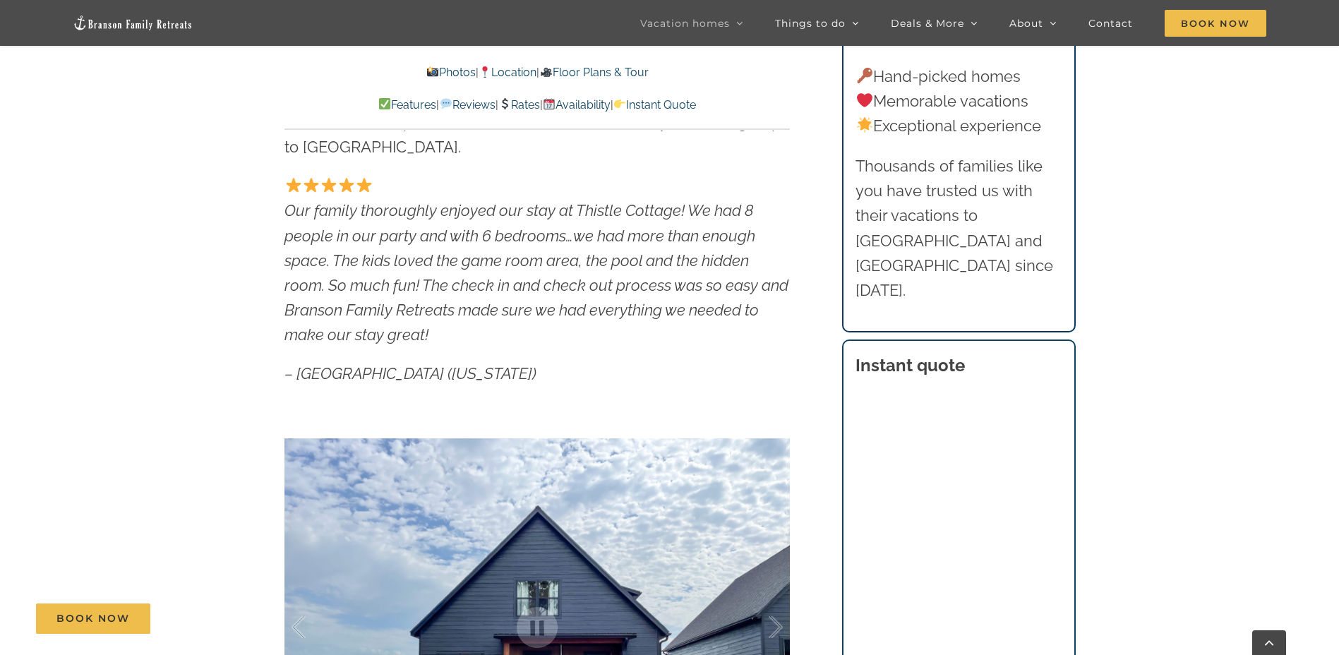
scroll to position [1200, 0]
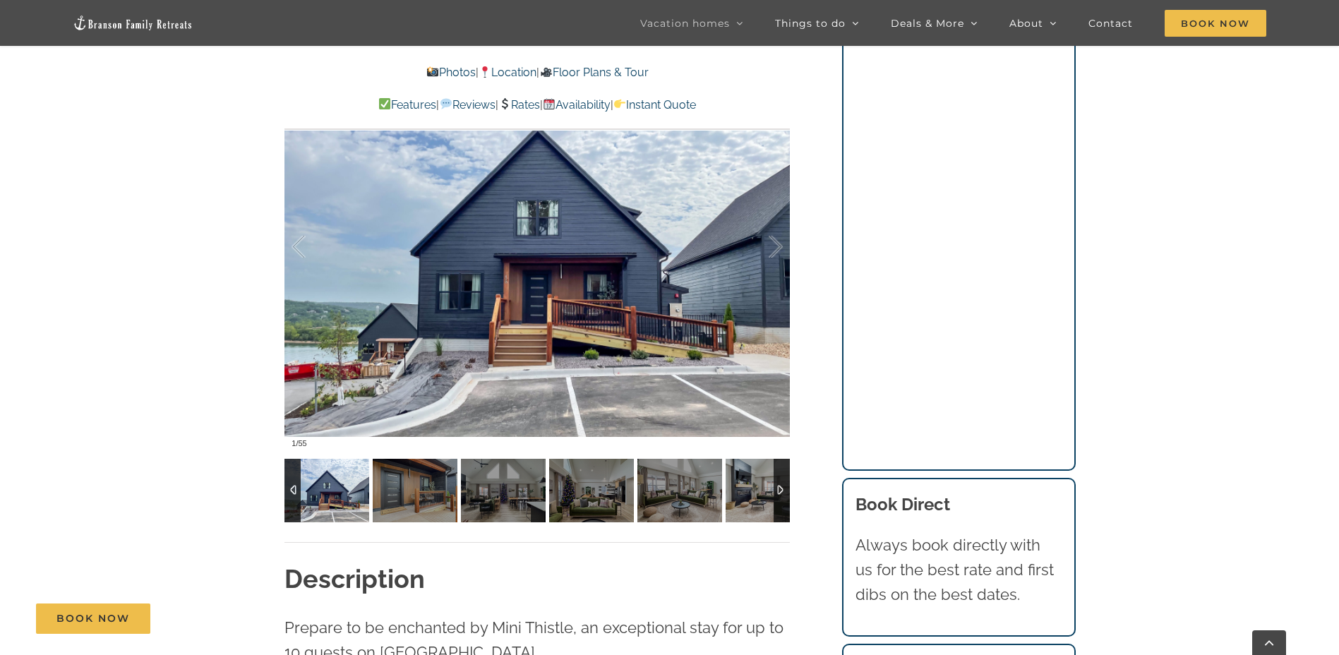
click at [781, 488] on div at bounding box center [782, 491] width 16 height 64
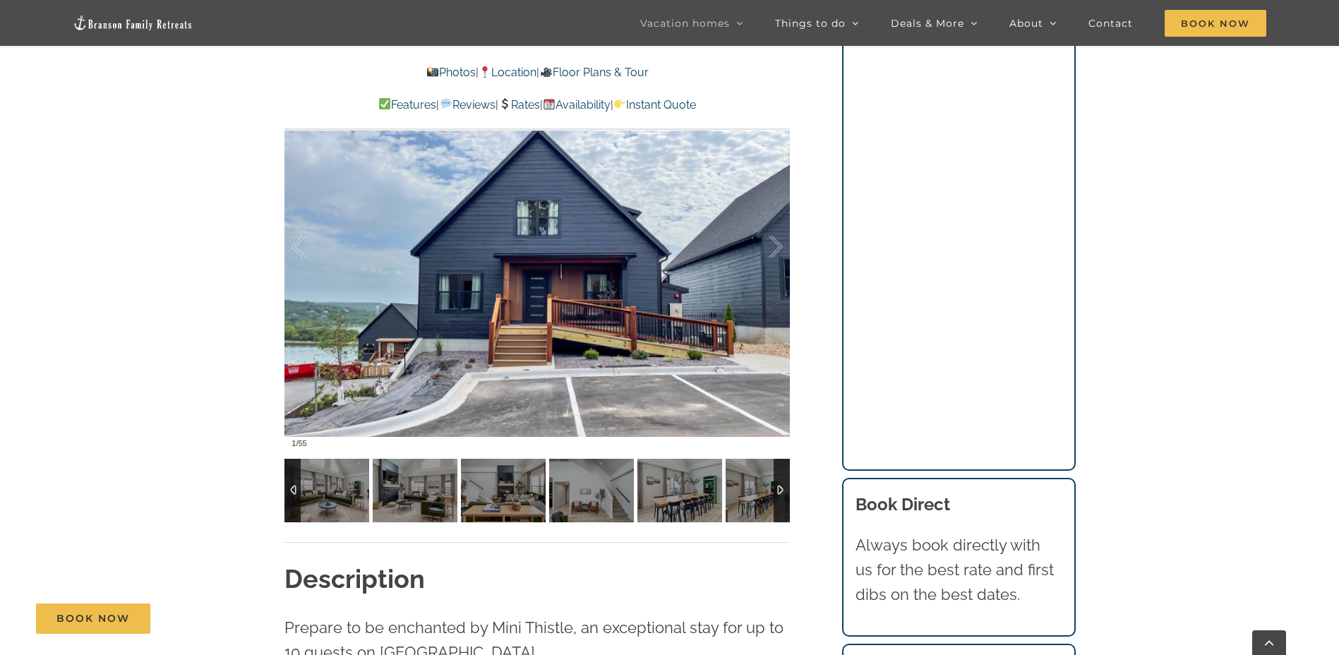
click at [781, 489] on div at bounding box center [782, 491] width 16 height 64
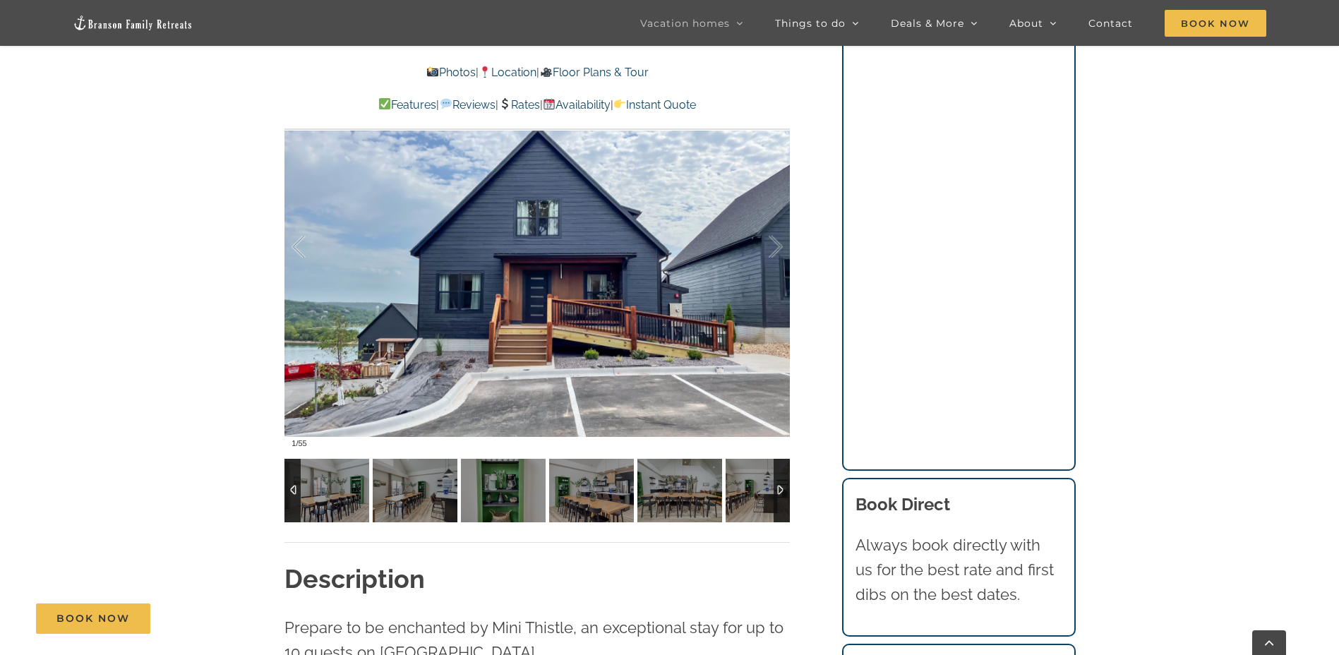
click at [781, 489] on div at bounding box center [782, 491] width 16 height 64
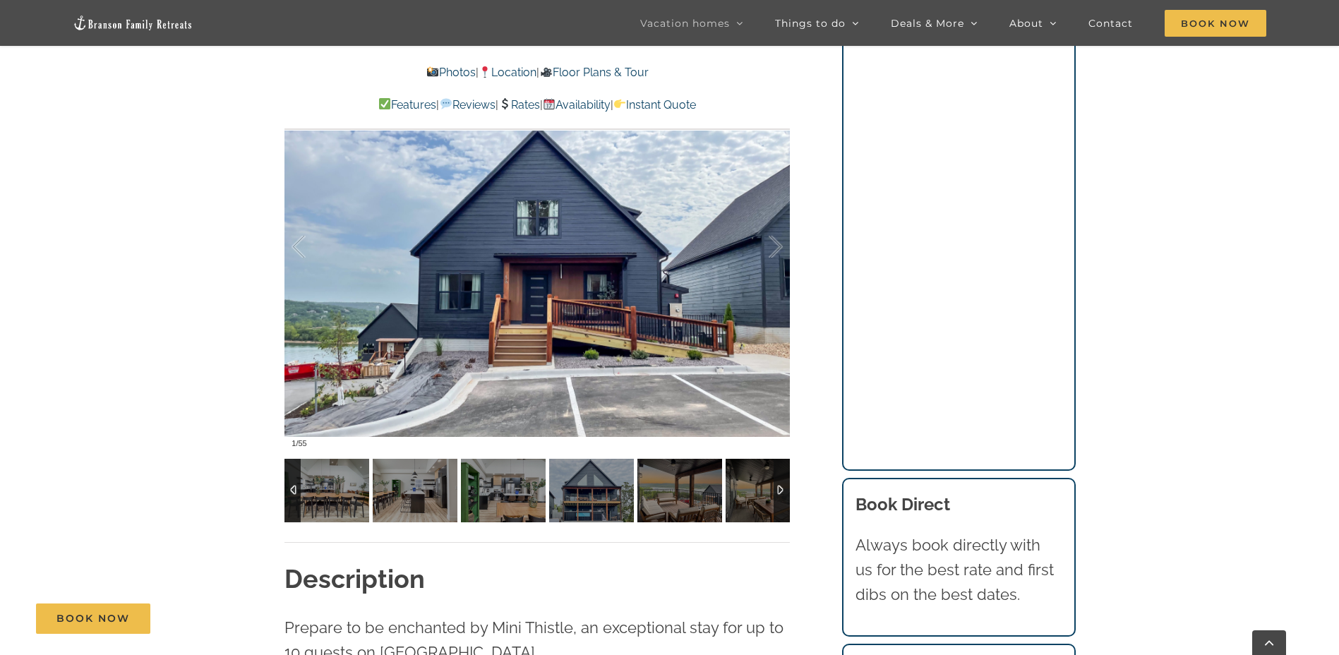
click at [781, 489] on div at bounding box center [782, 491] width 16 height 64
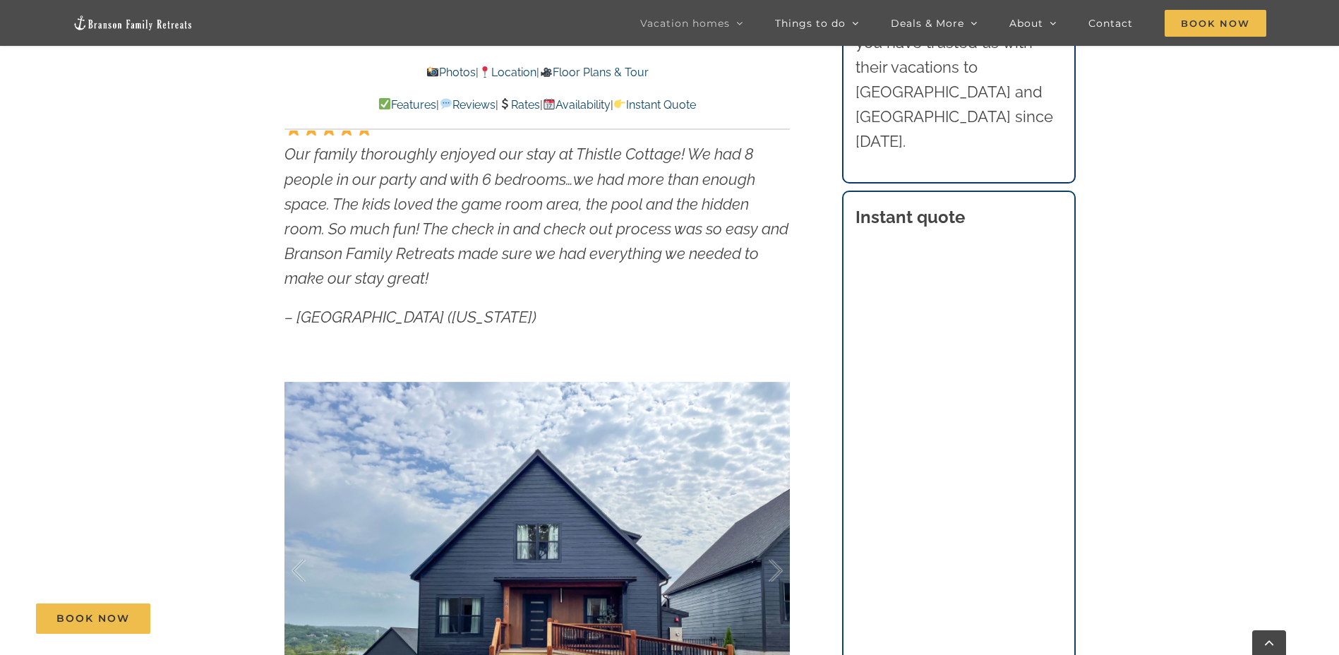
scroll to position [847, 0]
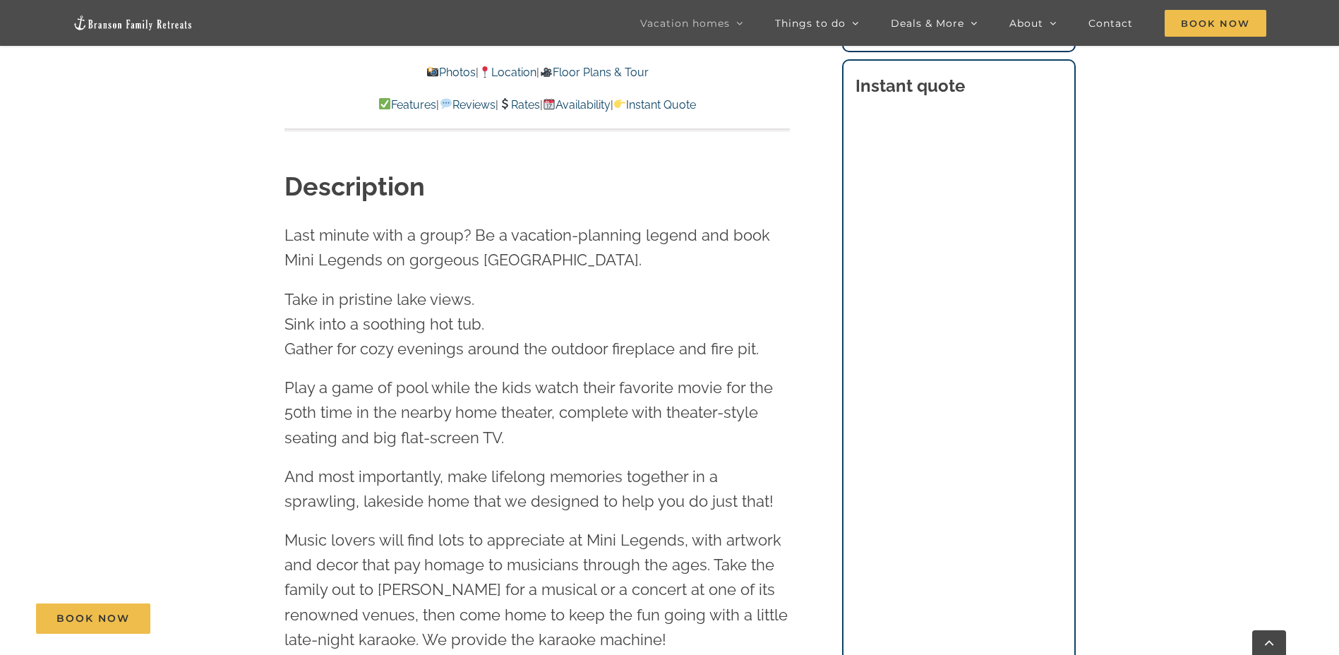
scroll to position [1271, 0]
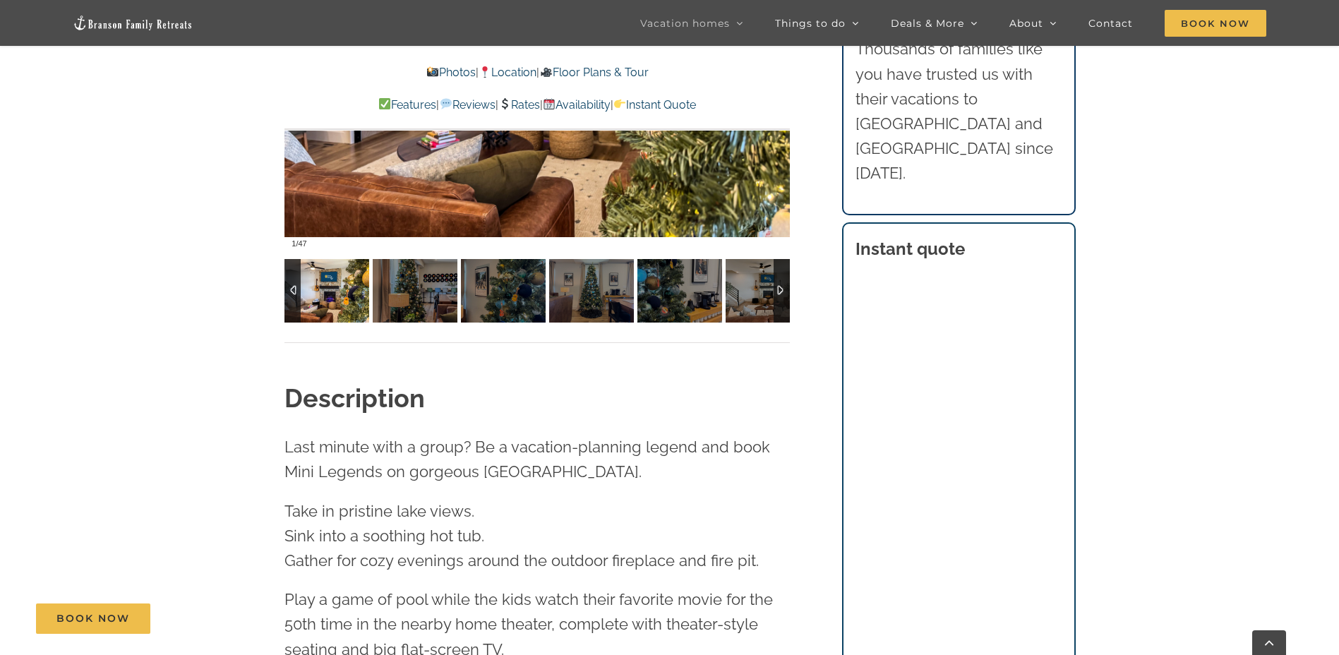
click at [790, 308] on div at bounding box center [782, 291] width 16 height 64
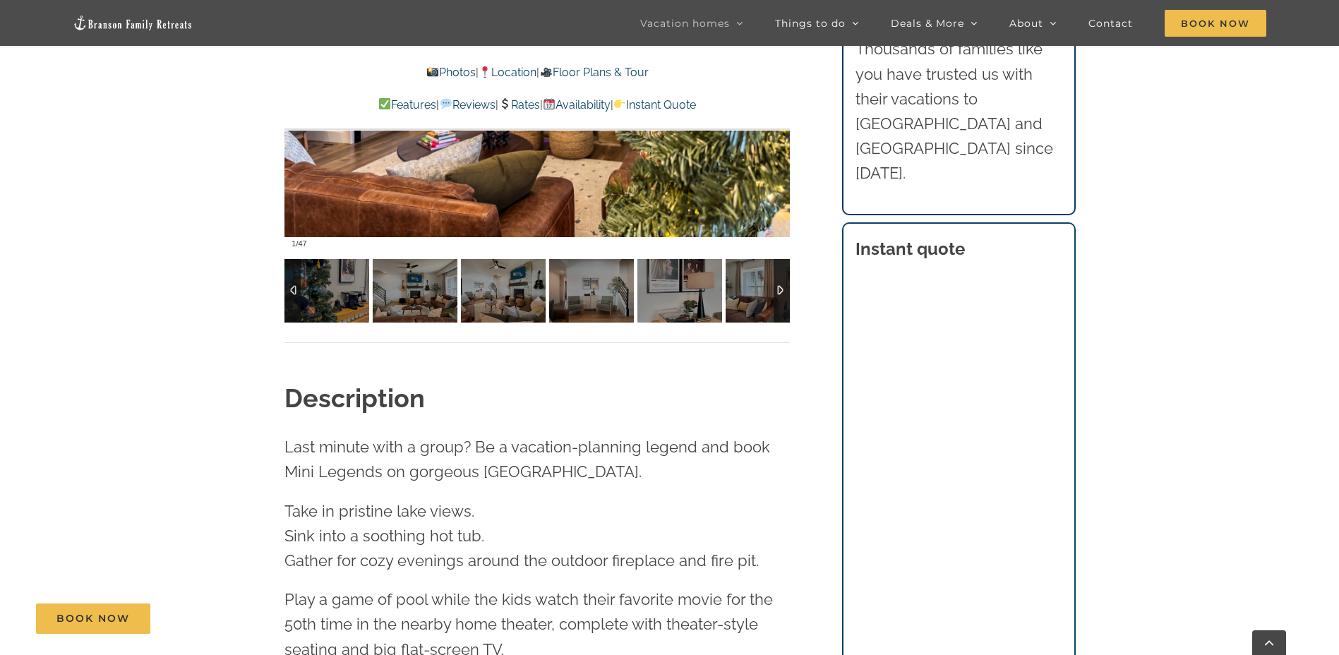
click at [789, 308] on div at bounding box center [782, 291] width 16 height 64
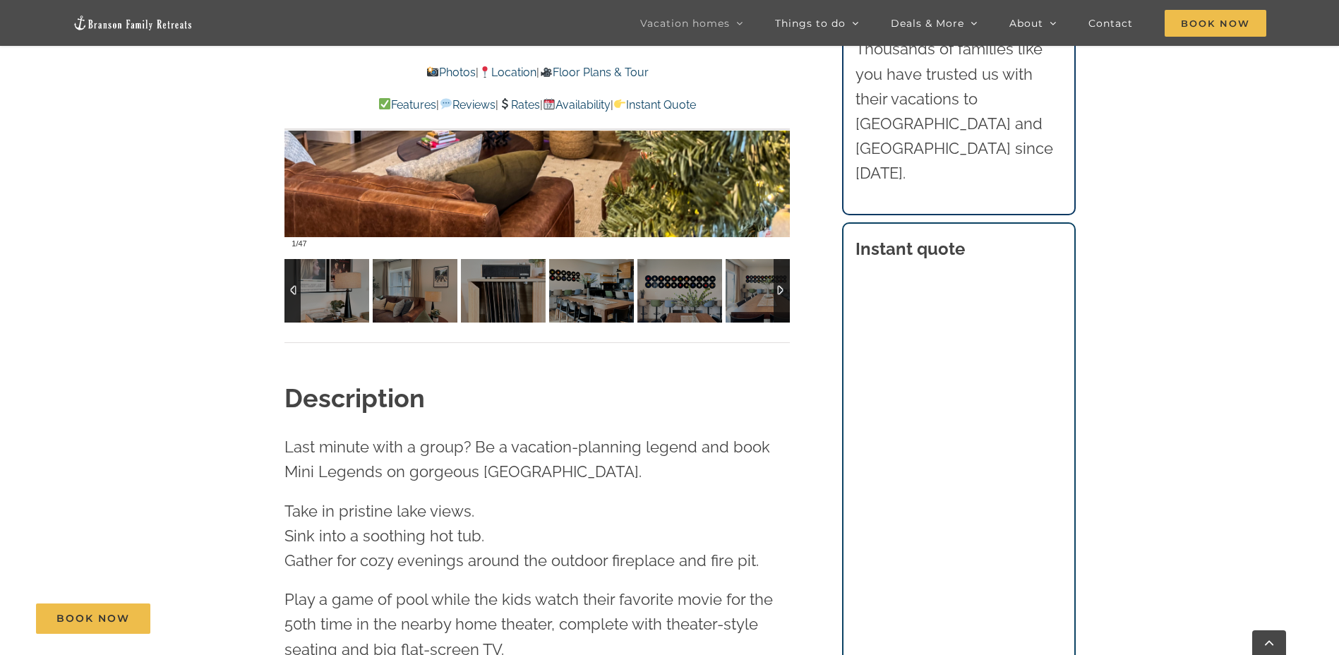
click at [789, 308] on div at bounding box center [782, 291] width 16 height 64
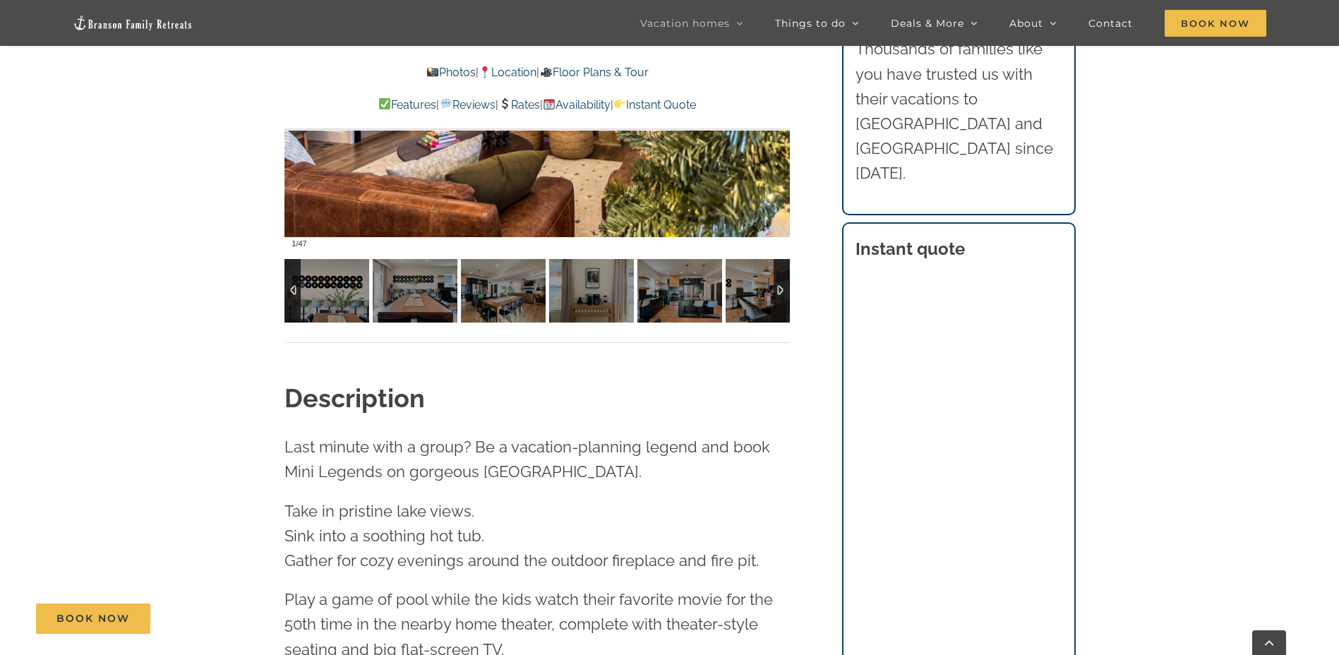
click at [789, 308] on div at bounding box center [782, 291] width 16 height 64
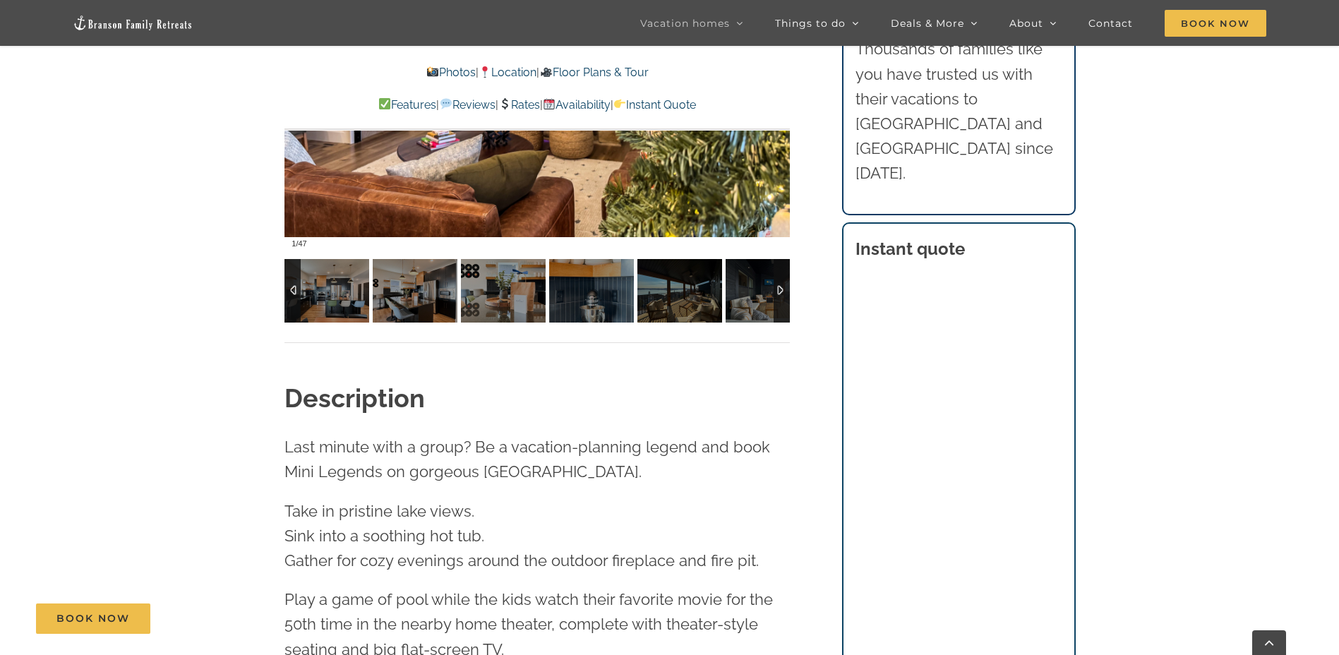
click at [789, 308] on div at bounding box center [782, 291] width 16 height 64
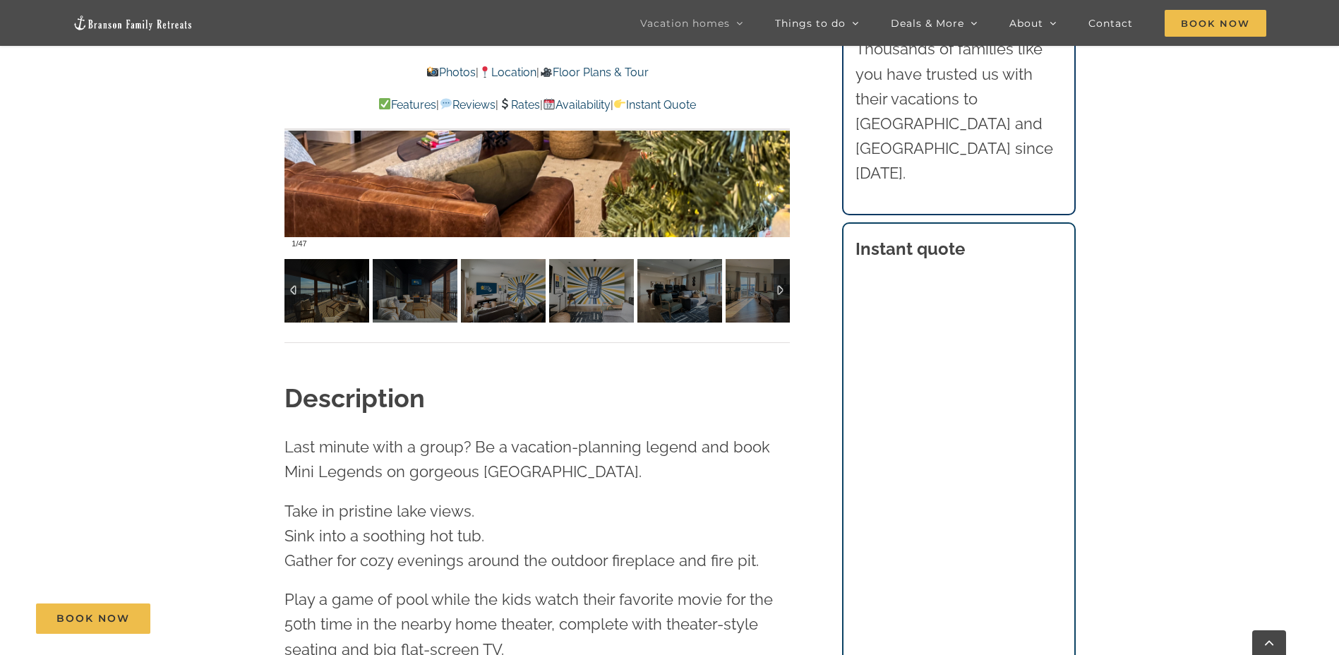
click at [782, 294] on div at bounding box center [782, 291] width 16 height 64
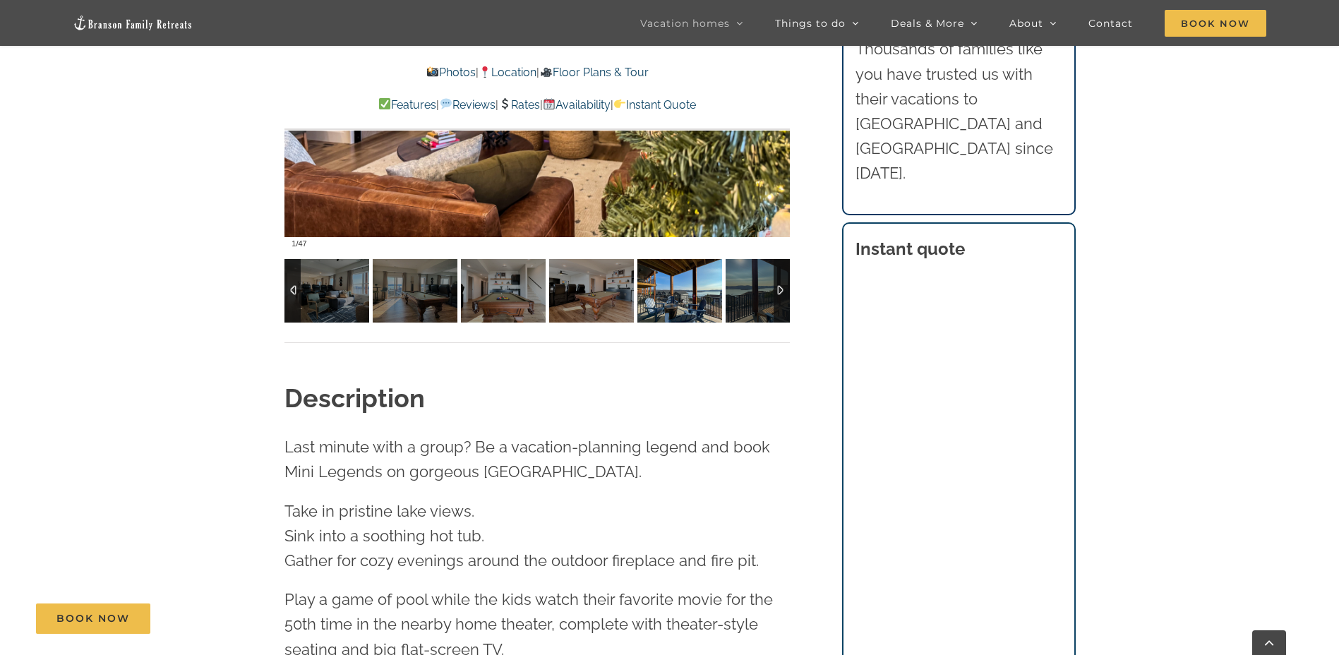
click at [674, 282] on img at bounding box center [680, 291] width 85 height 64
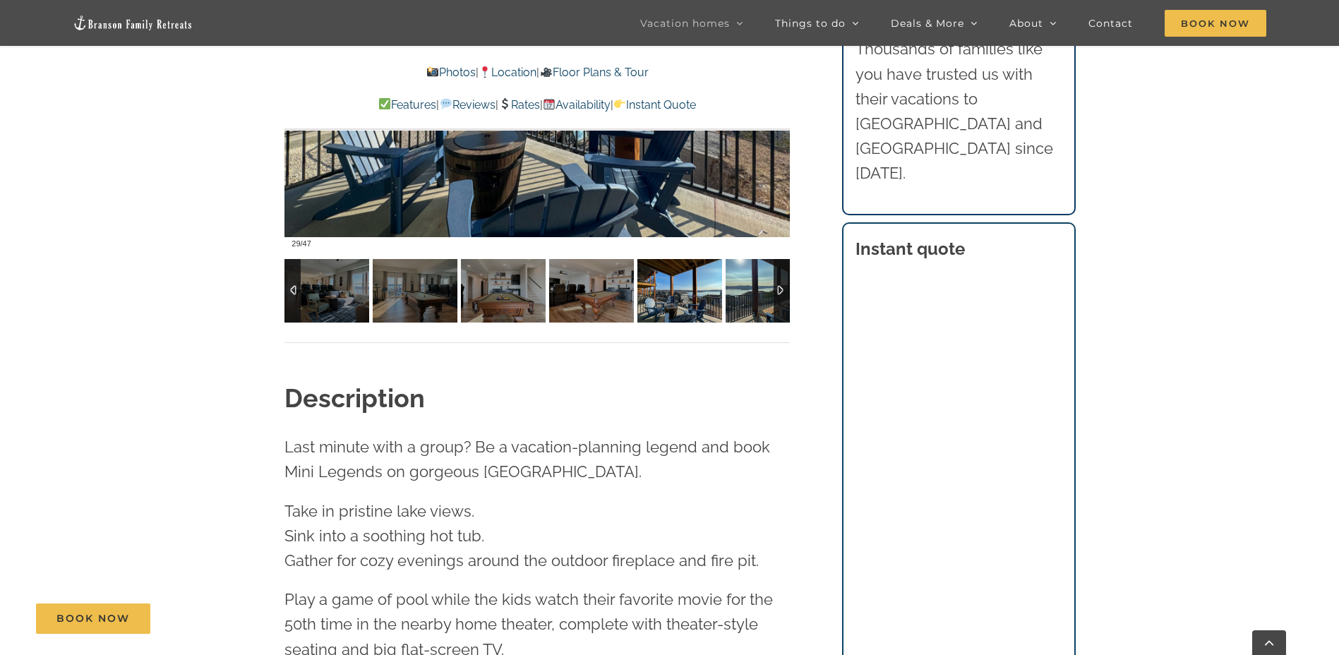
click at [757, 292] on img at bounding box center [768, 291] width 85 height 64
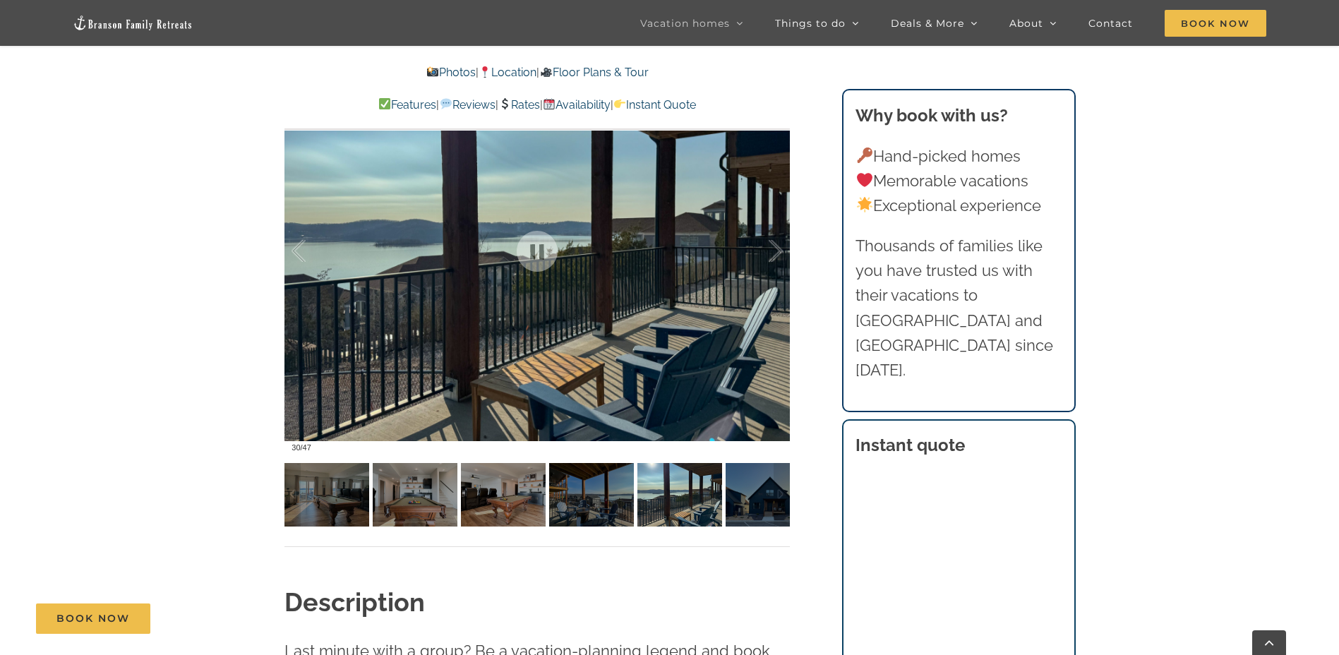
scroll to position [1059, 0]
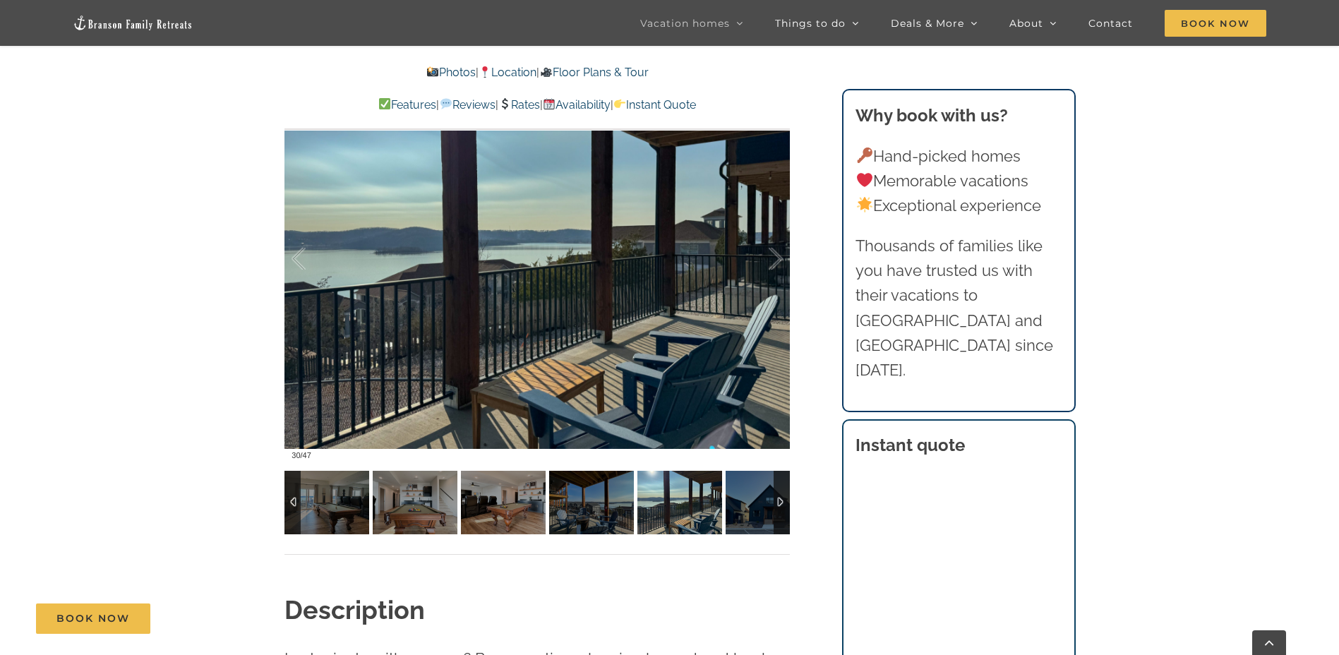
click at [784, 503] on div at bounding box center [782, 503] width 16 height 64
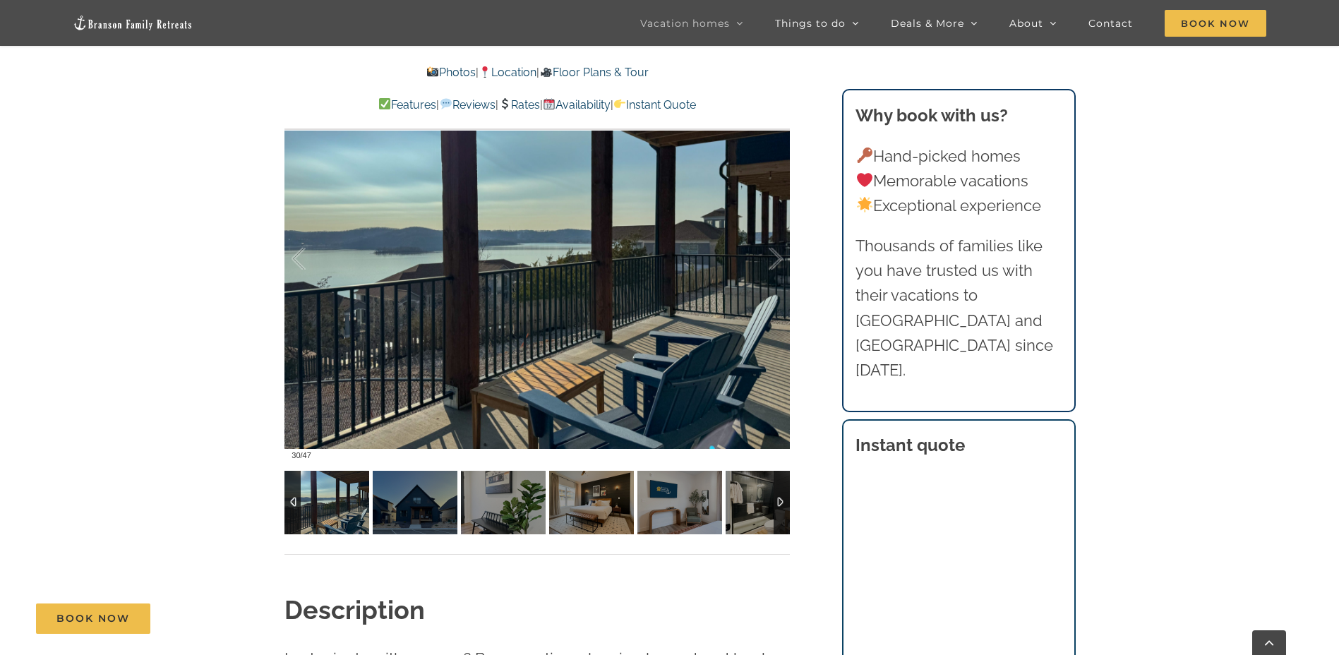
click at [784, 502] on div at bounding box center [782, 503] width 16 height 64
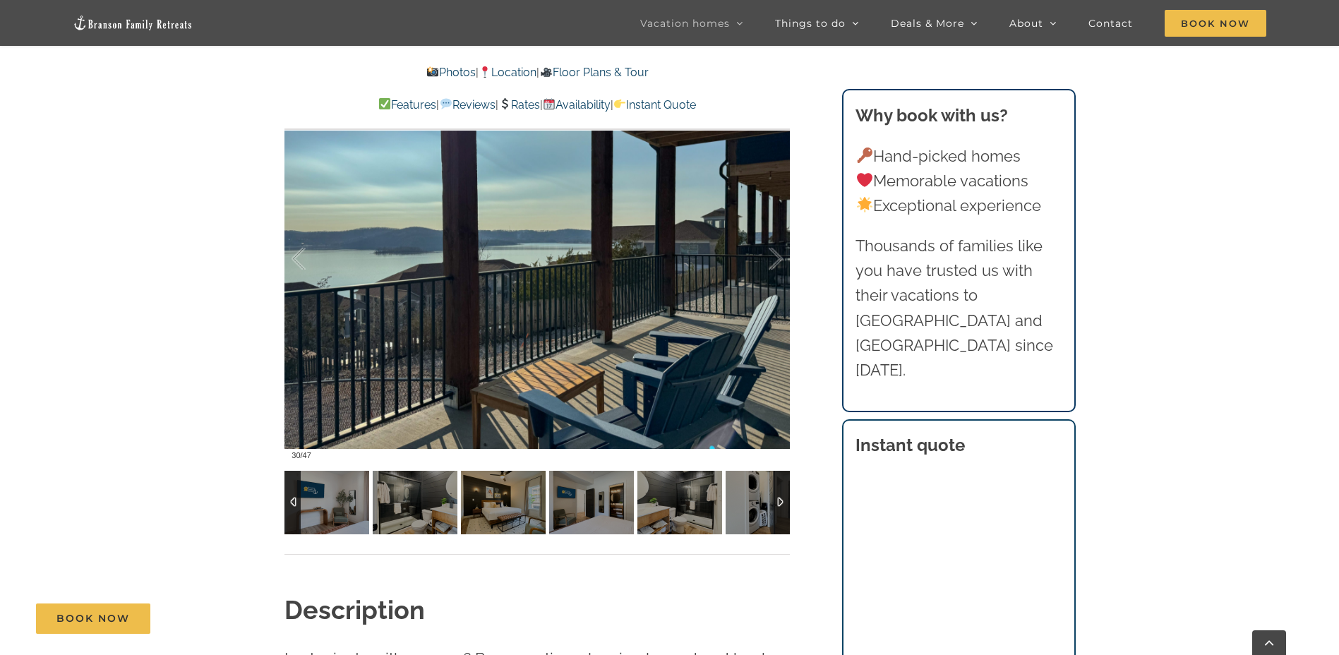
click at [784, 502] on div at bounding box center [782, 503] width 16 height 64
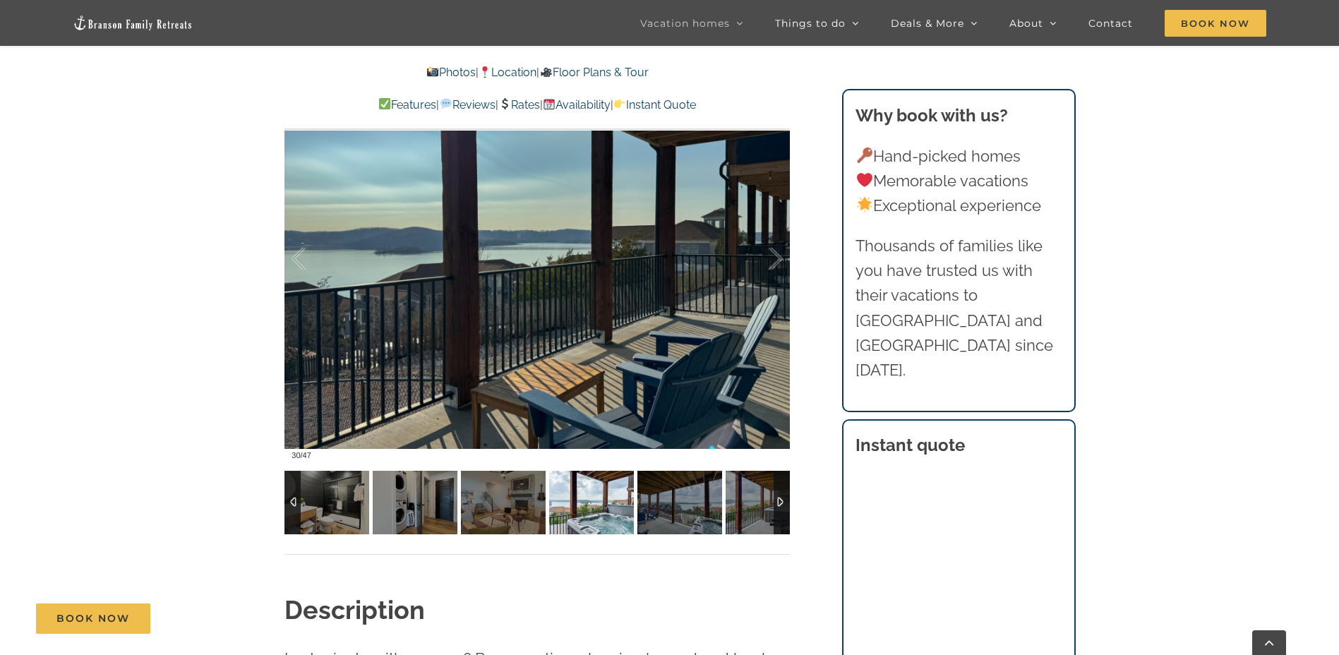
click at [609, 490] on img at bounding box center [591, 503] width 85 height 64
